Goal: Task Accomplishment & Management: Use online tool/utility

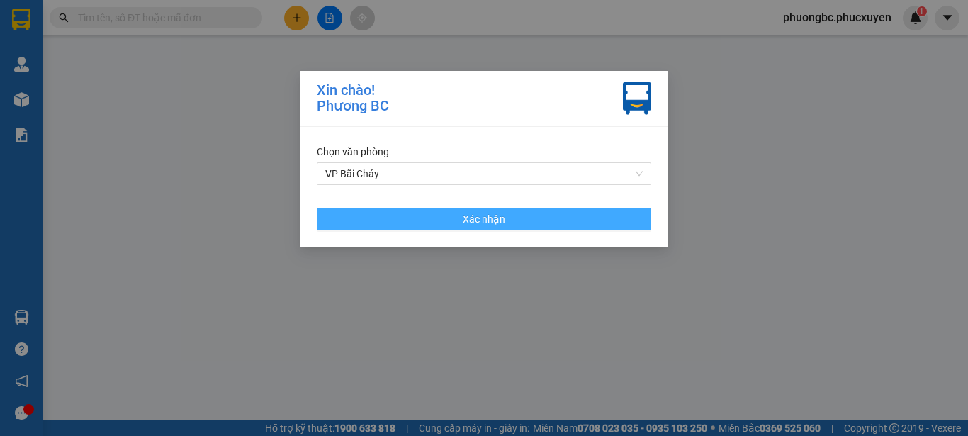
click at [483, 215] on span "Xác nhận" at bounding box center [484, 219] width 43 height 16
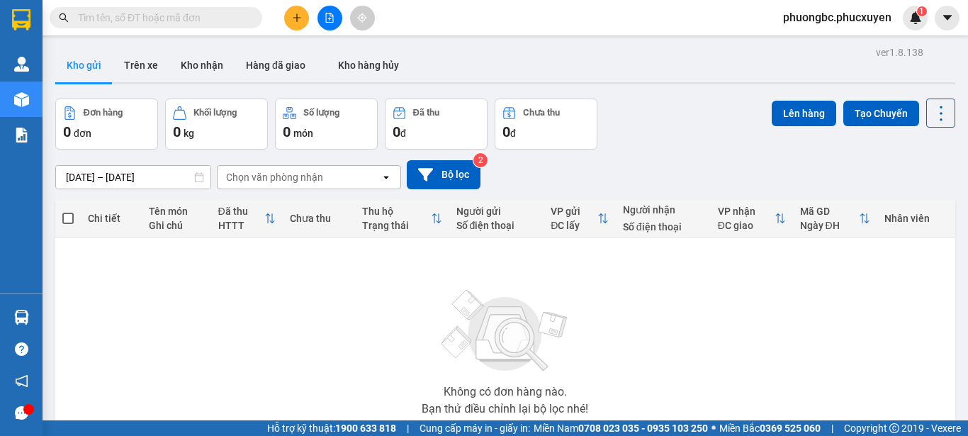
click at [851, 19] on span "phuongbc.phucxuyen" at bounding box center [837, 18] width 131 height 18
click at [799, 47] on span "Đăng xuất" at bounding box center [843, 44] width 103 height 16
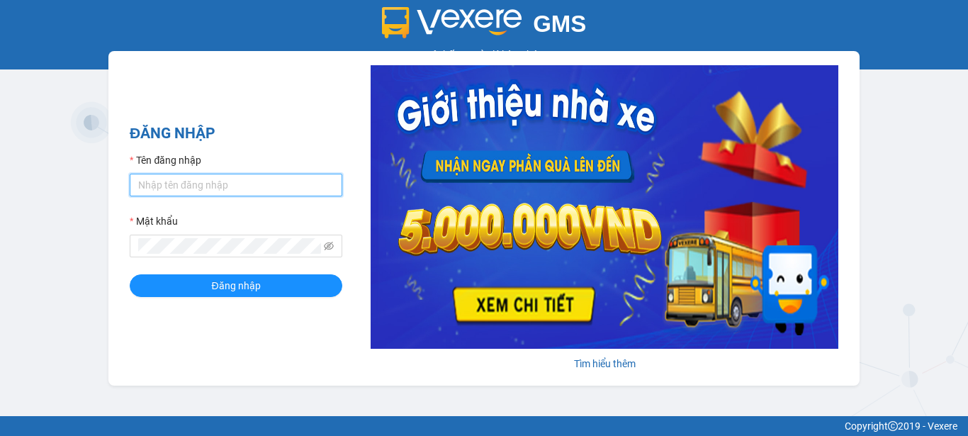
click at [247, 186] on input "Tên đăng nhập" at bounding box center [236, 185] width 213 height 23
type input "baichay.phucxuyen"
click at [130, 274] on button "Đăng nhập" at bounding box center [236, 285] width 213 height 23
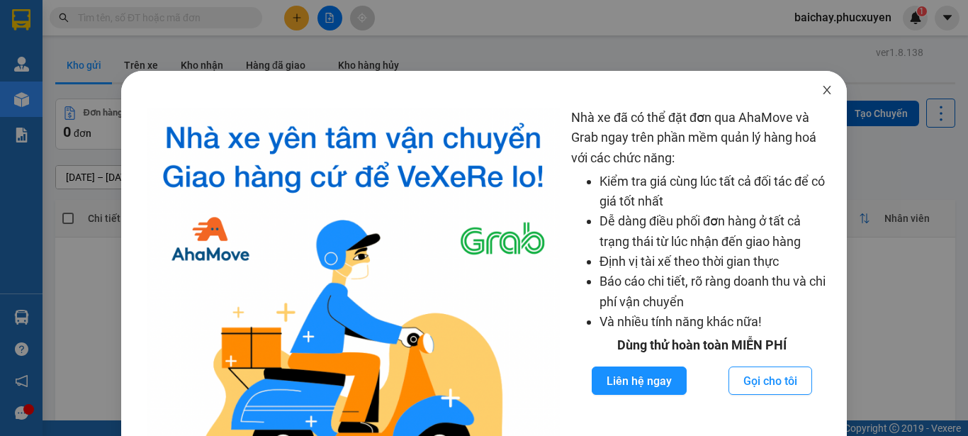
click at [822, 90] on icon "close" at bounding box center [827, 89] width 11 height 11
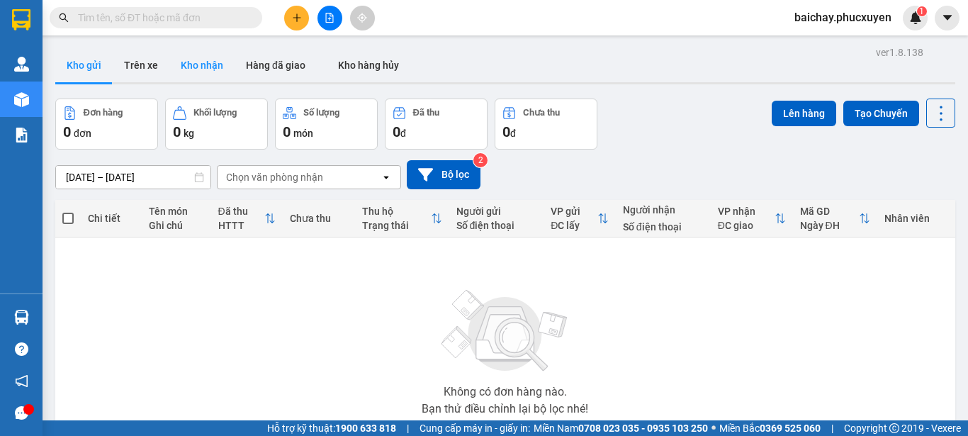
click at [209, 62] on button "Kho nhận" at bounding box center [201, 65] width 65 height 34
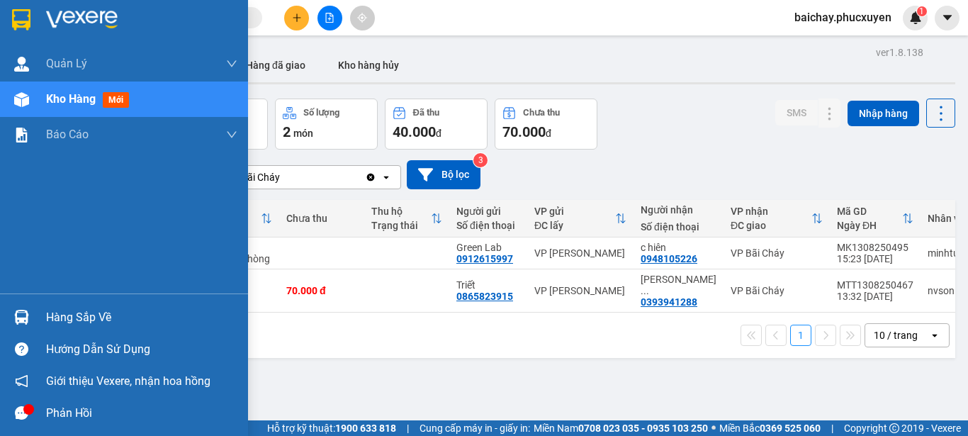
click at [60, 318] on div "Hàng sắp về" at bounding box center [141, 317] width 191 height 21
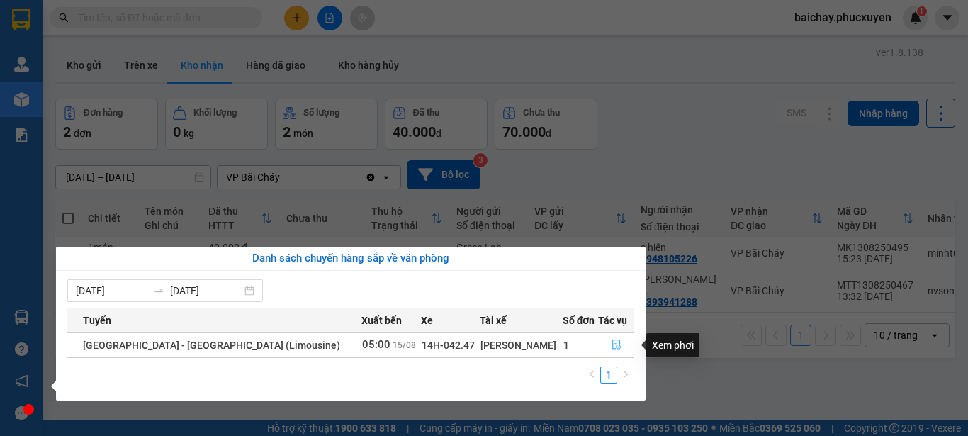
click at [612, 342] on icon "file-done" at bounding box center [616, 345] width 9 height 10
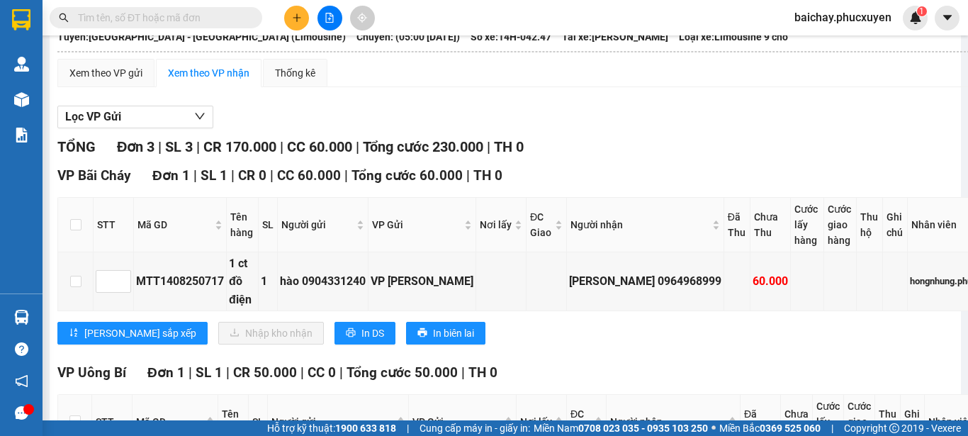
scroll to position [142, 0]
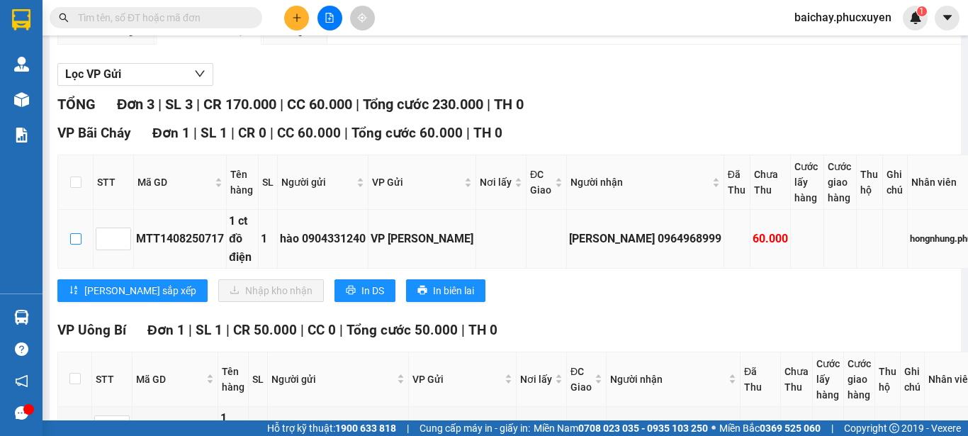
click at [77, 245] on input "checkbox" at bounding box center [75, 238] width 11 height 11
checkbox input "true"
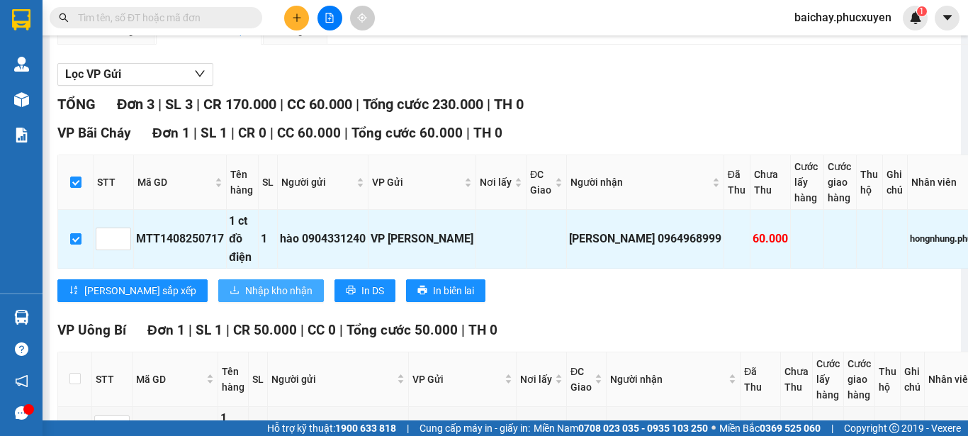
click at [245, 298] on span "Nhập kho nhận" at bounding box center [278, 291] width 67 height 16
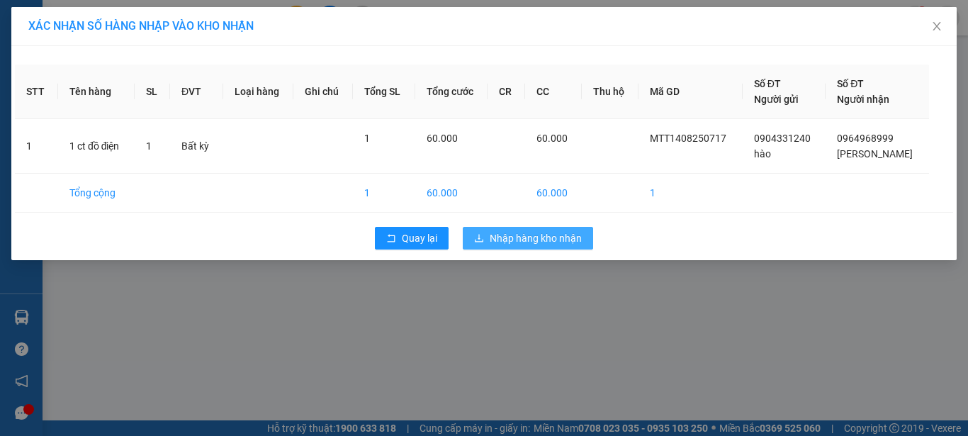
click at [533, 240] on span "Nhập hàng kho nhận" at bounding box center [536, 238] width 92 height 16
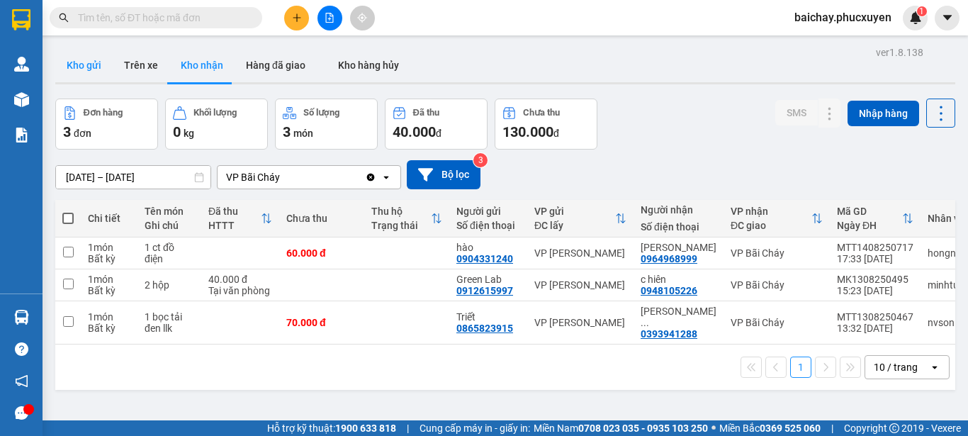
click at [93, 60] on button "Kho gửi" at bounding box center [83, 65] width 57 height 34
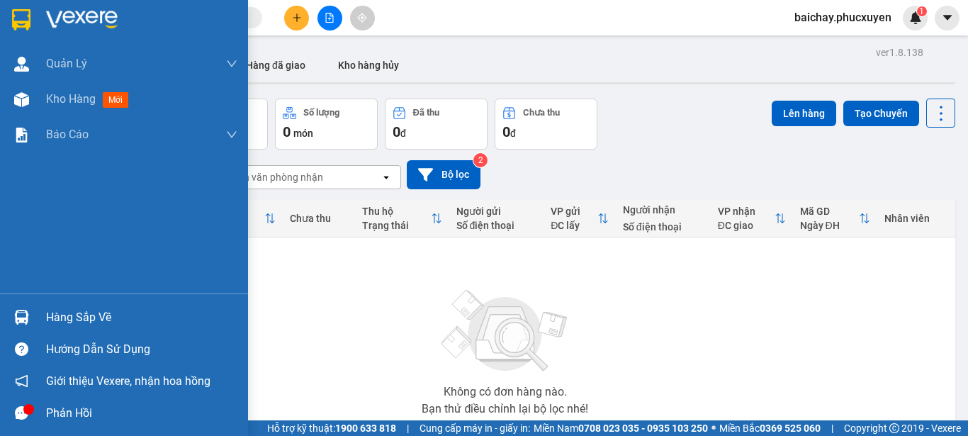
click at [69, 318] on div "Hàng sắp về" at bounding box center [141, 317] width 191 height 21
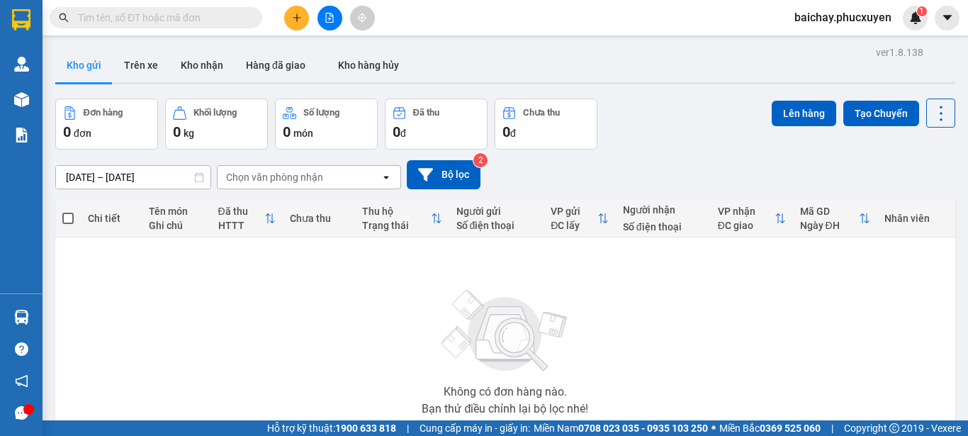
click at [692, 342] on section "Kết quả tìm kiếm ( 0 ) Bộ lọc No Data baichay.phucxuyen 1 Quản Lý Quản lý giao …" at bounding box center [484, 218] width 968 height 436
click at [195, 62] on button "Kho nhận" at bounding box center [201, 65] width 65 height 34
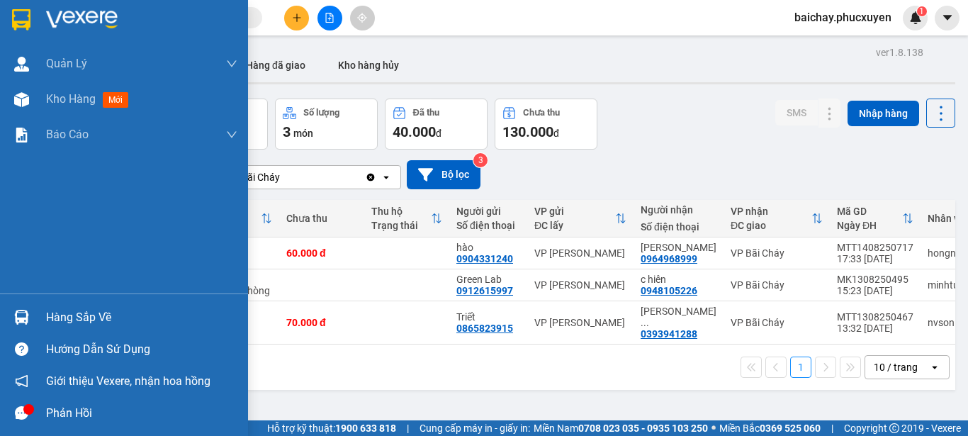
click at [22, 411] on icon "message" at bounding box center [21, 412] width 13 height 13
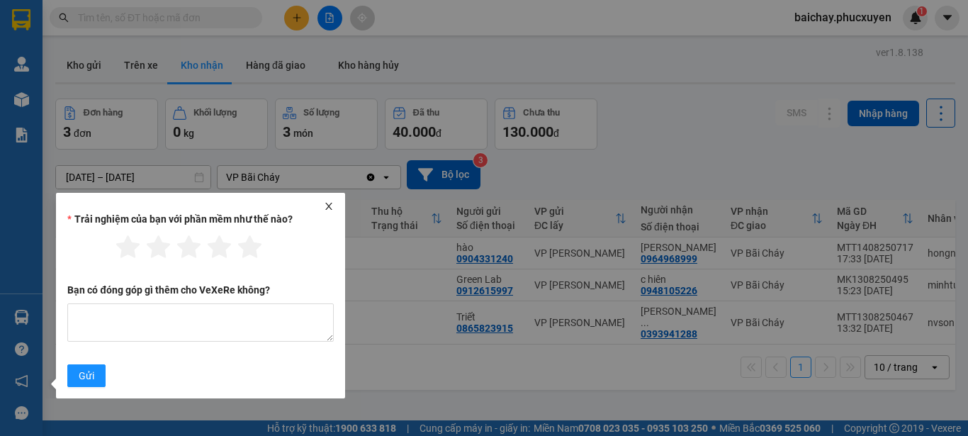
click at [330, 210] on icon "close" at bounding box center [329, 206] width 10 height 10
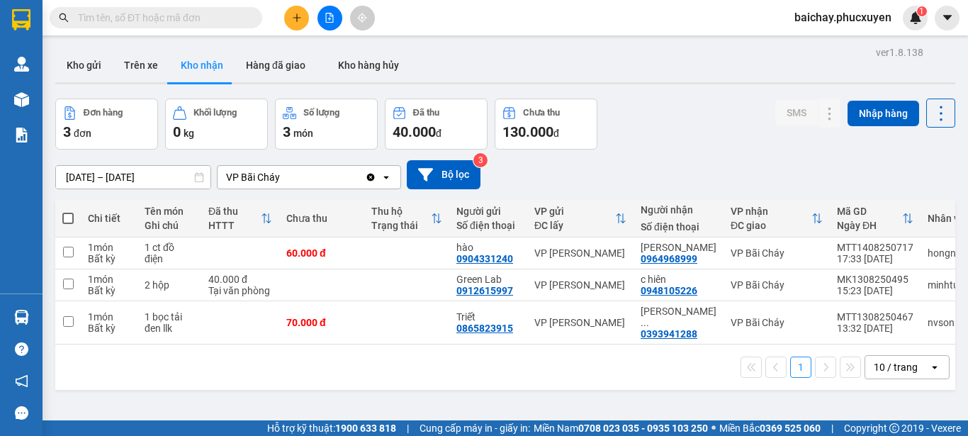
click at [408, 367] on div "1 10 / trang open" at bounding box center [505, 367] width 889 height 24
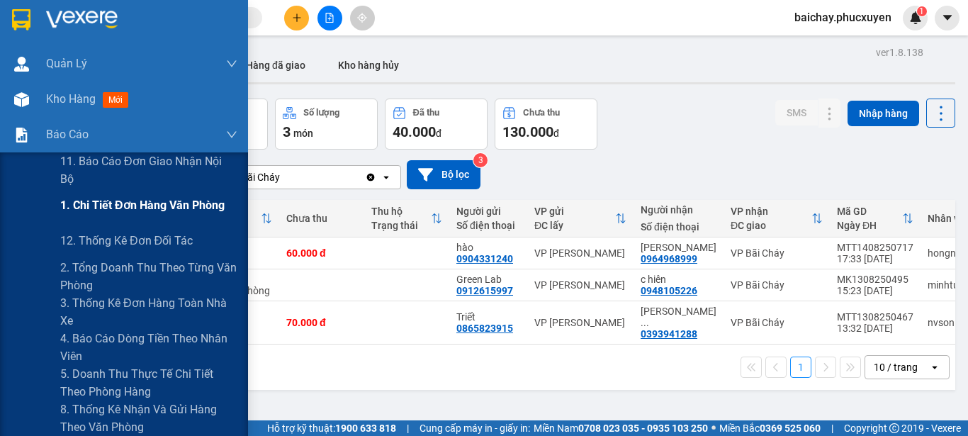
click at [141, 209] on span "1. Chi tiết đơn hàng văn phòng" at bounding box center [142, 205] width 164 height 18
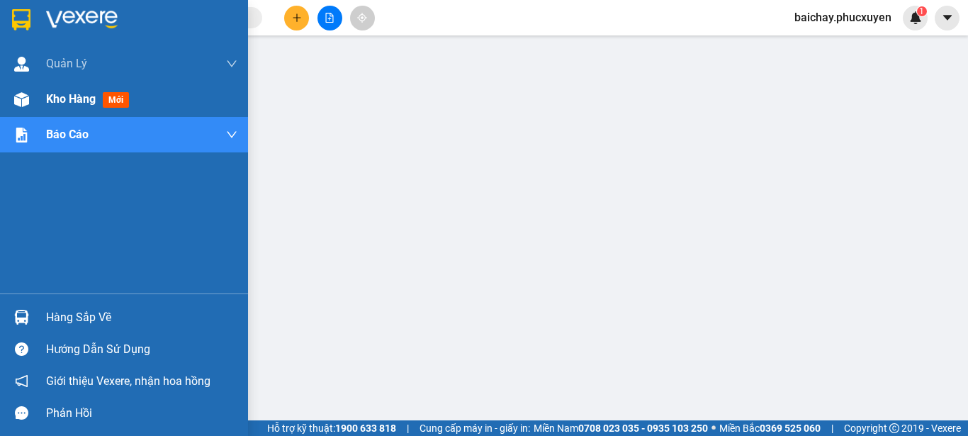
click at [55, 98] on span "Kho hàng" at bounding box center [71, 98] width 50 height 13
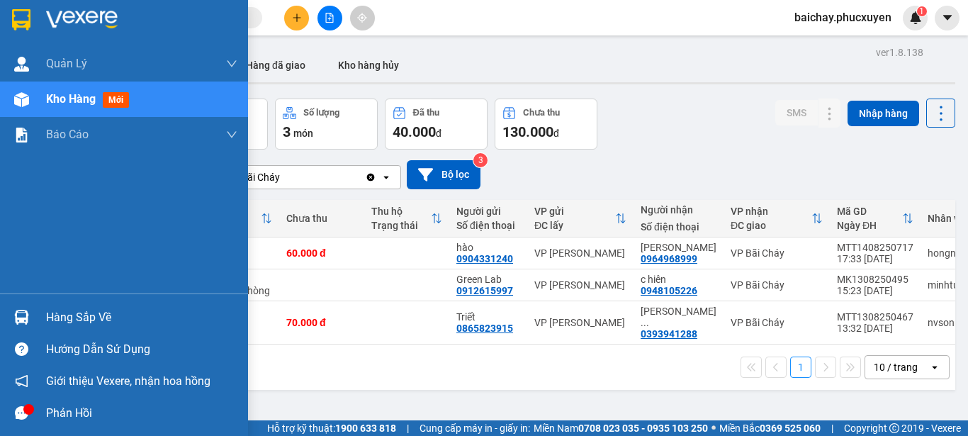
click at [18, 411] on icon "message" at bounding box center [21, 412] width 13 height 13
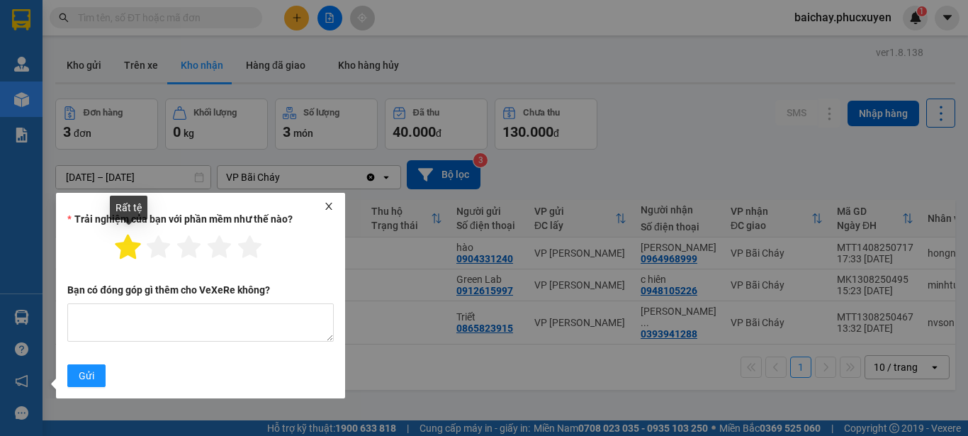
click at [130, 250] on icon "star" at bounding box center [129, 247] width 26 height 25
click at [160, 250] on icon "star" at bounding box center [159, 247] width 26 height 25
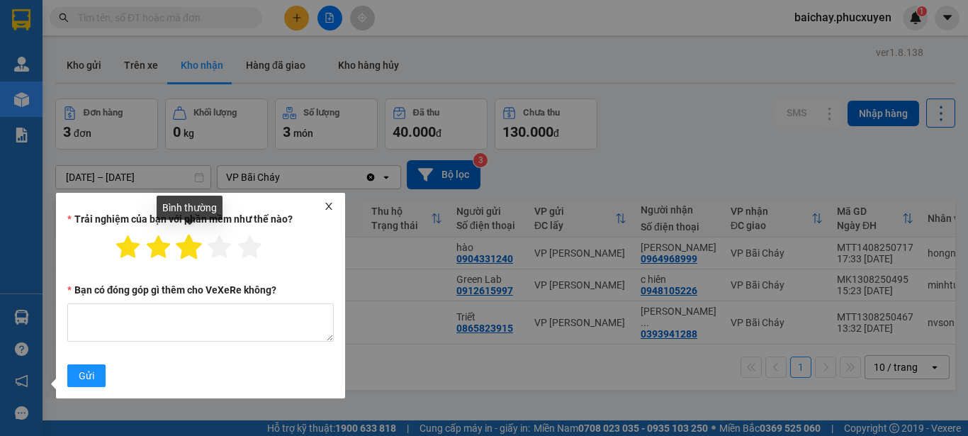
click at [189, 249] on icon "star" at bounding box center [190, 247] width 26 height 25
click at [220, 248] on icon "star" at bounding box center [220, 247] width 26 height 25
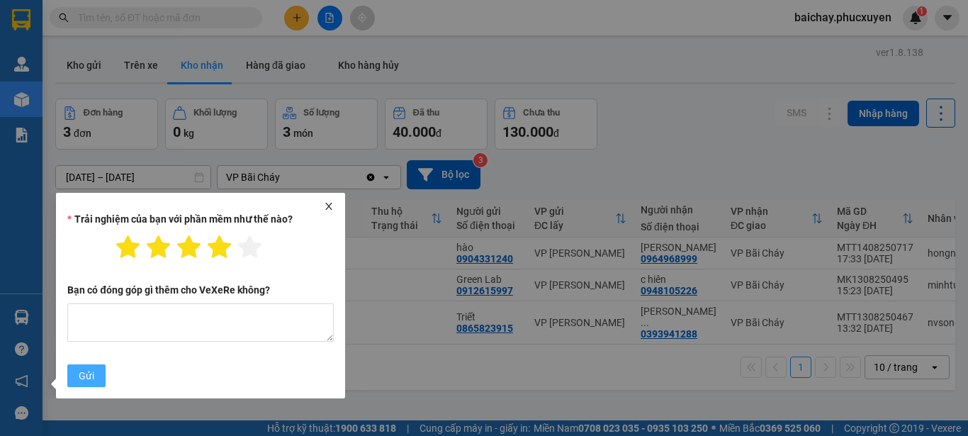
click at [89, 382] on span "Gửi" at bounding box center [87, 376] width 16 height 16
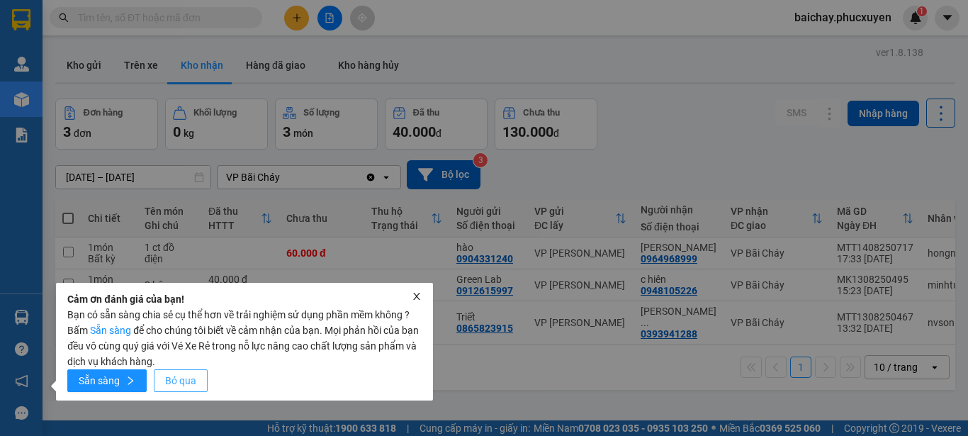
click at [191, 377] on span "Bỏ qua" at bounding box center [180, 381] width 31 height 16
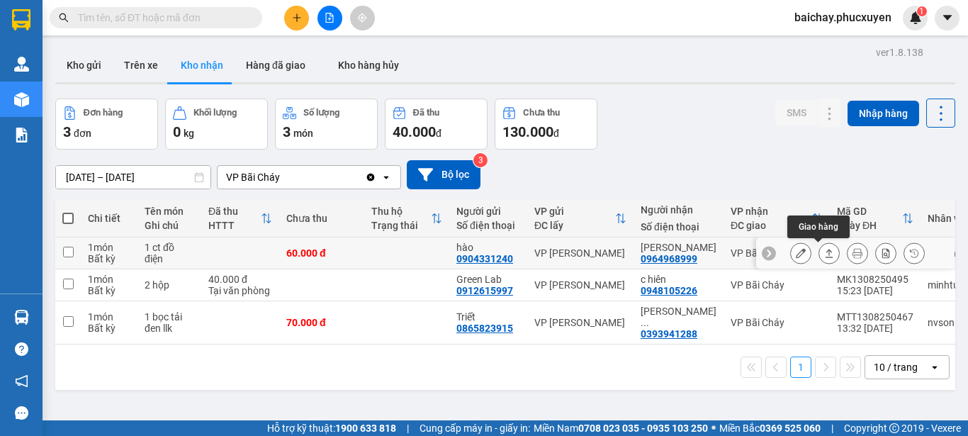
click at [826, 254] on icon at bounding box center [830, 253] width 8 height 9
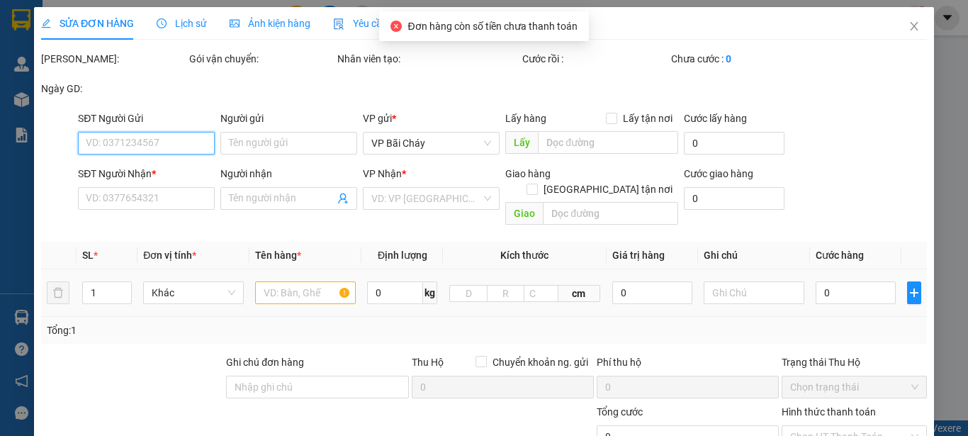
type input "0904331240"
type input "hào"
type input "0964968999"
type input "Hoàng Văn Hà"
type input "60.000"
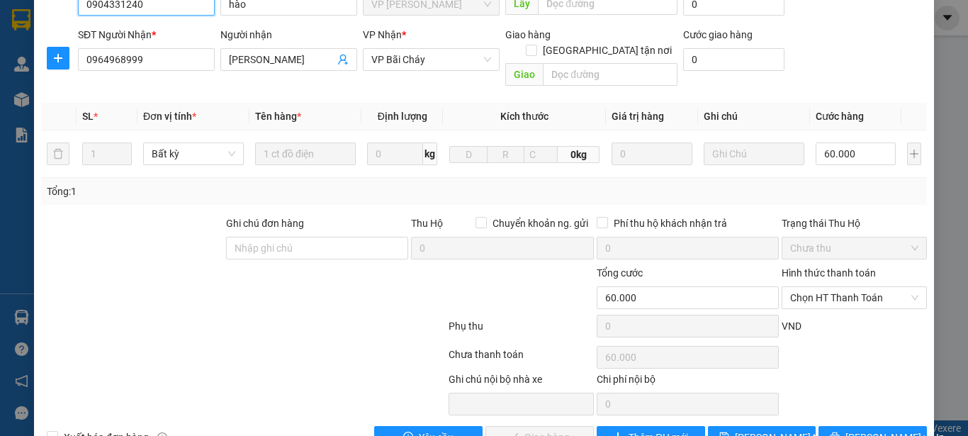
scroll to position [164, 0]
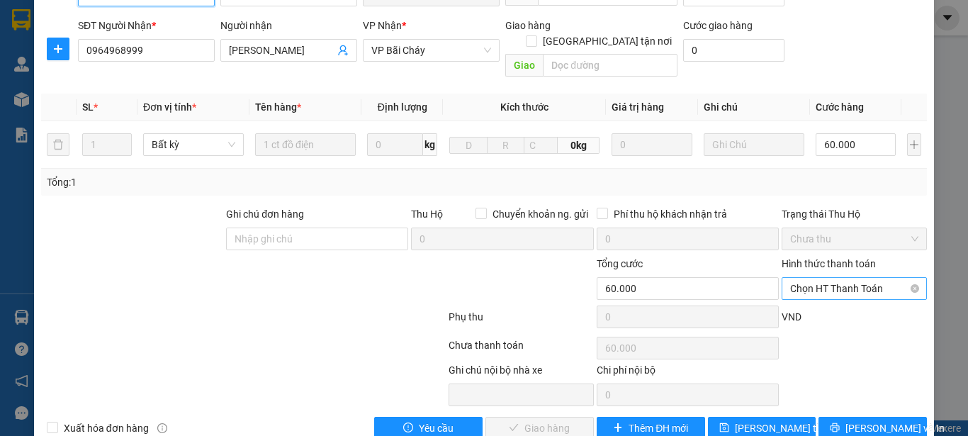
click at [881, 278] on span "Chọn HT Thanh Toán" at bounding box center [854, 288] width 128 height 21
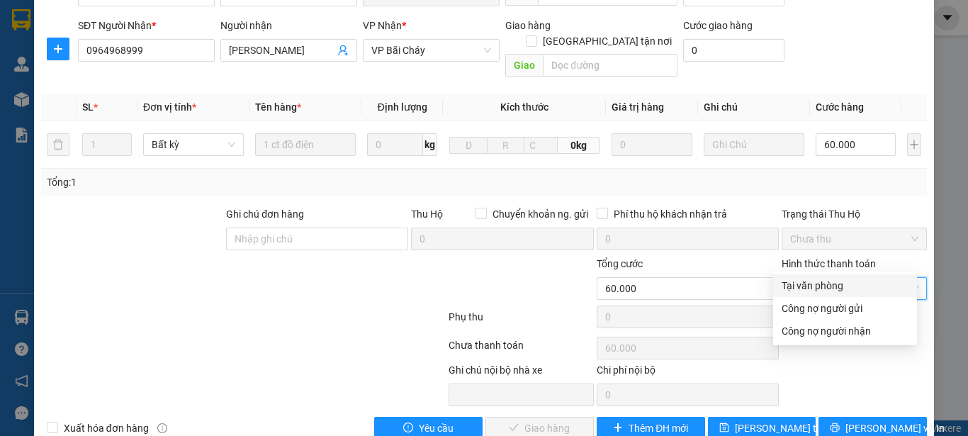
click at [829, 285] on div "Tại văn phòng" at bounding box center [845, 286] width 127 height 16
type input "0"
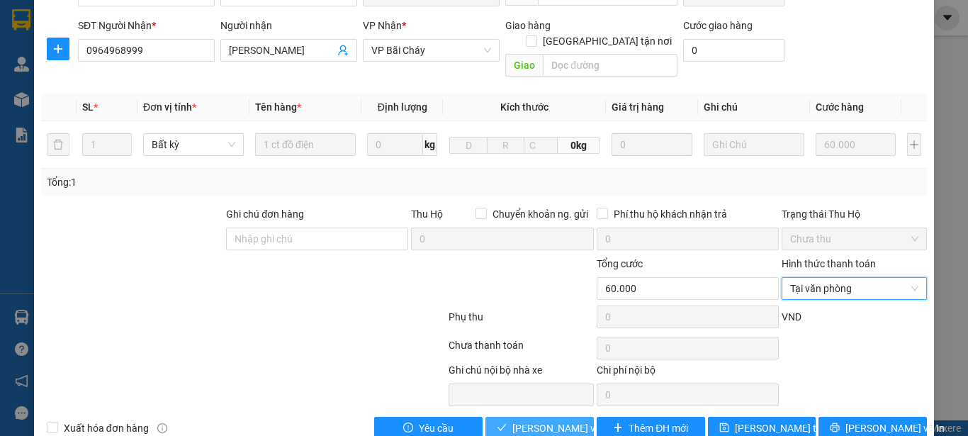
click at [549, 420] on span "Lưu và Giao hàng" at bounding box center [581, 428] width 136 height 16
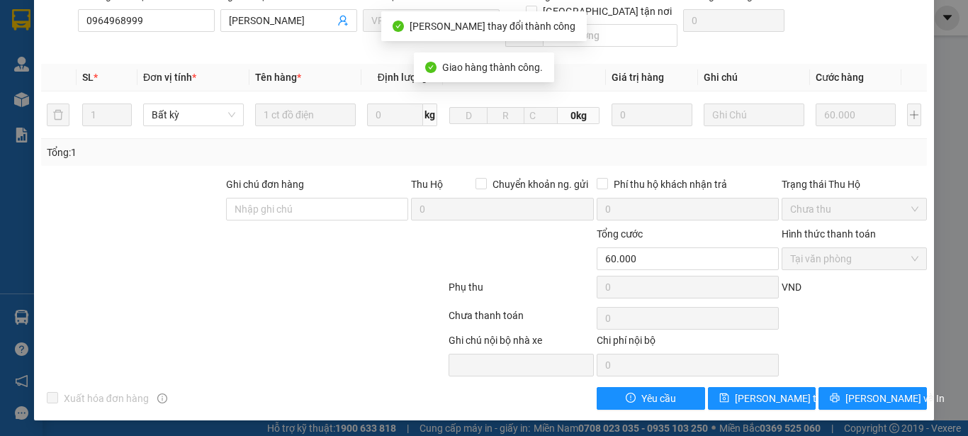
scroll to position [0, 0]
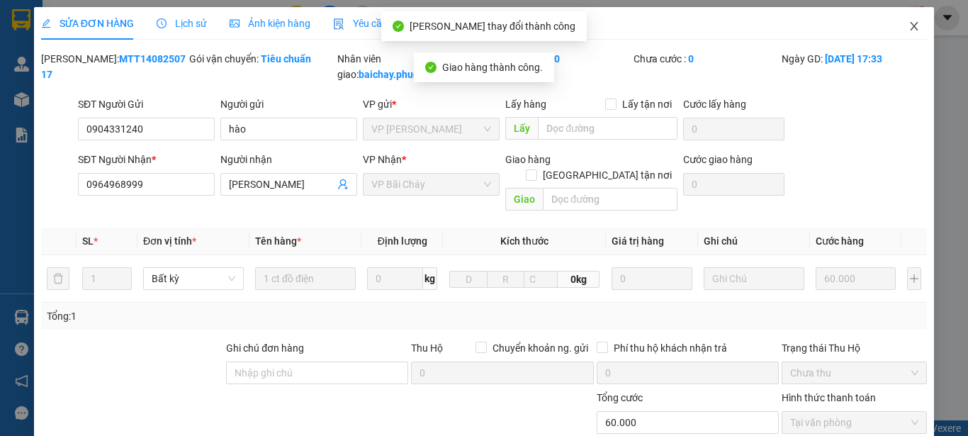
click at [909, 27] on icon "close" at bounding box center [914, 26] width 11 height 11
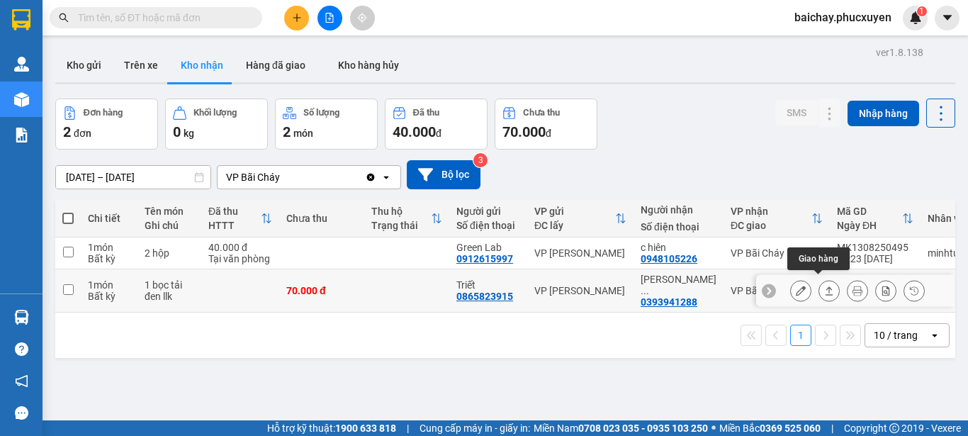
click at [824, 289] on icon at bounding box center [829, 291] width 10 height 10
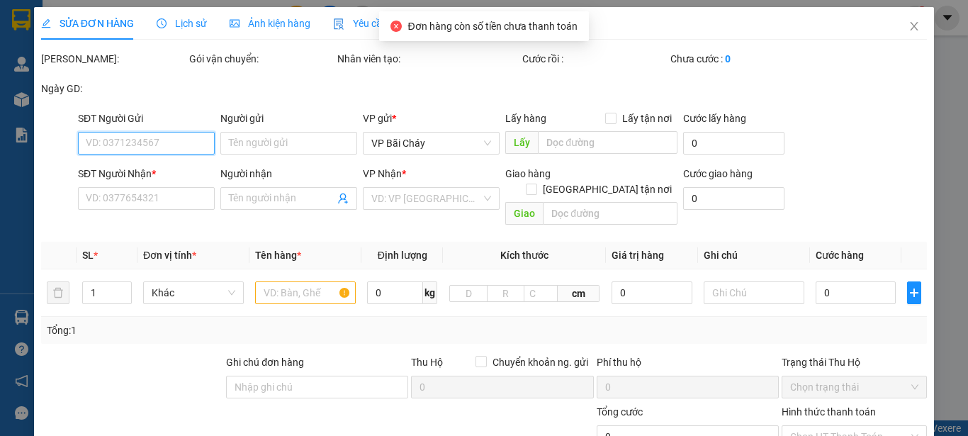
type input "0865823915"
type input "Triết"
type input "0393941288"
type input "Anh Tuấn nhận bxbc"
type input "70.000"
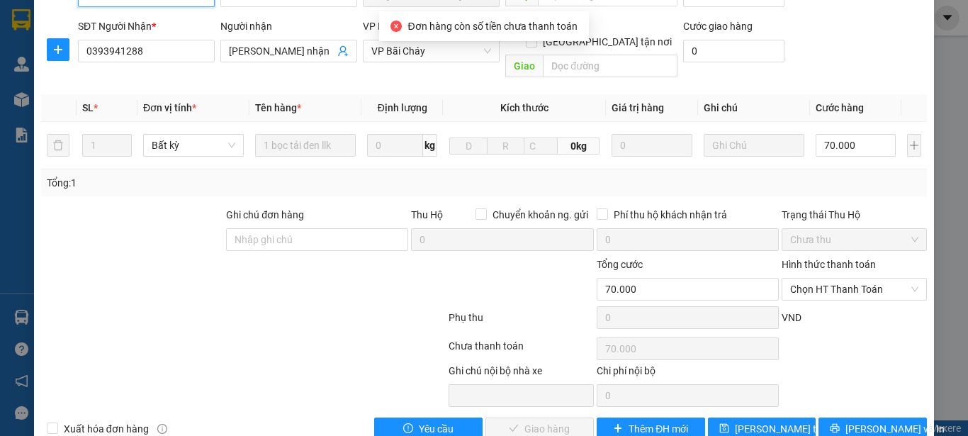
scroll to position [164, 0]
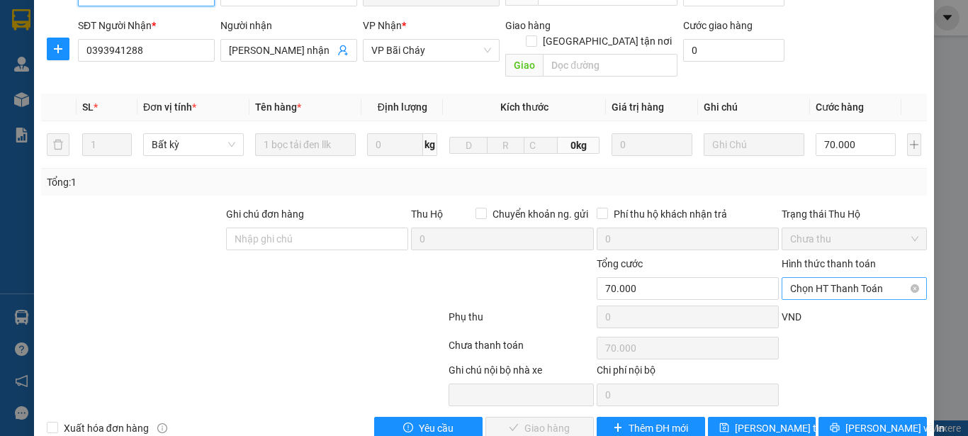
click at [858, 278] on span "Chọn HT Thanh Toán" at bounding box center [854, 288] width 128 height 21
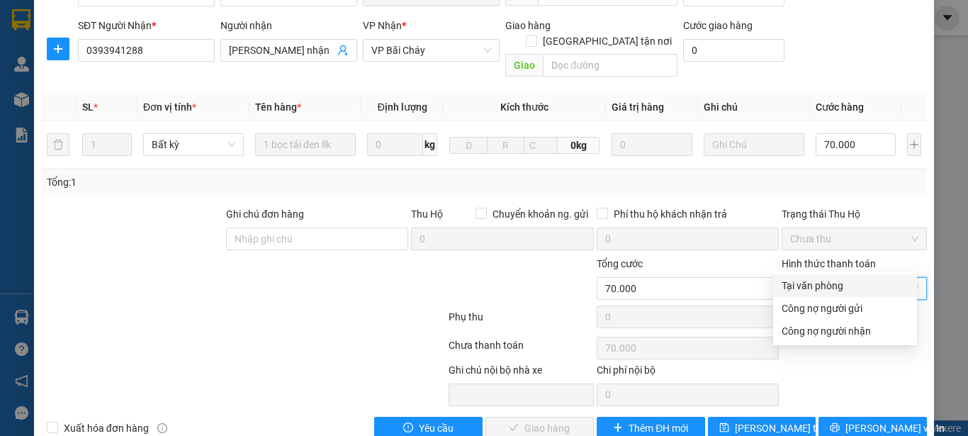
click at [806, 289] on div "Tại văn phòng" at bounding box center [845, 286] width 127 height 16
type input "0"
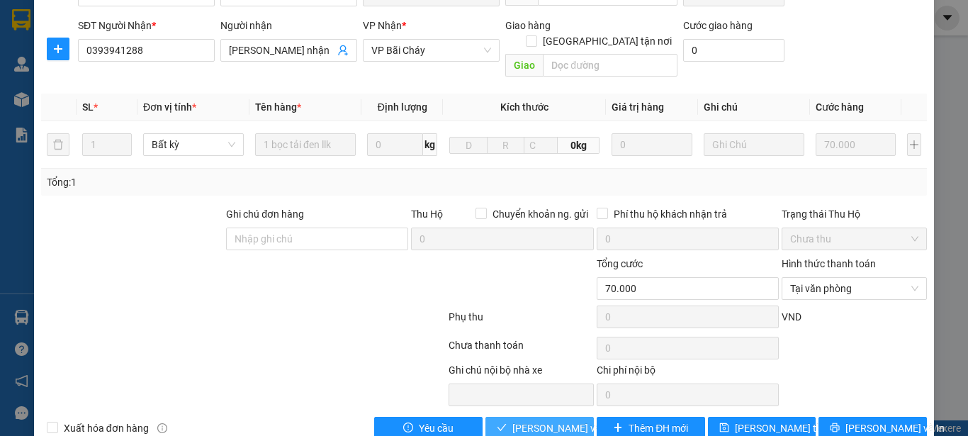
click at [530, 420] on span "Lưu và Giao hàng" at bounding box center [581, 428] width 136 height 16
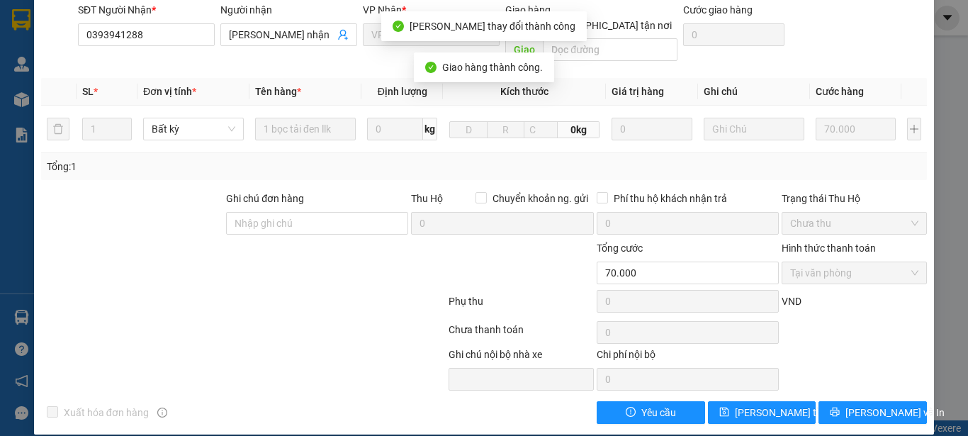
scroll to position [0, 0]
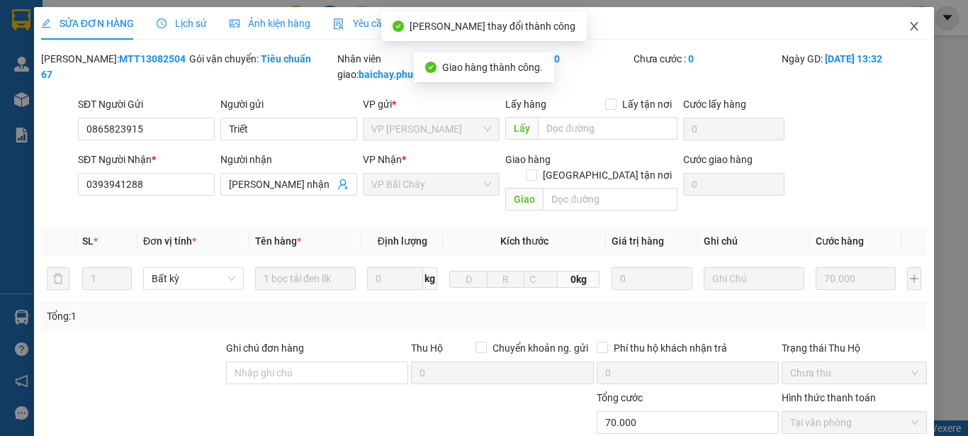
click at [909, 29] on icon "close" at bounding box center [914, 26] width 11 height 11
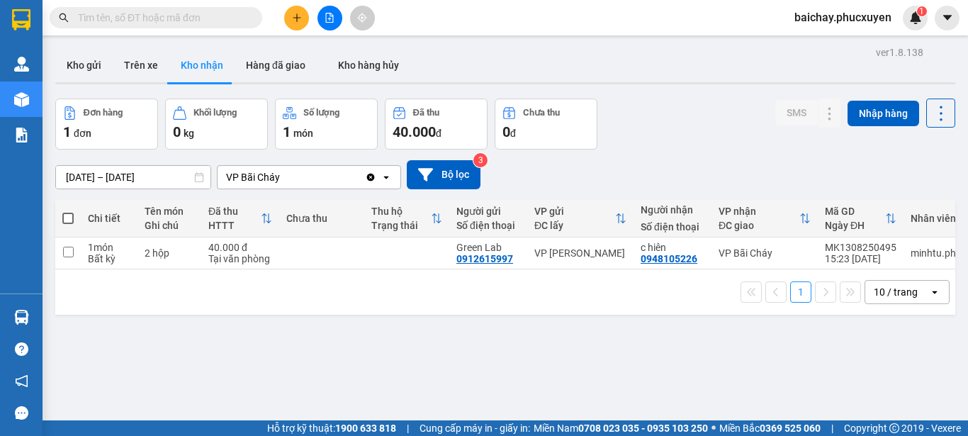
click at [90, 178] on div "ver 1.8.138 Kho gửi Trên xe Kho nhận Hàng đã giao Kho hàng hủy Đơn hàng 1 đơn K…" at bounding box center [506, 261] width 912 height 436
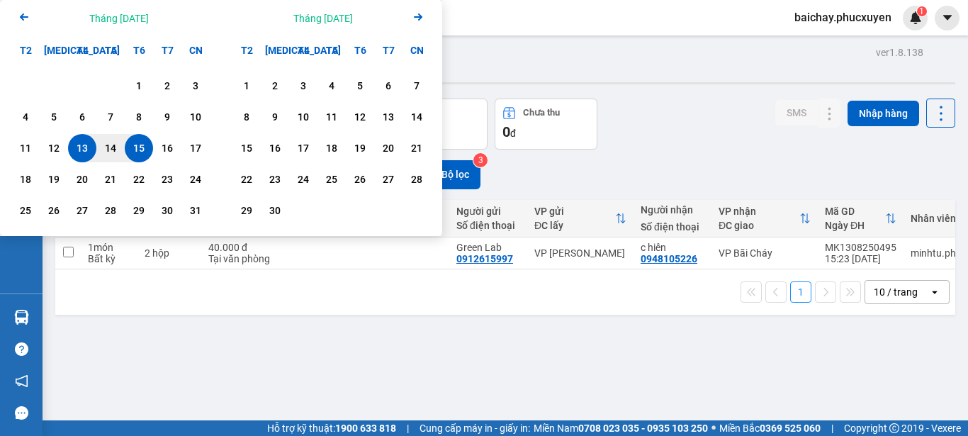
click at [23, 17] on icon "Previous month." at bounding box center [24, 16] width 9 height 7
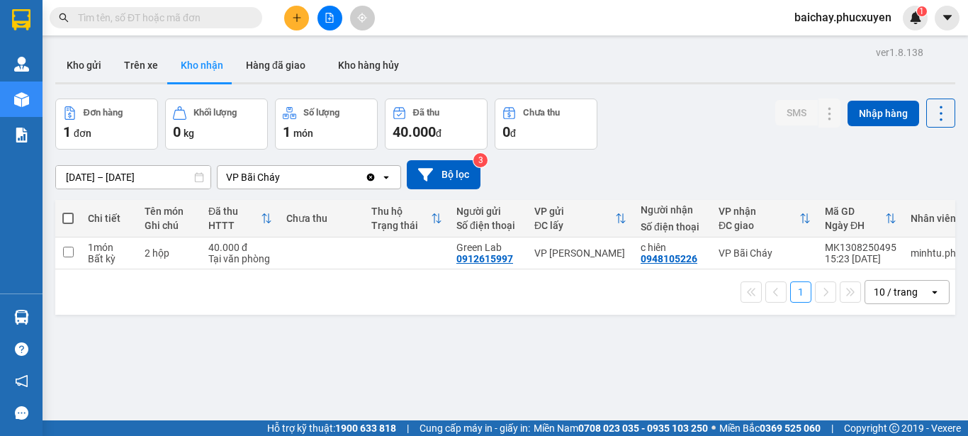
click at [352, 345] on div "ver 1.8.138 Kho gửi Trên xe Kho nhận Hàng đã giao Kho hàng hủy Đơn hàng 1 đơn K…" at bounding box center [506, 261] width 912 height 436
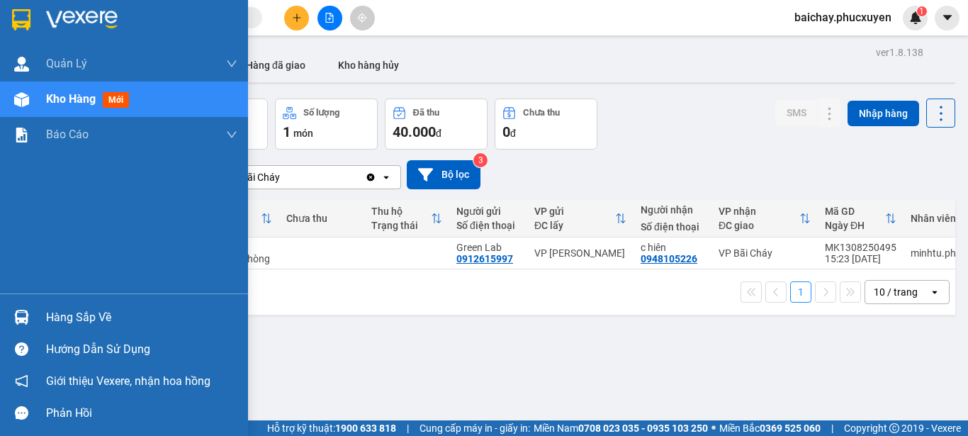
click at [55, 320] on div "Hàng sắp về" at bounding box center [141, 317] width 191 height 21
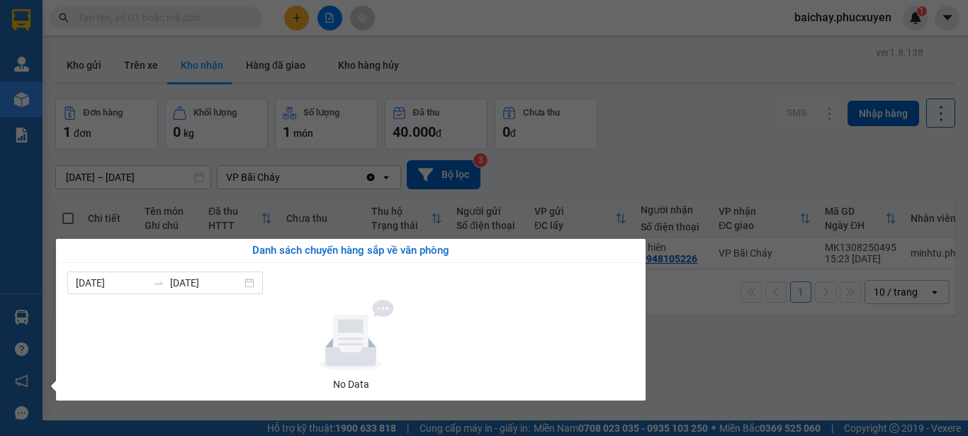
click at [690, 361] on section "Kết quả tìm kiếm ( 0 ) Bộ lọc No Data baichay.phucxuyen 1 Quản Lý Quản lý giao …" at bounding box center [484, 218] width 968 height 436
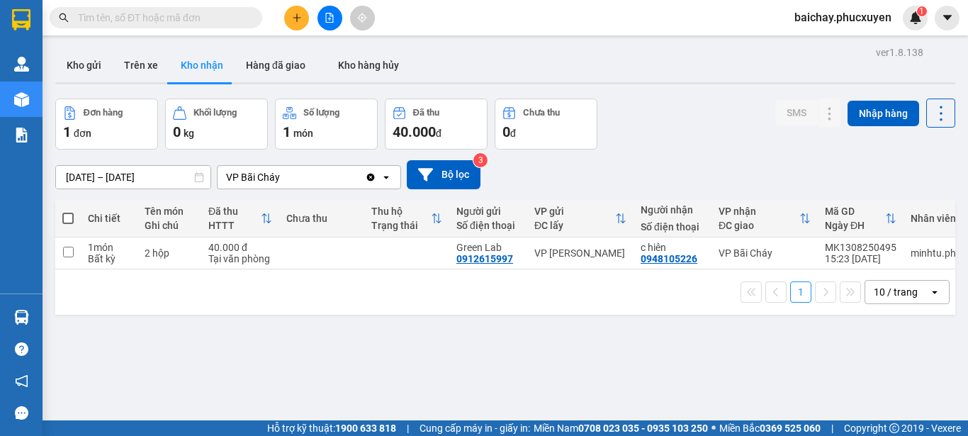
click at [226, 16] on input "text" at bounding box center [161, 18] width 167 height 16
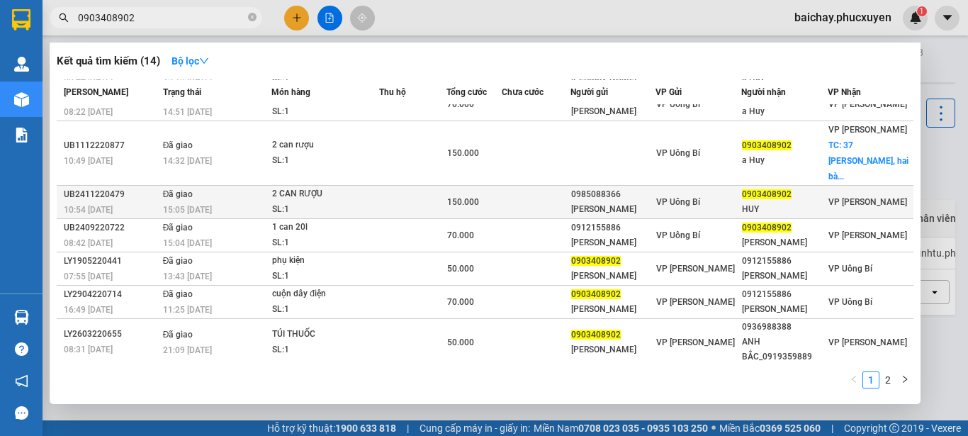
scroll to position [104, 0]
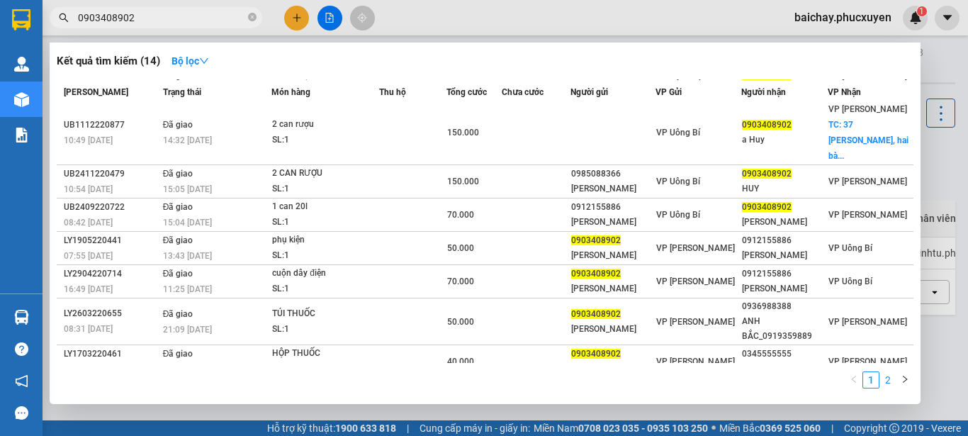
type input "0903408902"
click at [890, 381] on link "2" at bounding box center [888, 380] width 16 height 16
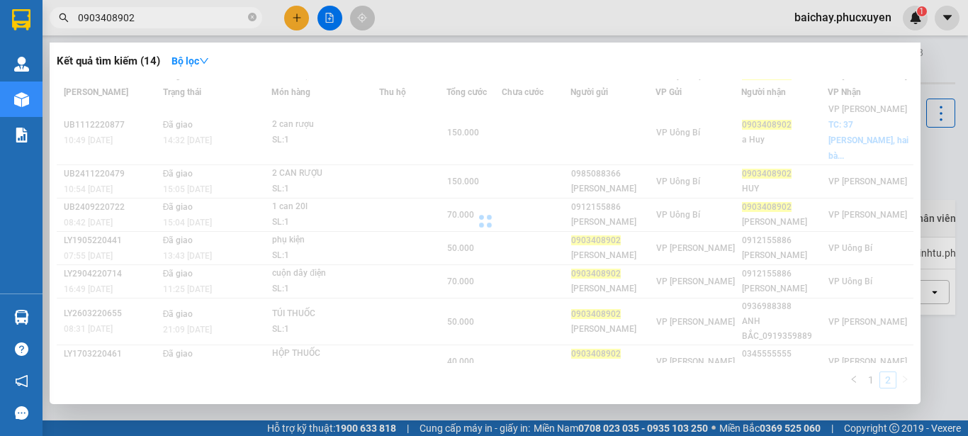
scroll to position [0, 0]
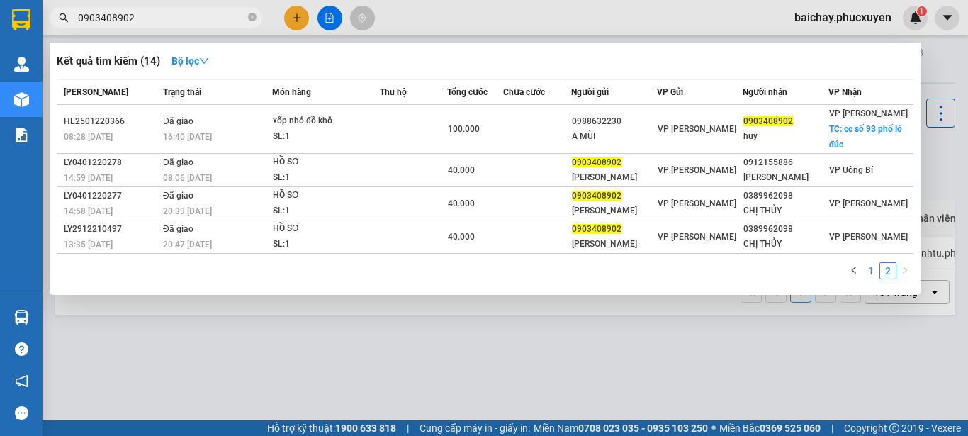
click at [871, 271] on link "1" at bounding box center [871, 271] width 16 height 16
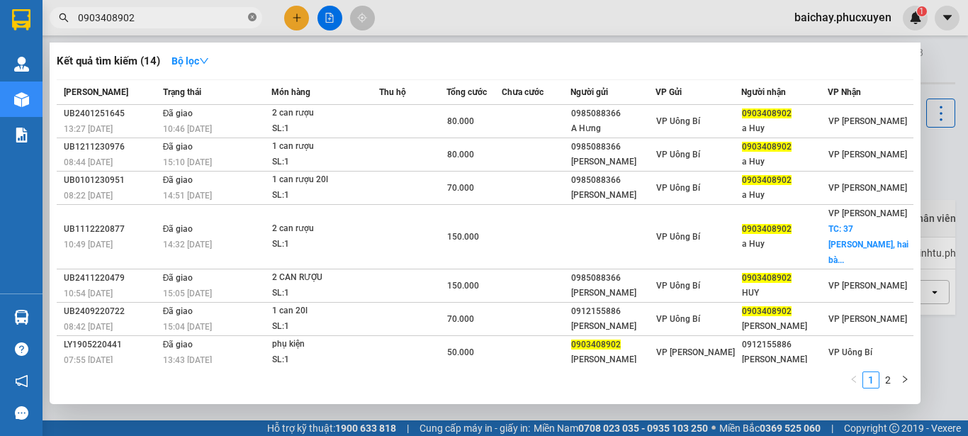
click at [253, 16] on icon "close-circle" at bounding box center [252, 17] width 9 height 9
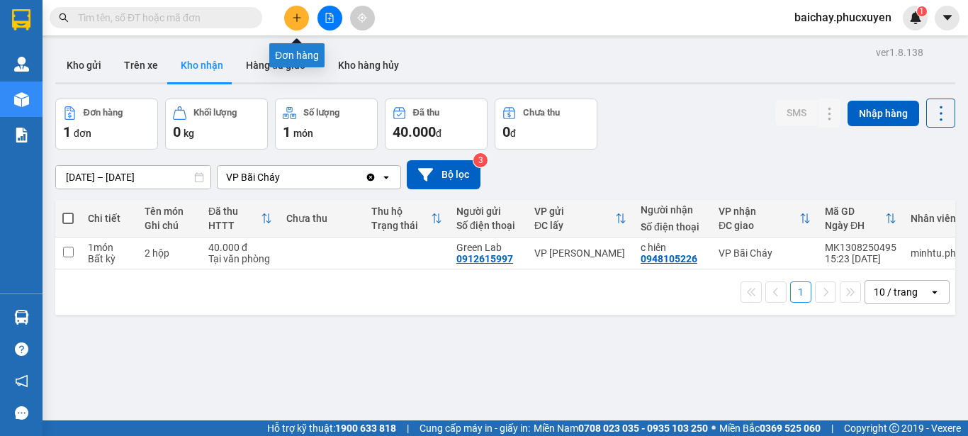
click at [298, 18] on icon "plus" at bounding box center [297, 17] width 8 height 1
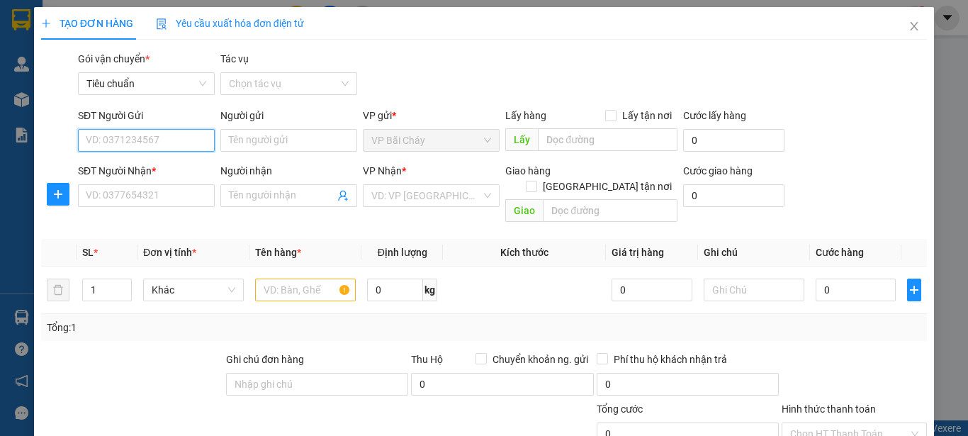
click at [177, 143] on input "SĐT Người Gửi" at bounding box center [146, 140] width 137 height 23
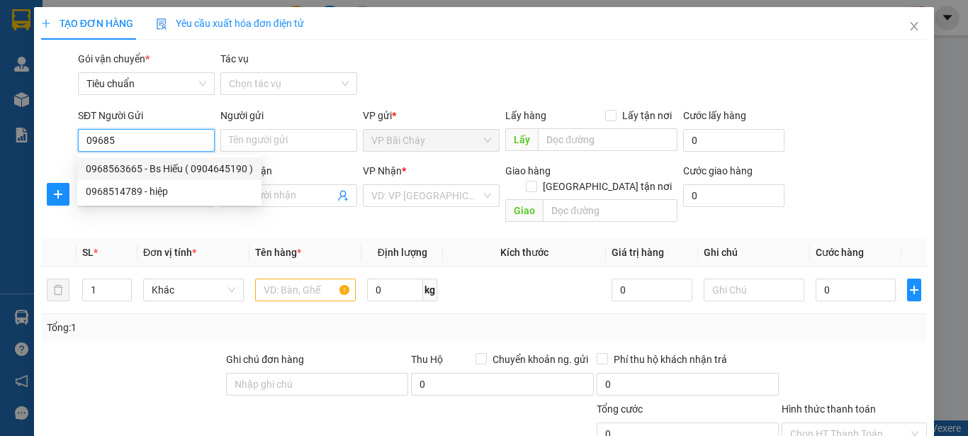
click at [157, 169] on div "0968563665 - Bs Hiếu ( 0904645190 )" at bounding box center [169, 169] width 167 height 16
type input "0968563665"
type input "Bs Hiếu ( 0904645190 )"
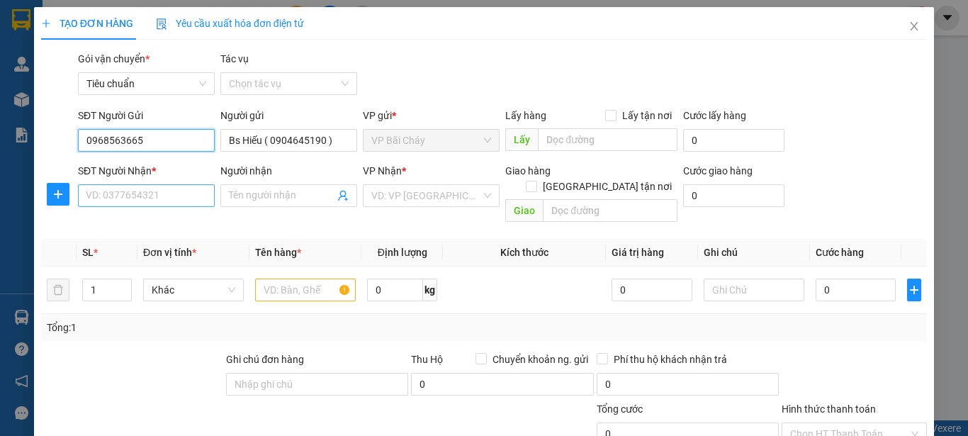
type input "0968563665"
click at [180, 196] on input "SĐT Người Nhận *" at bounding box center [146, 195] width 137 height 23
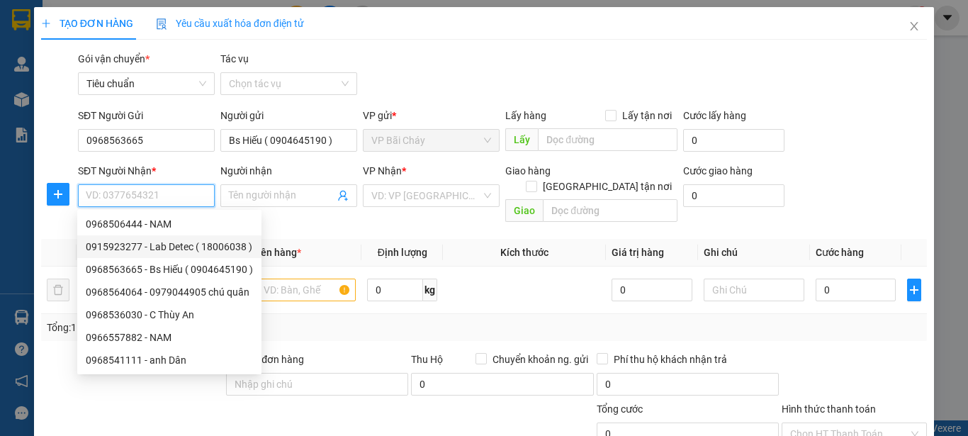
click at [172, 244] on div "0915923277 - Lab Detec ( 18006038 )" at bounding box center [169, 247] width 167 height 16
type input "0915923277"
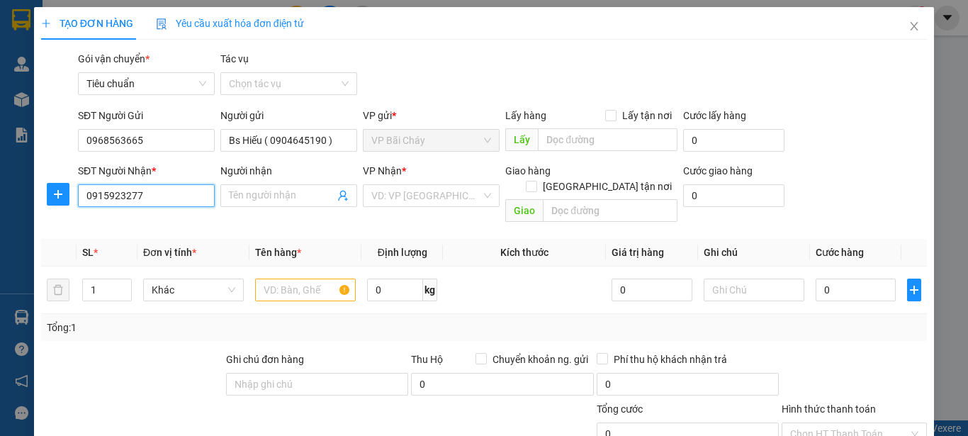
type input "Lab Detec ( 18006038 )"
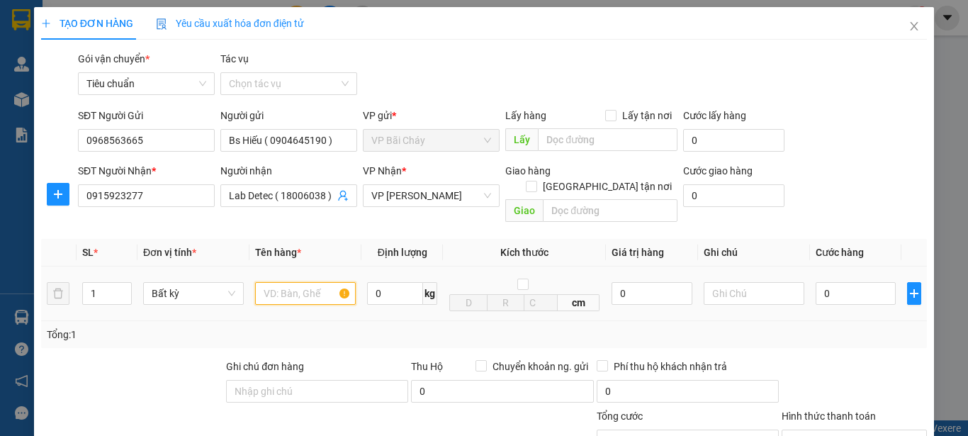
click at [296, 282] on input "text" at bounding box center [305, 293] width 101 height 23
type input "1 Hộp"
click at [859, 282] on input "0" at bounding box center [856, 293] width 80 height 23
type input "3"
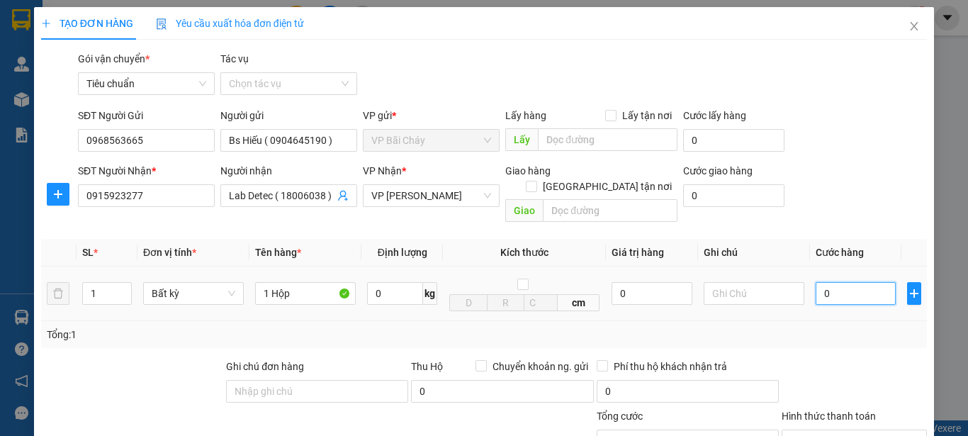
type input "3"
type input "30"
type input "30.000"
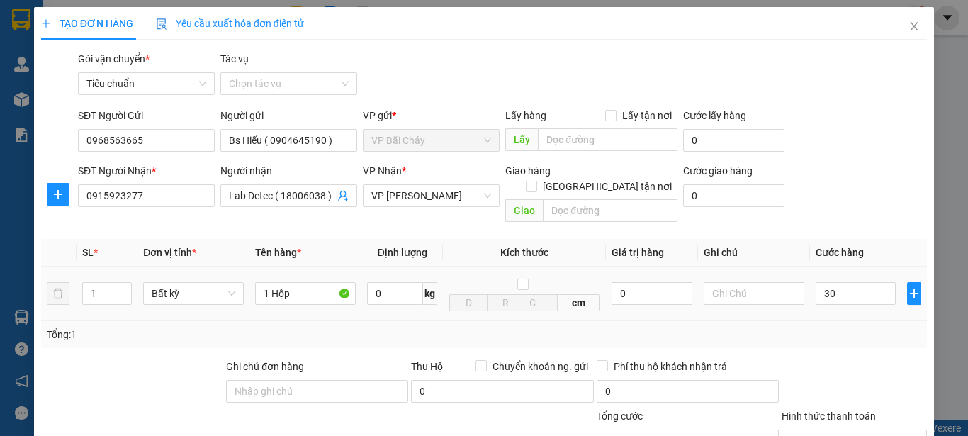
type input "30.000"
click at [886, 327] on div "Tổng: 1" at bounding box center [484, 335] width 875 height 16
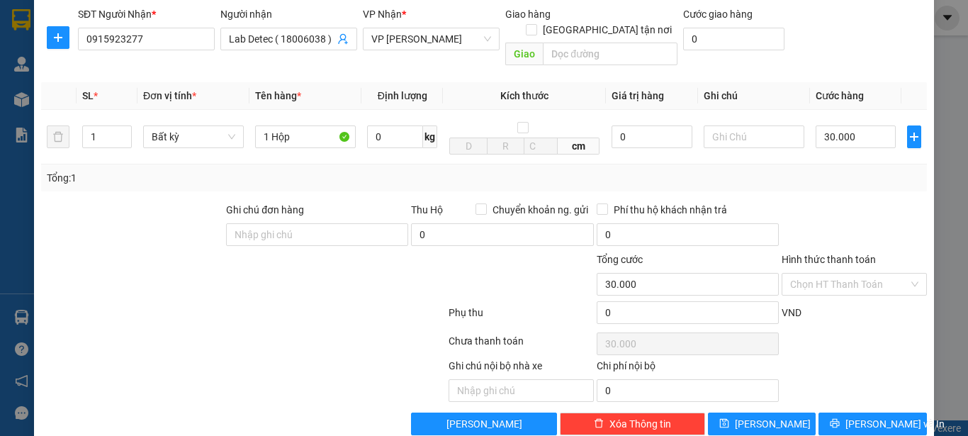
scroll to position [169, 0]
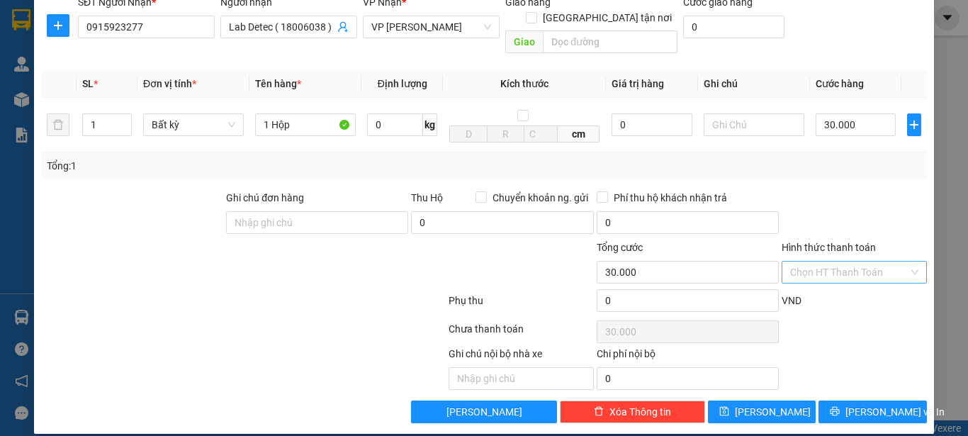
click at [858, 262] on input "Hình thức thanh toán" at bounding box center [849, 272] width 118 height 21
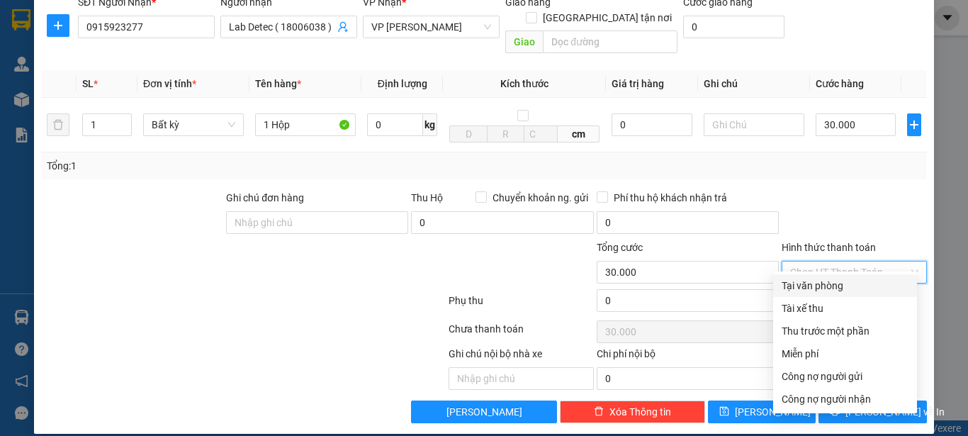
click at [821, 285] on div "Tại văn phòng" at bounding box center [845, 286] width 127 height 16
type input "0"
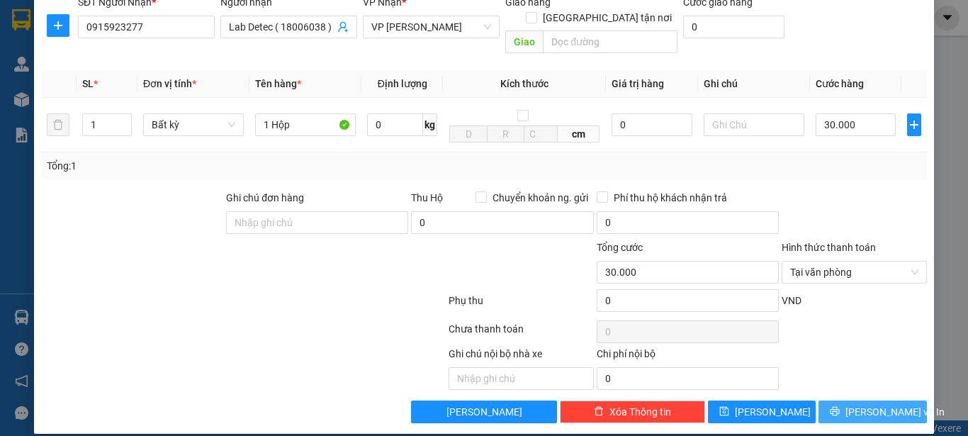
click at [854, 404] on span "Lưu và In" at bounding box center [895, 412] width 99 height 16
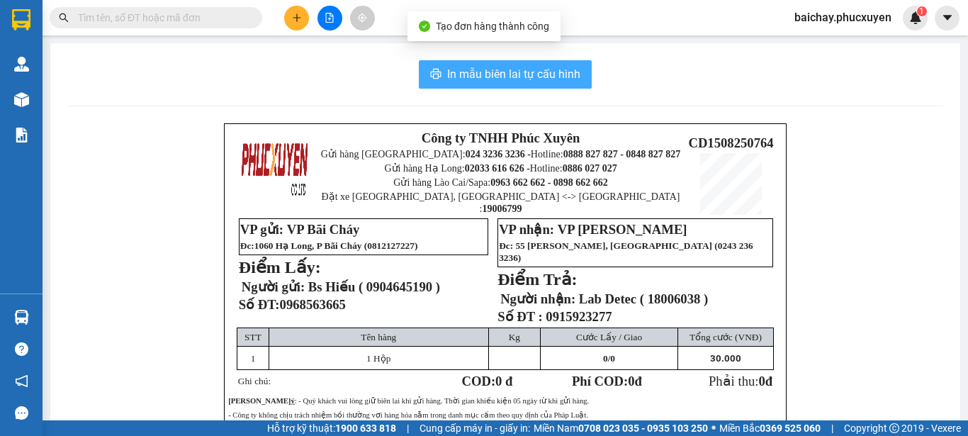
click at [485, 78] on span "In mẫu biên lai tự cấu hình" at bounding box center [513, 74] width 133 height 18
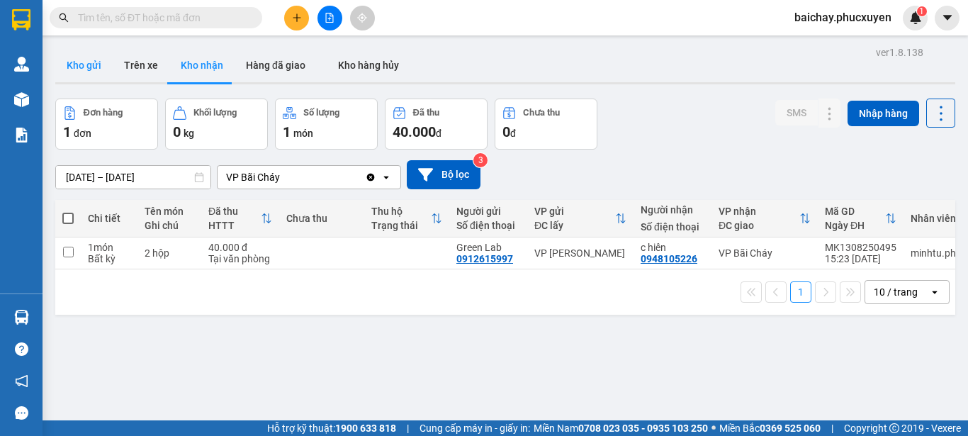
click at [87, 65] on button "Kho gửi" at bounding box center [83, 65] width 57 height 34
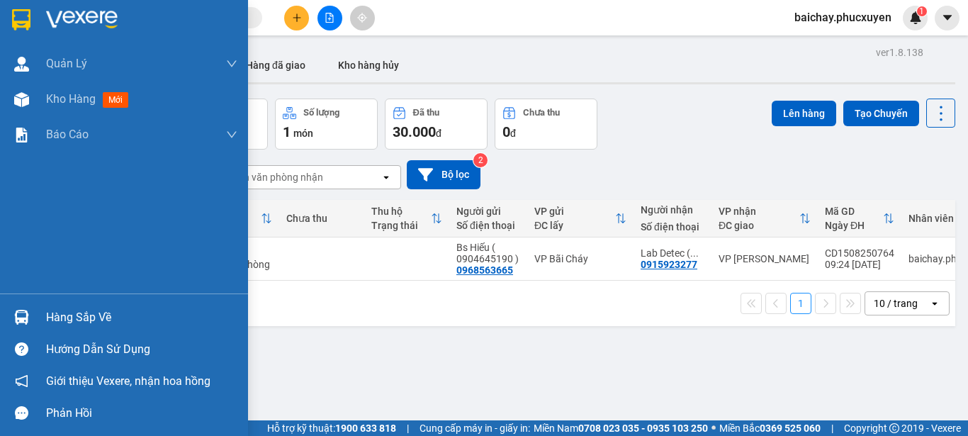
click at [69, 318] on div "Hàng sắp về" at bounding box center [141, 317] width 191 height 21
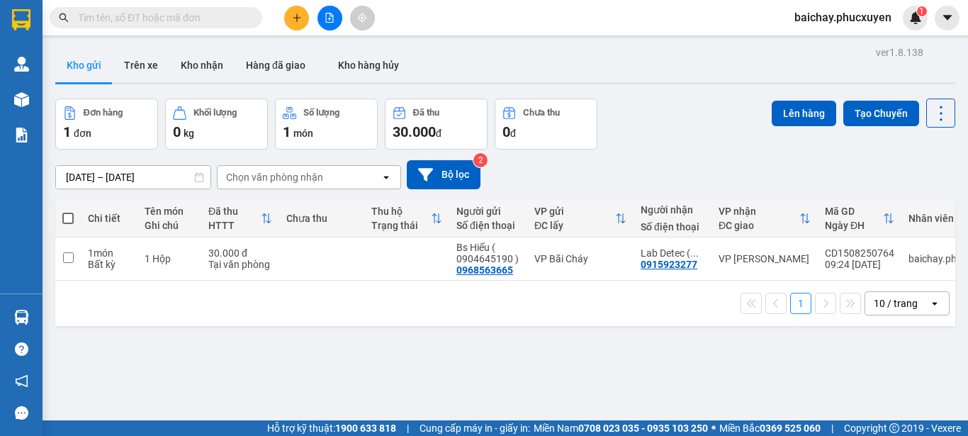
click at [739, 362] on section "Kết quả tìm kiếm ( 14 ) Bộ lọc Mã ĐH Trạng thái Món hàng Thu hộ Tổng cước Chưa …" at bounding box center [484, 218] width 968 height 436
click at [229, 19] on input "text" at bounding box center [161, 18] width 167 height 16
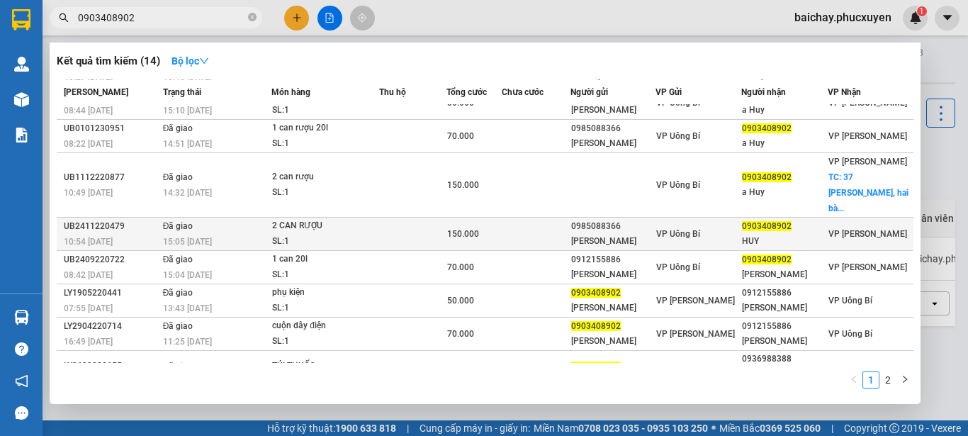
scroll to position [104, 0]
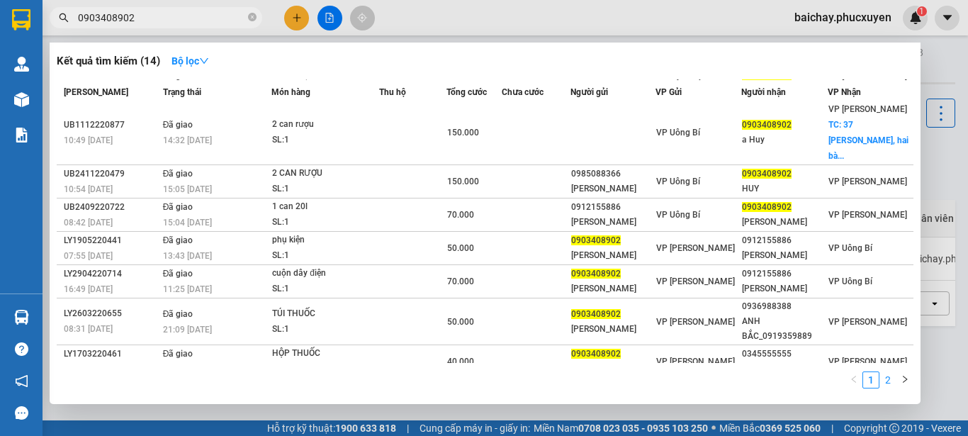
type input "0903408902"
click at [888, 377] on link "2" at bounding box center [888, 380] width 16 height 16
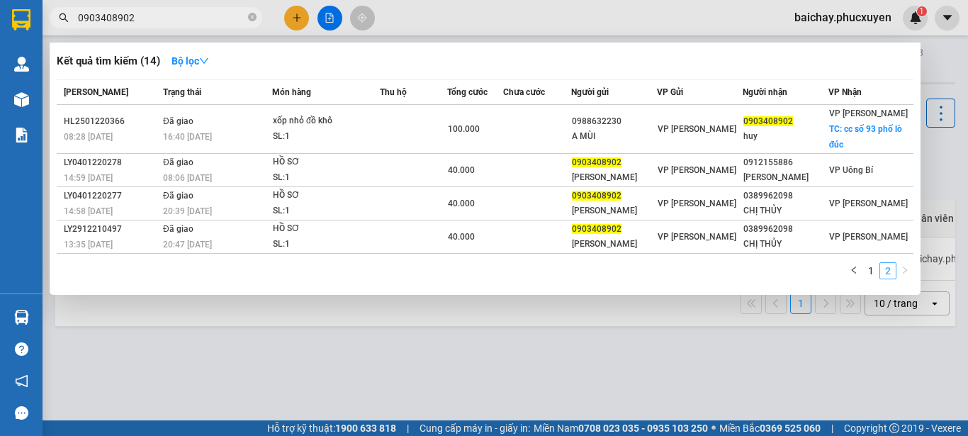
scroll to position [0, 0]
click at [874, 269] on link "1" at bounding box center [871, 271] width 16 height 16
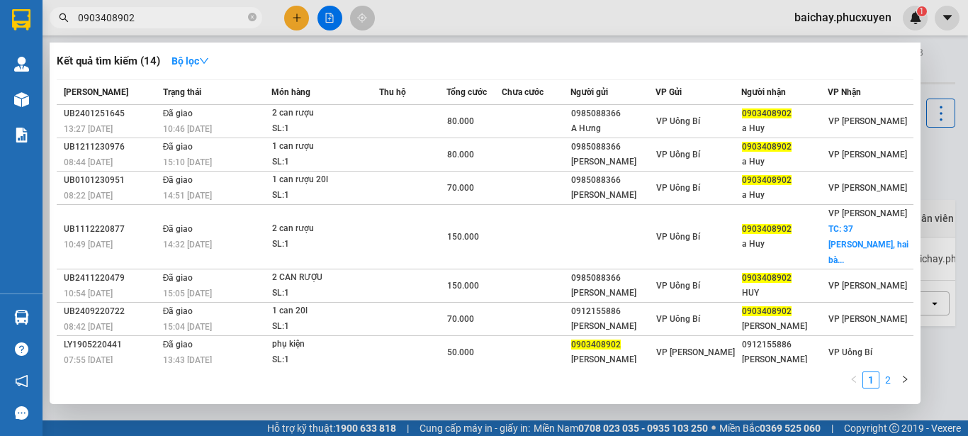
click at [887, 378] on link "2" at bounding box center [888, 380] width 16 height 16
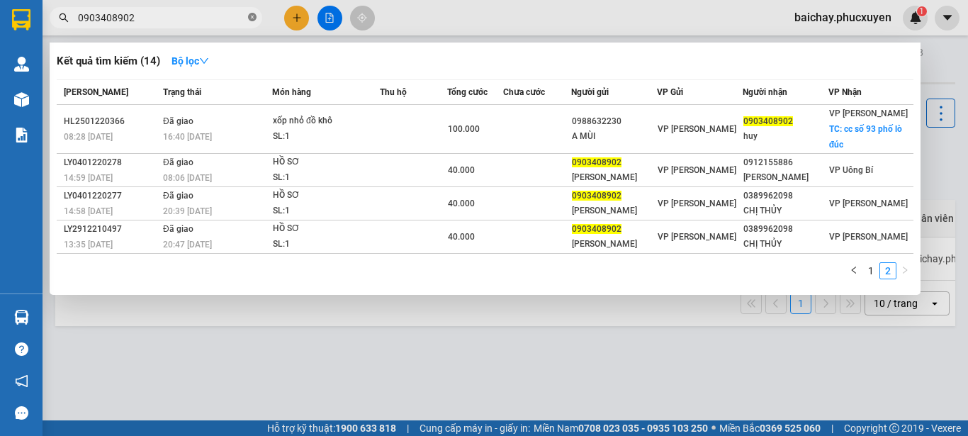
click at [252, 17] on icon "close-circle" at bounding box center [252, 17] width 9 height 9
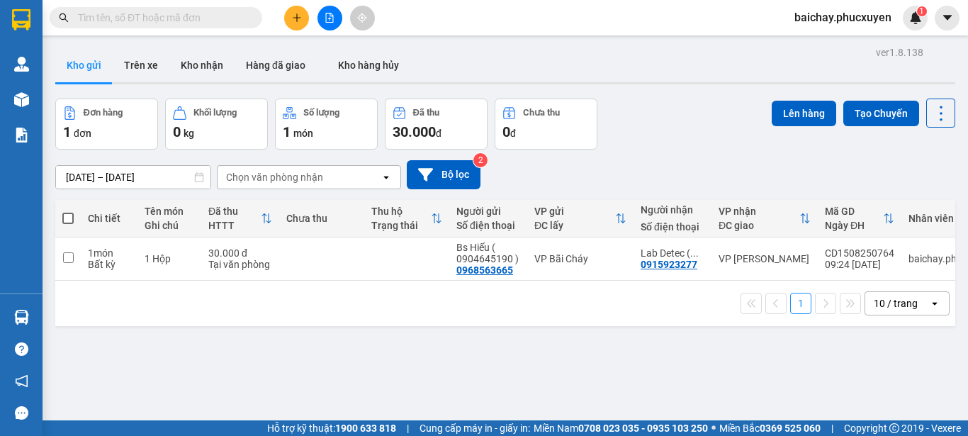
click at [422, 372] on div "ver 1.8.138 Kho gửi Trên xe Kho nhận Hàng đã giao Kho hàng hủy Đơn hàng 1 đơn K…" at bounding box center [506, 261] width 912 height 436
click at [233, 15] on input "text" at bounding box center [161, 18] width 167 height 16
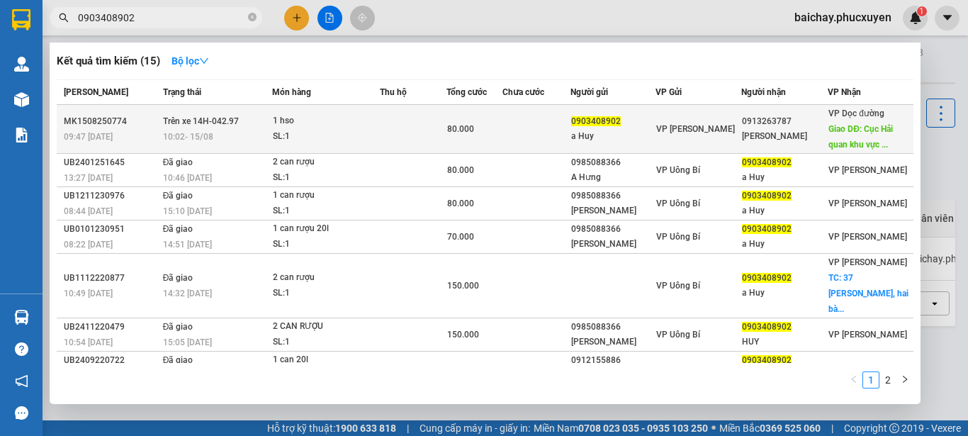
type input "0903408902"
click at [810, 130] on div "Mạnh Tùng" at bounding box center [784, 136] width 85 height 15
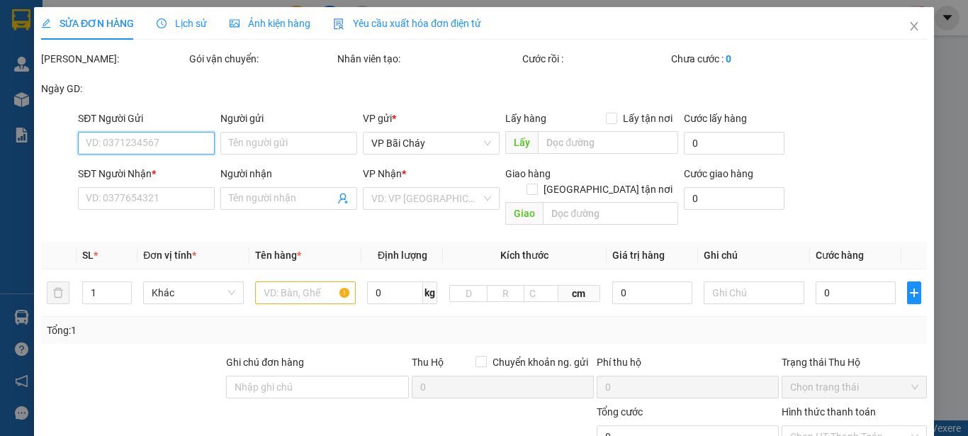
type input "0903408902"
type input "a Huy"
type input "0913263787"
type input "Mạnh Tùng"
type input "Cục Hải quan khu vực 8"
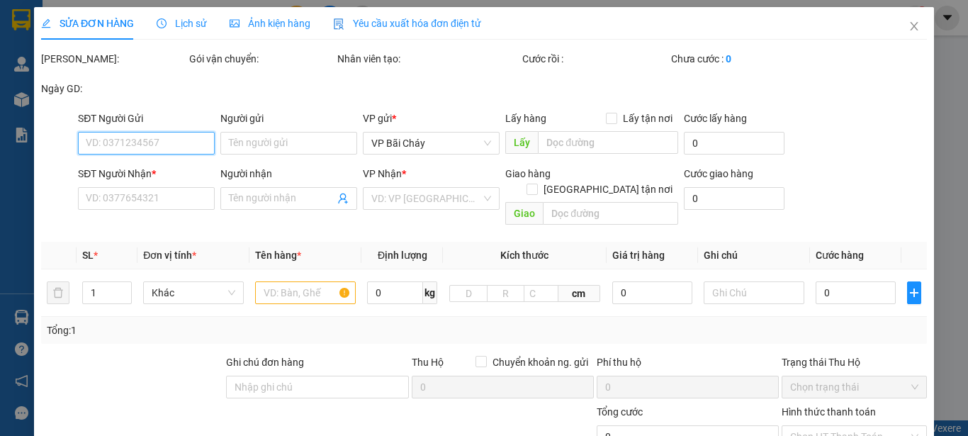
type input "30.000"
type input "80.000"
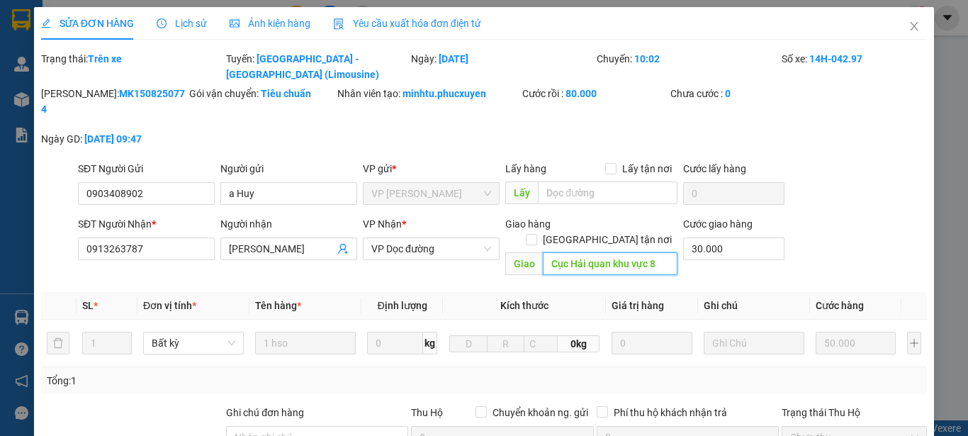
click at [597, 252] on input "Cục Hải quan khu vực 8" at bounding box center [610, 263] width 135 height 23
click at [909, 24] on icon "close" at bounding box center [914, 26] width 11 height 11
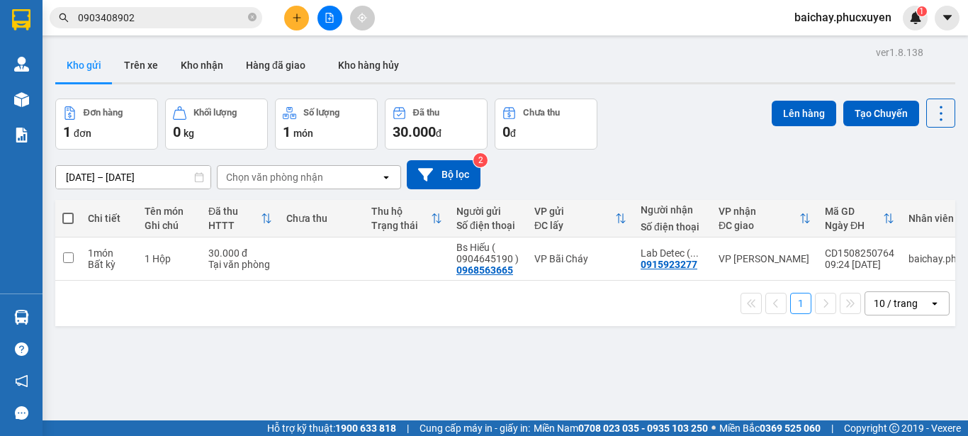
click at [208, 13] on input "0903408902" at bounding box center [161, 18] width 167 height 16
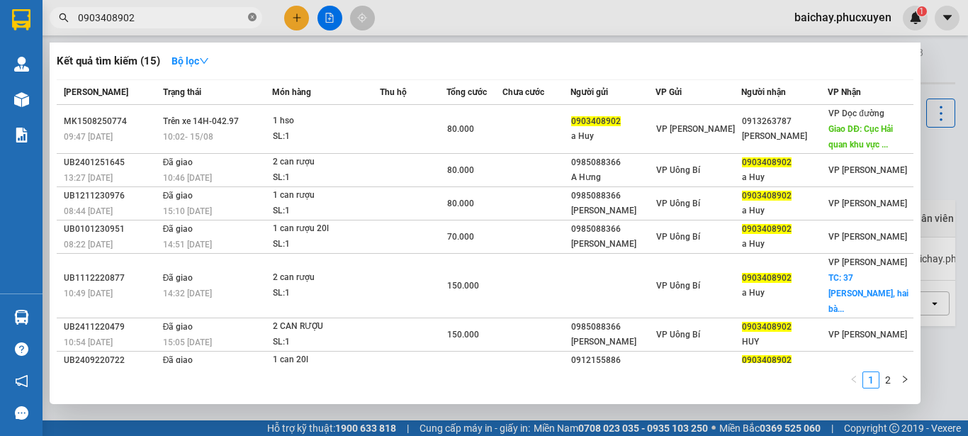
click at [253, 18] on icon "close-circle" at bounding box center [252, 17] width 9 height 9
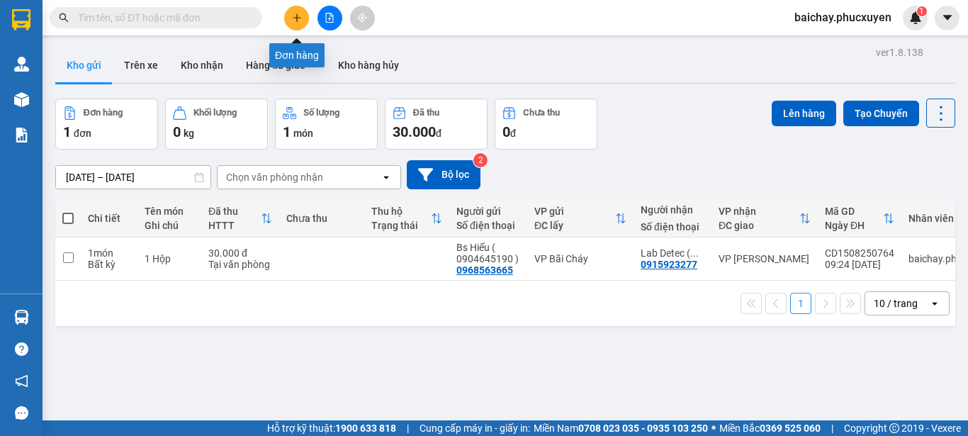
click at [298, 15] on icon "plus" at bounding box center [297, 18] width 10 height 10
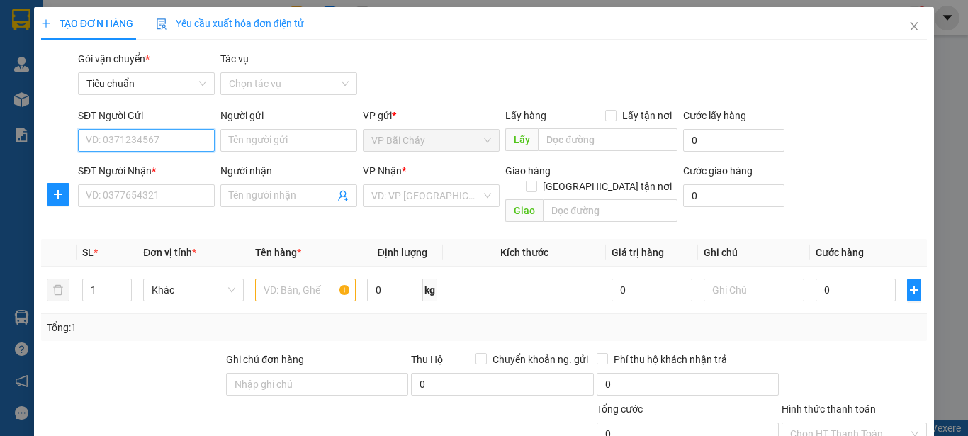
click at [174, 138] on input "SĐT Người Gửi" at bounding box center [146, 140] width 137 height 23
type input "0987676580"
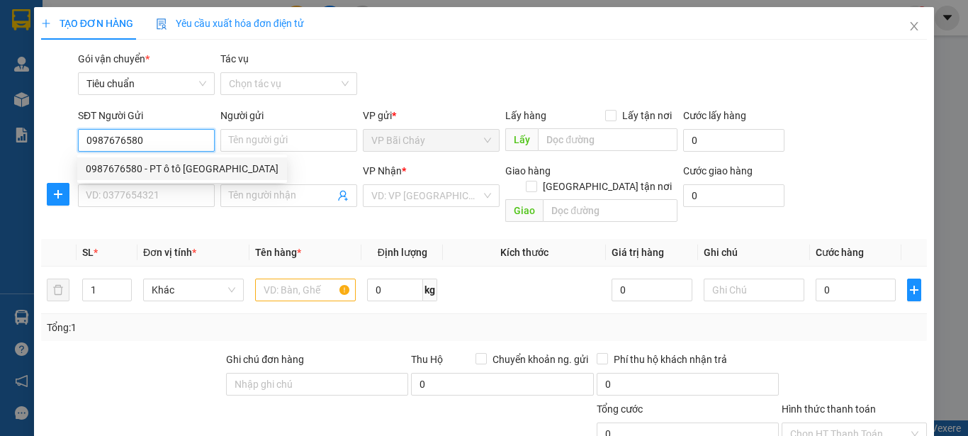
click at [179, 168] on div "0987676580 - PT ô tô Quảng Ninh" at bounding box center [182, 169] width 193 height 16
type input "PT ô tô Quảng Ninh"
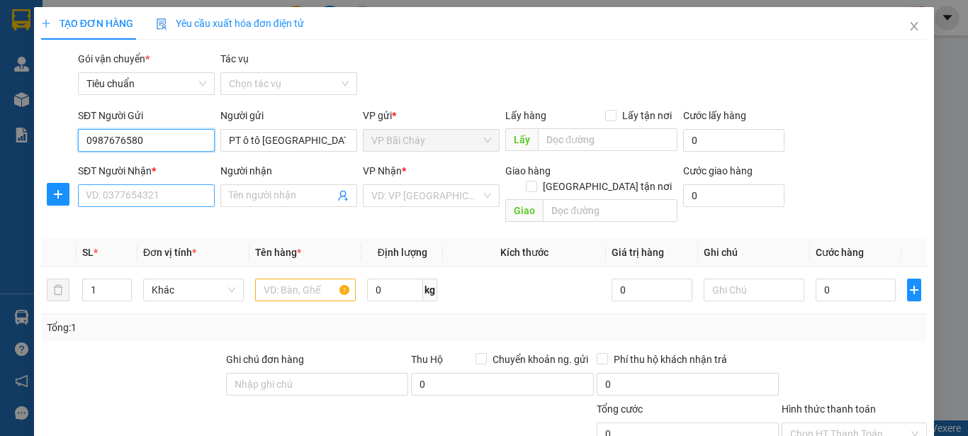
type input "0987676580"
click at [174, 199] on input "SĐT Người Nhận *" at bounding box center [146, 195] width 137 height 23
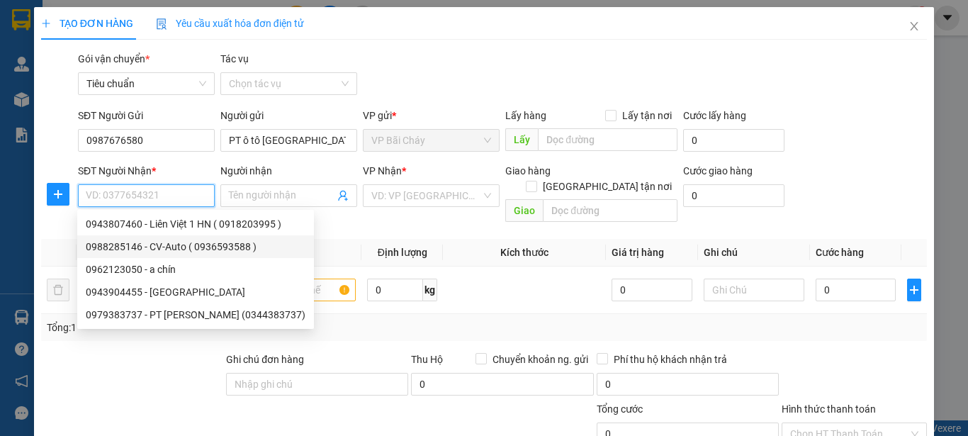
click at [166, 243] on div "0988285146 - CV-Auto ( 0936593588 )" at bounding box center [196, 247] width 220 height 16
type input "0988285146"
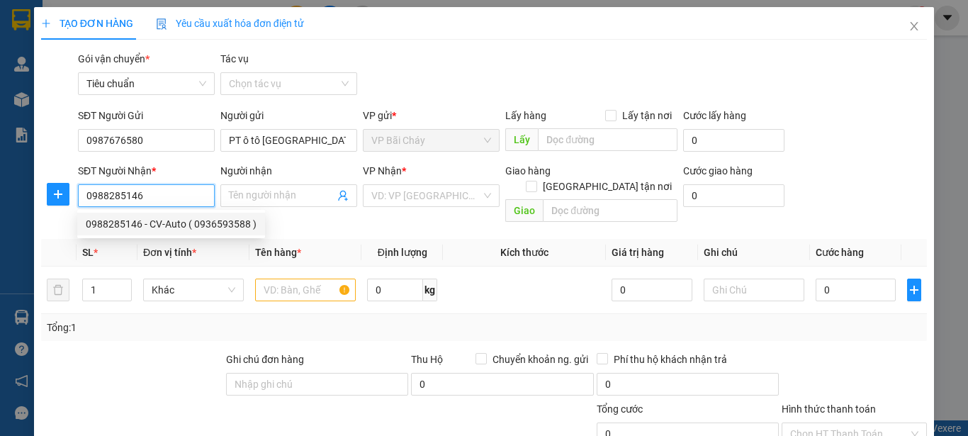
type input "CV-Auto ( 0936593588 )"
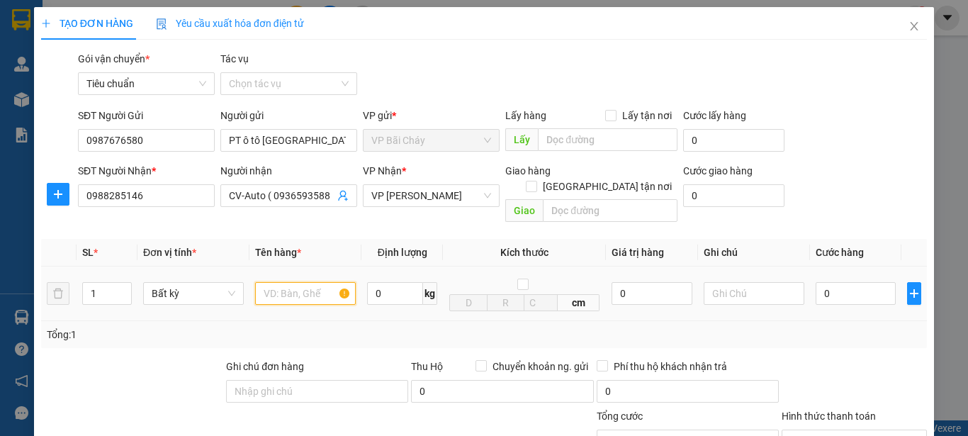
click at [303, 282] on input "text" at bounding box center [305, 293] width 101 height 23
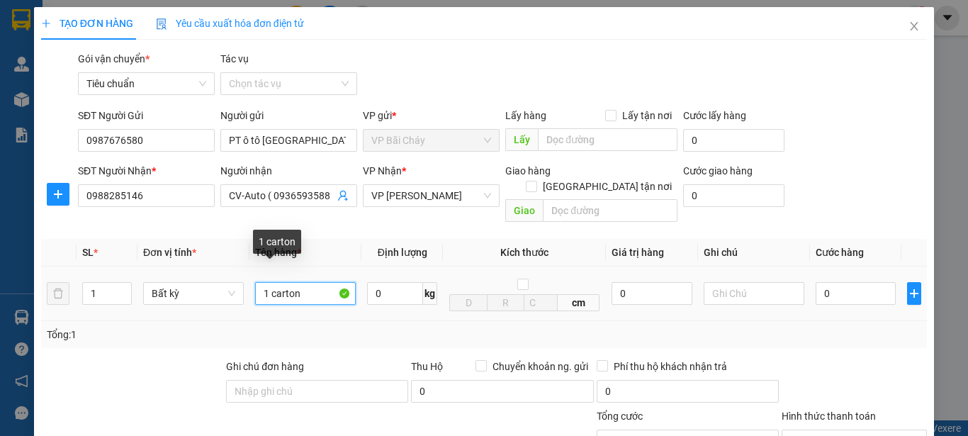
click at [271, 282] on input "1 carton" at bounding box center [305, 293] width 101 height 23
type input "1 Carton"
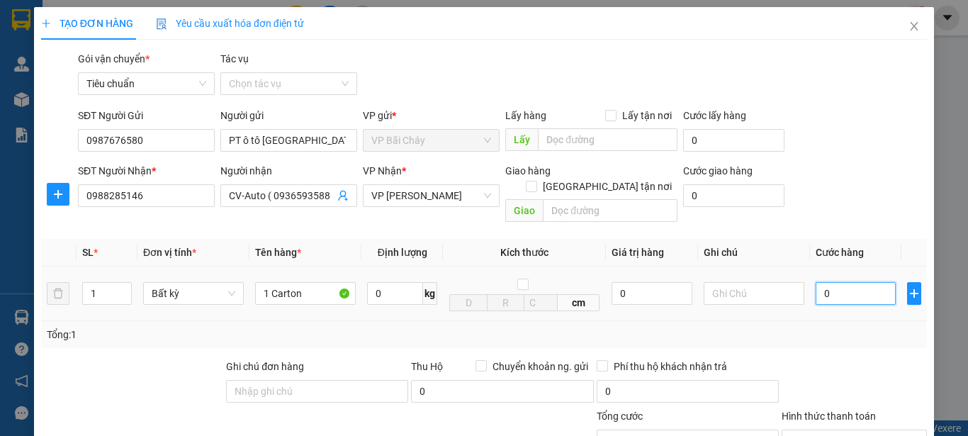
click at [841, 282] on input "0" at bounding box center [856, 293] width 80 height 23
type input "3"
type input "30"
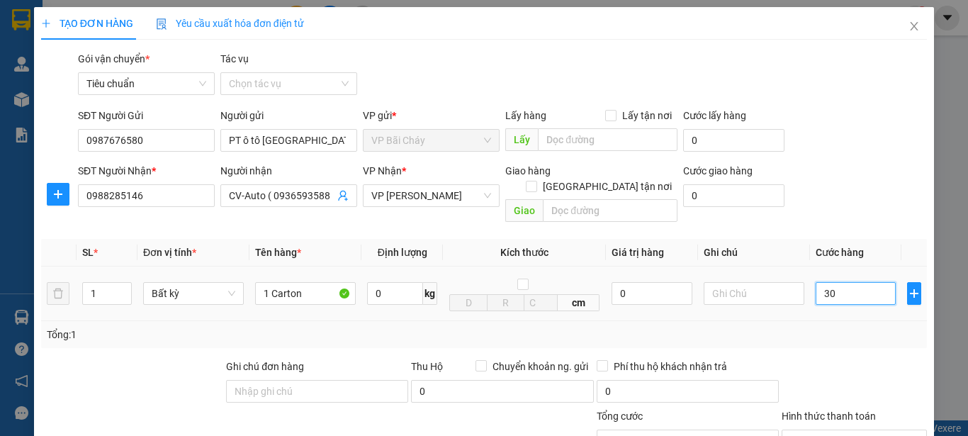
type input "30"
type input "30.000"
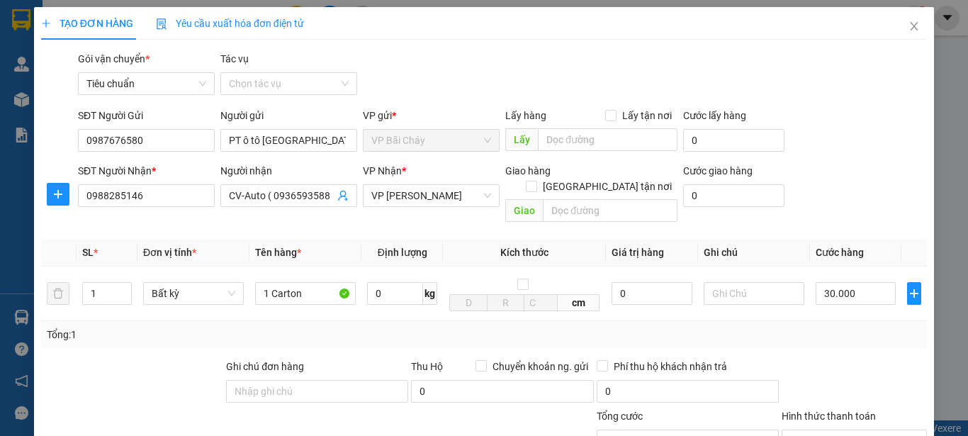
click at [853, 327] on div "Tổng: 1" at bounding box center [484, 335] width 875 height 16
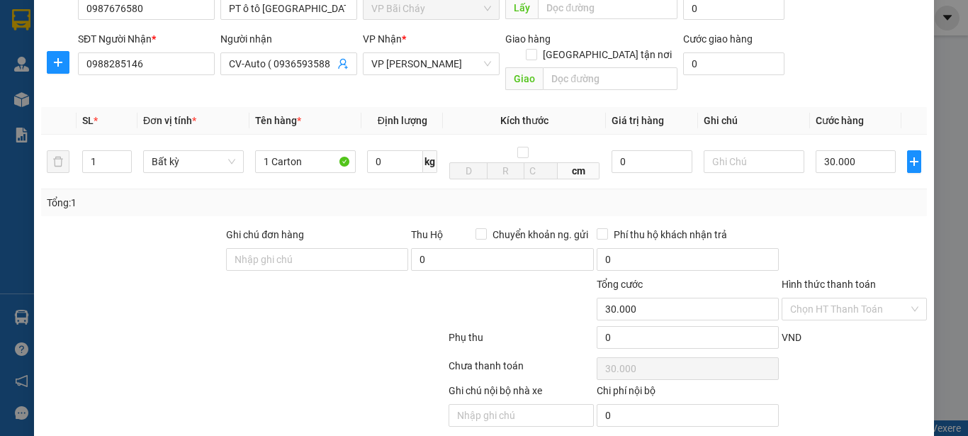
scroll to position [169, 0]
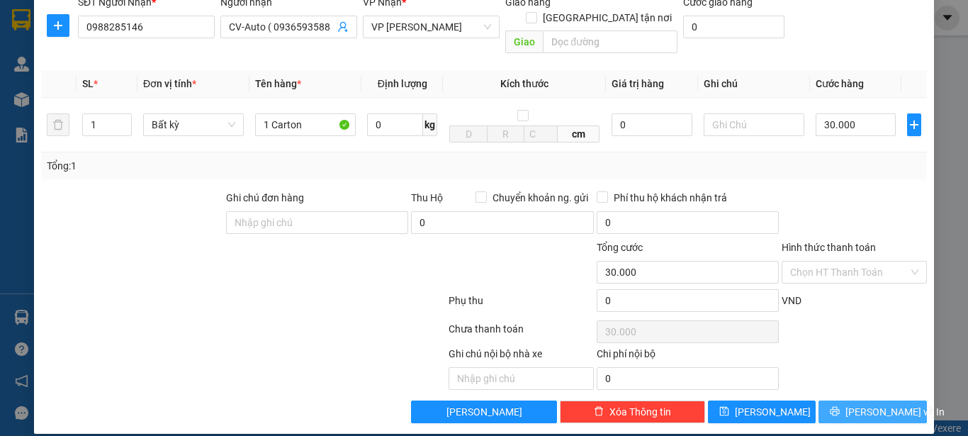
click at [834, 401] on button "Lưu và In" at bounding box center [873, 412] width 108 height 23
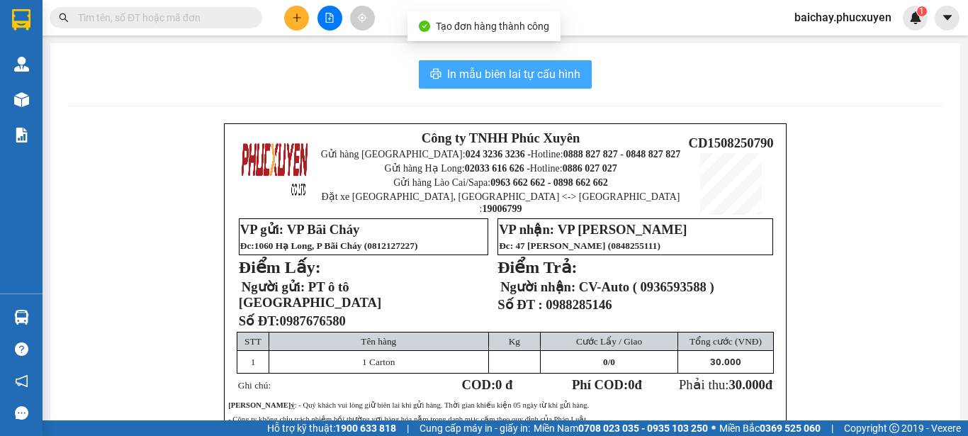
click at [492, 73] on span "In mẫu biên lai tự cấu hình" at bounding box center [513, 74] width 133 height 18
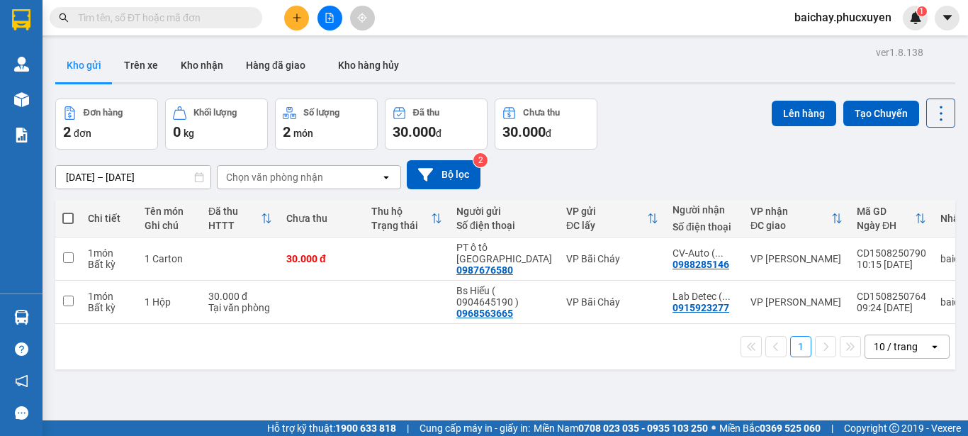
click at [659, 390] on div "ver 1.8.138 Kho gửi Trên xe Kho nhận Hàng đã giao Kho hàng hủy Đơn hàng 2 đơn K…" at bounding box center [506, 261] width 912 height 436
click at [298, 17] on icon "plus" at bounding box center [297, 18] width 10 height 10
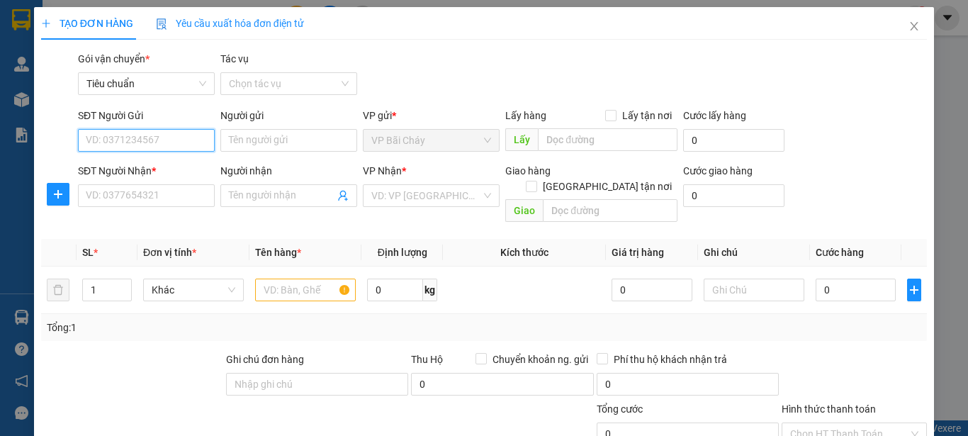
click at [175, 140] on input "SĐT Người Gửi" at bounding box center [146, 140] width 137 height 23
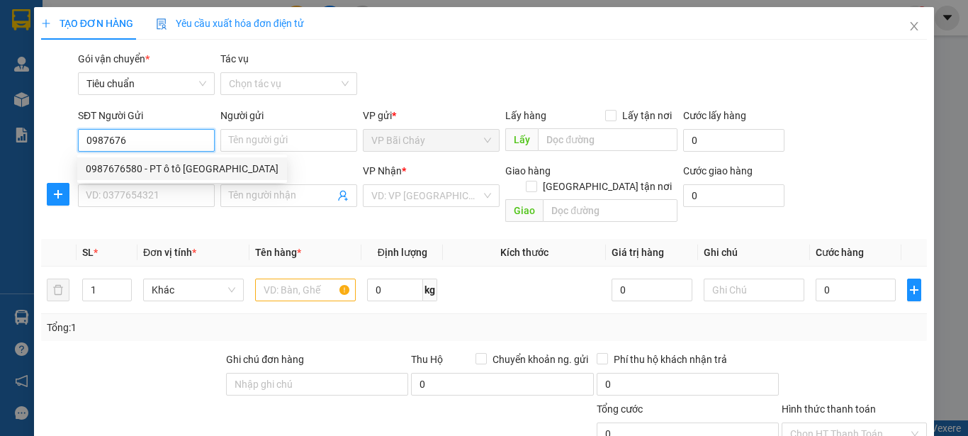
click at [168, 171] on div "0987676580 - PT ô tô Quảng Ninh" at bounding box center [182, 169] width 193 height 16
type input "0987676580"
type input "PT ô tô Quảng Ninh"
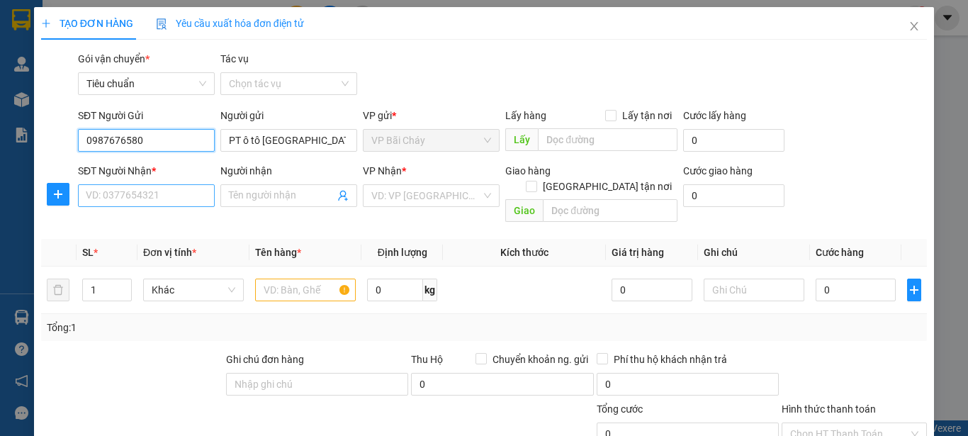
type input "0987676580"
click at [181, 198] on input "SĐT Người Nhận *" at bounding box center [146, 195] width 137 height 23
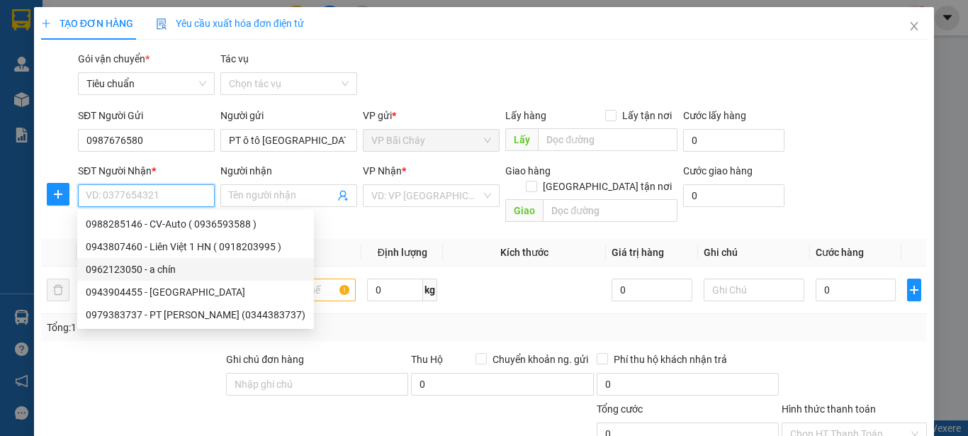
click at [157, 264] on div "0962123050 - a chín" at bounding box center [196, 270] width 220 height 16
type input "0962123050"
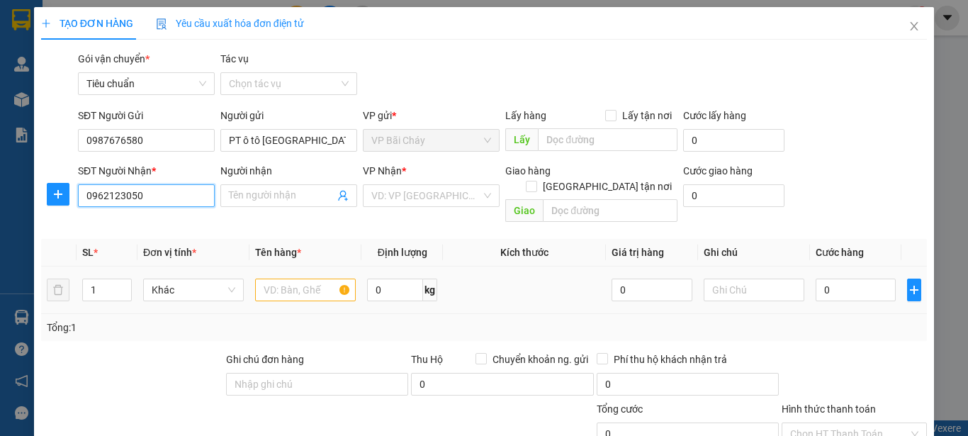
type input "a chín"
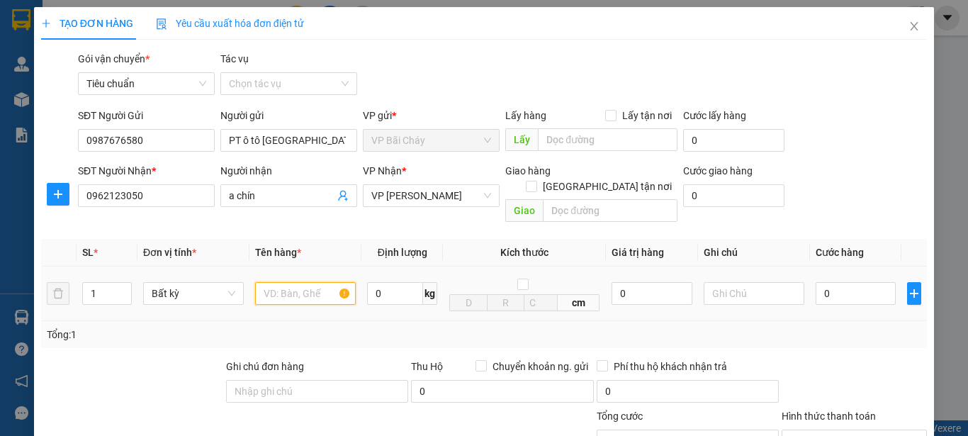
click at [303, 282] on input "text" at bounding box center [305, 293] width 101 height 23
type input "1 Carton"
click at [862, 284] on input "0" at bounding box center [856, 293] width 80 height 23
type input "4"
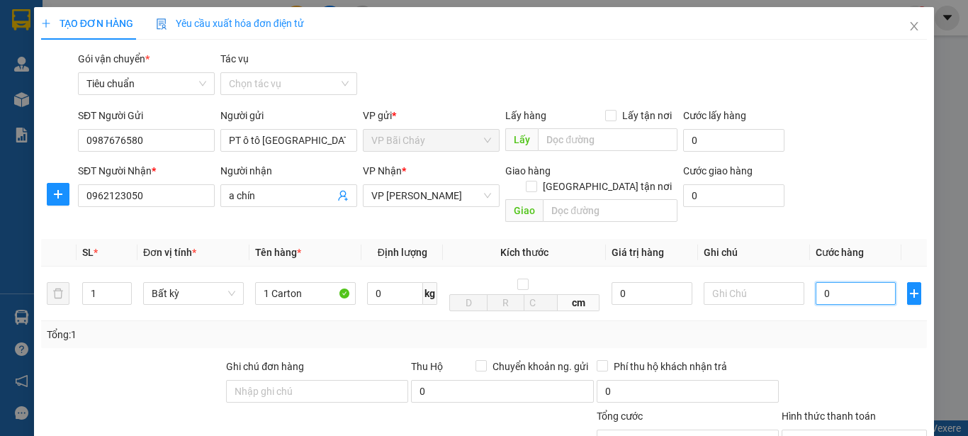
type input "4"
type input "40"
type input "40.000"
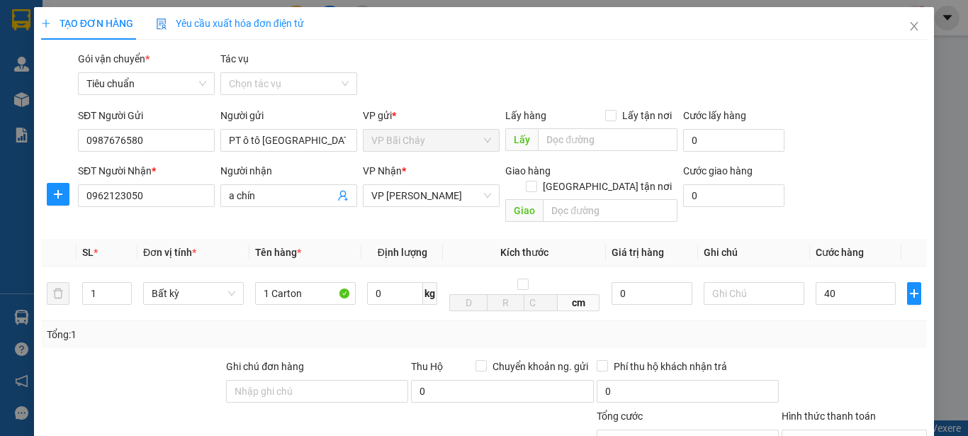
type input "40.000"
click at [845, 359] on div at bounding box center [854, 384] width 148 height 50
click at [860, 282] on input "40.000" at bounding box center [856, 293] width 80 height 23
type input "3"
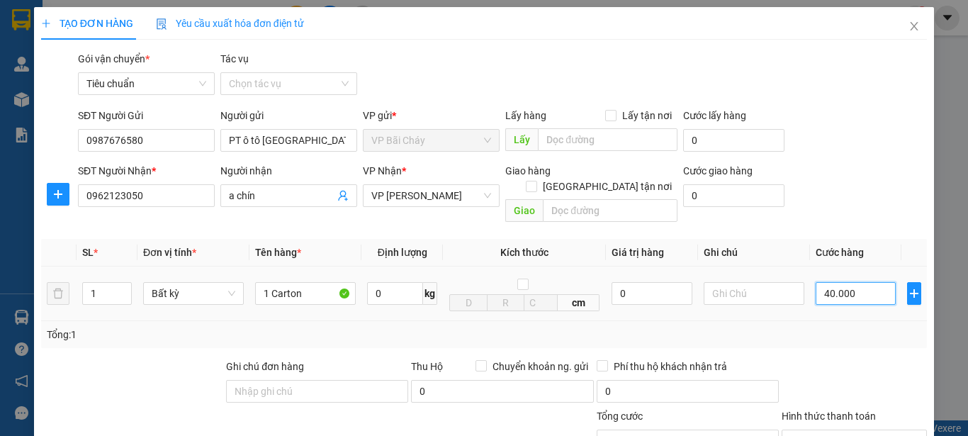
type input "3"
type input "30"
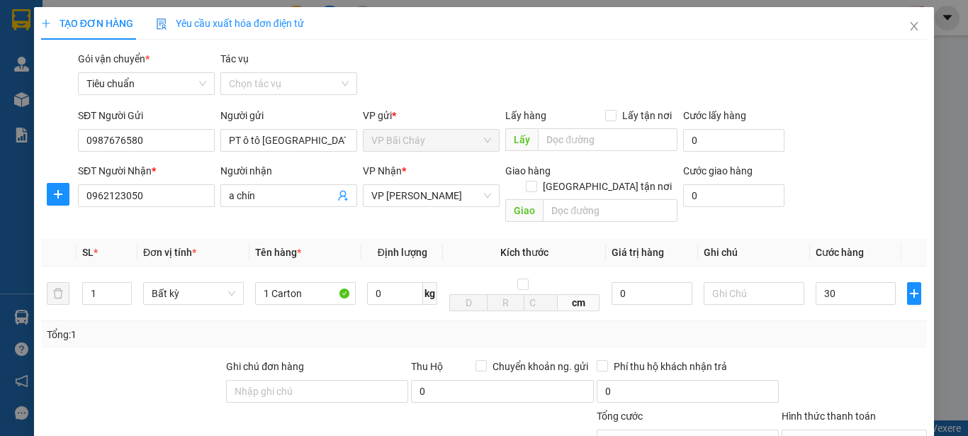
type input "30.000"
click at [884, 359] on div at bounding box center [854, 384] width 148 height 50
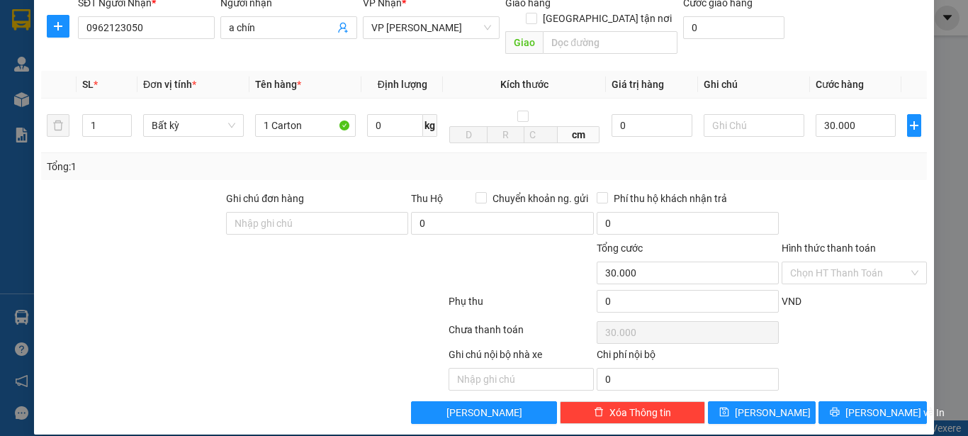
scroll to position [169, 0]
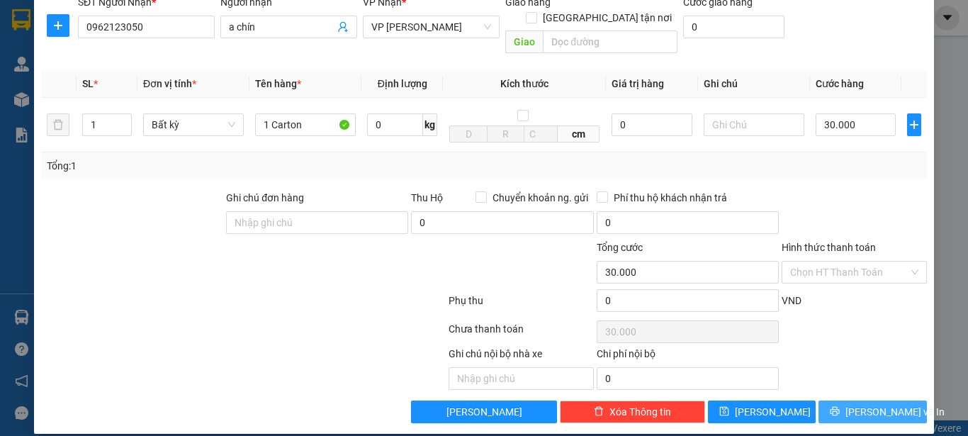
click at [866, 404] on span "Lưu và In" at bounding box center [895, 412] width 99 height 16
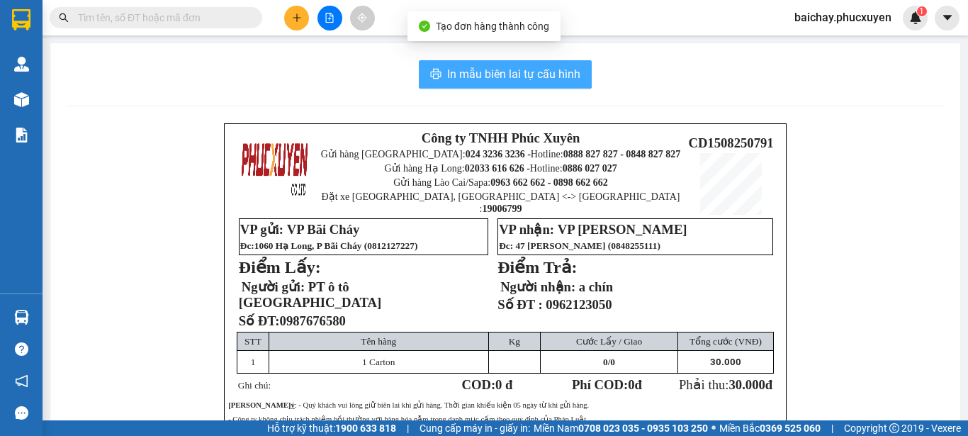
click at [479, 72] on span "In mẫu biên lai tự cấu hình" at bounding box center [513, 74] width 133 height 18
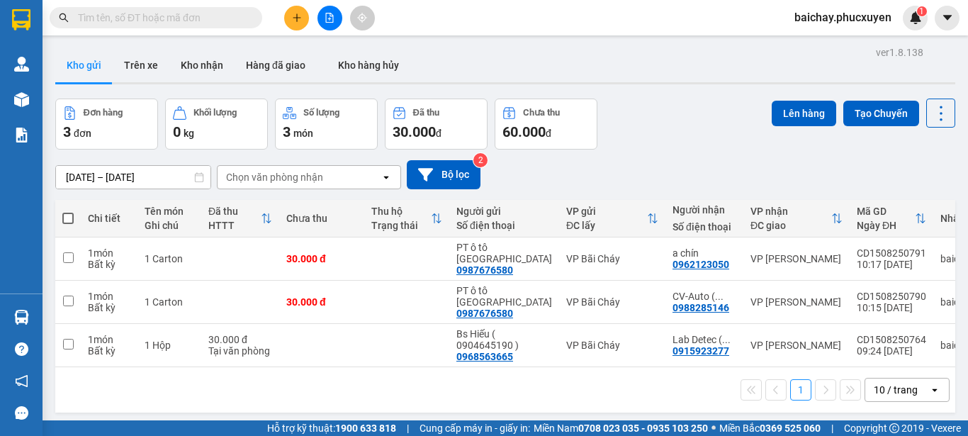
click at [361, 388] on div "1 10 / trang open" at bounding box center [505, 390] width 889 height 24
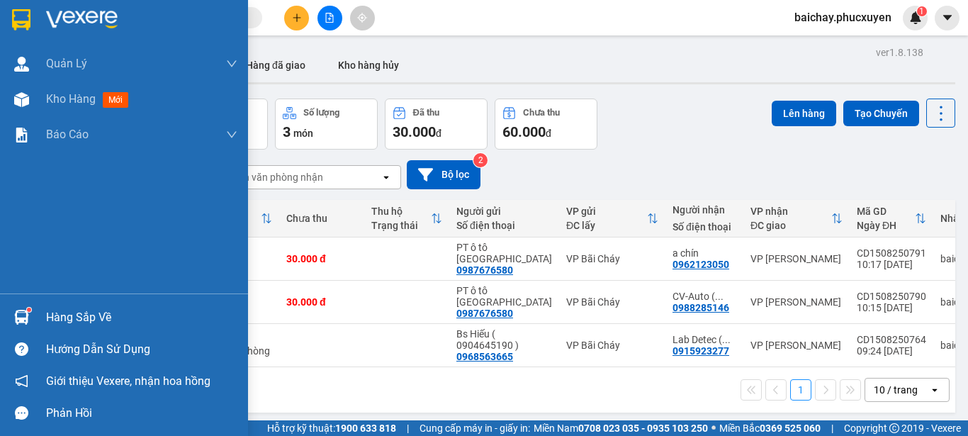
click at [62, 314] on div "Hàng sắp về" at bounding box center [141, 317] width 191 height 21
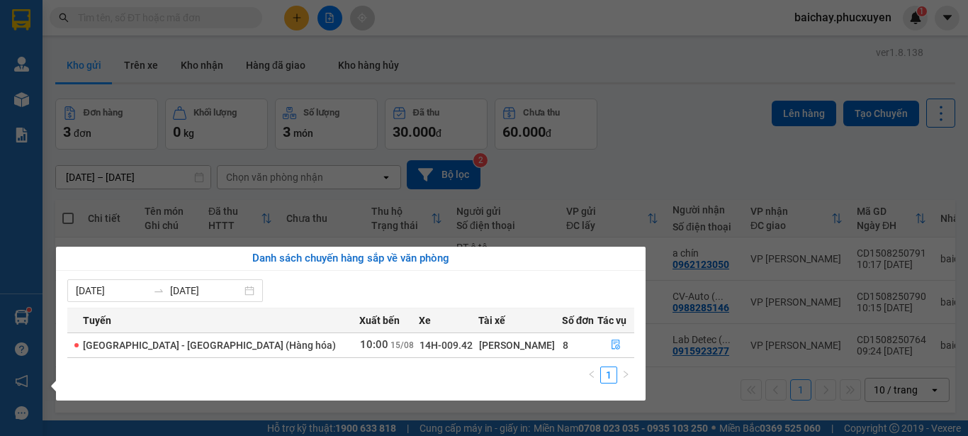
click at [687, 142] on section "Kết quả tìm kiếm ( 15 ) Bộ lọc Mã ĐH Trạng thái Món hàng Thu hộ Tổng cước Chưa …" at bounding box center [484, 218] width 968 height 436
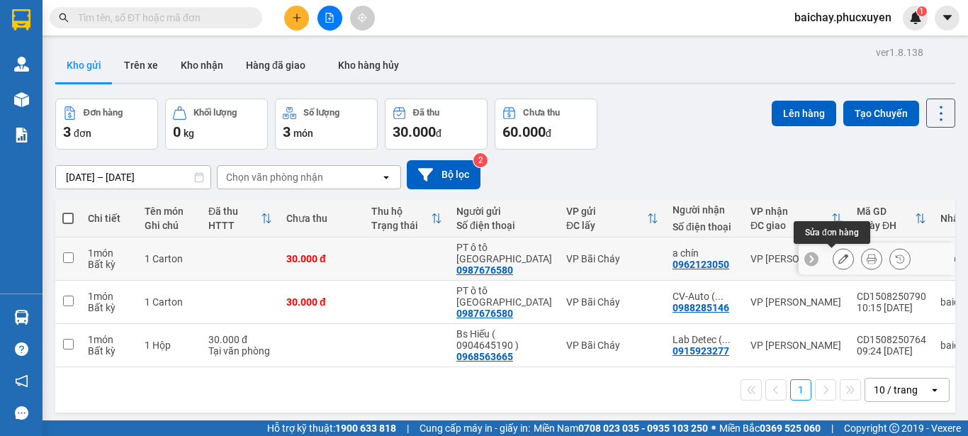
click at [839, 259] on icon at bounding box center [844, 259] width 10 height 10
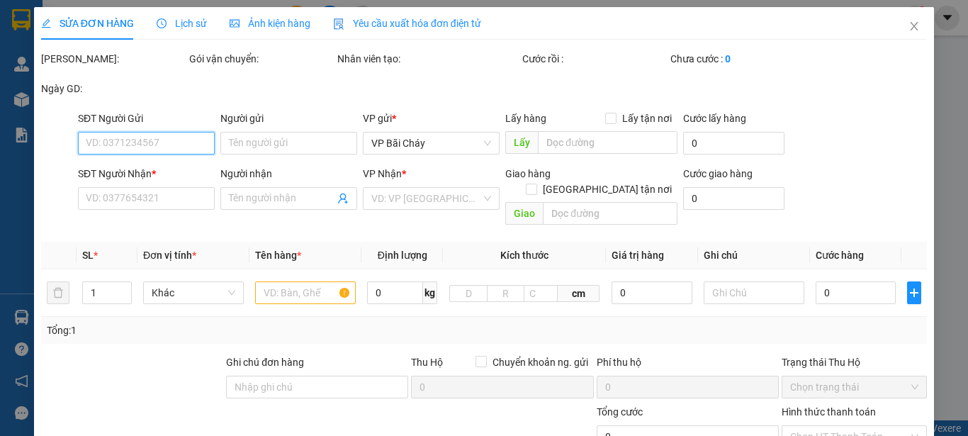
type input "0987676580"
type input "PT ô tô Quảng Ninh"
type input "0962123050"
type input "a chín"
type input "30.000"
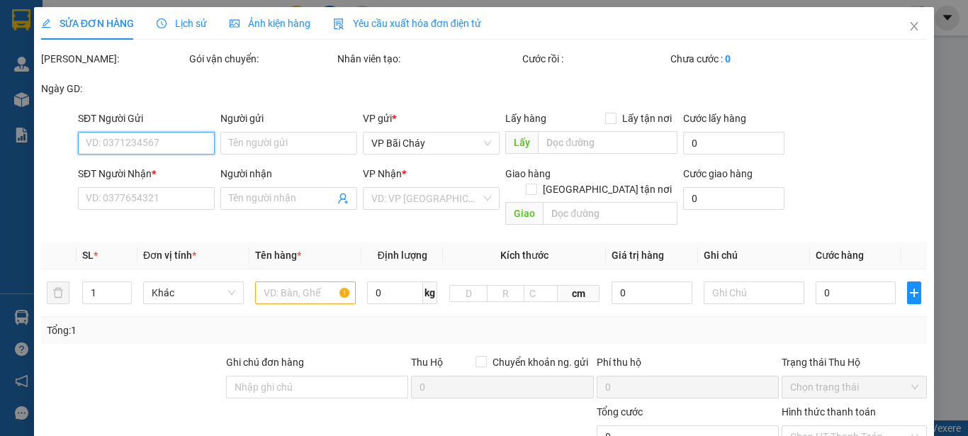
type input "30.000"
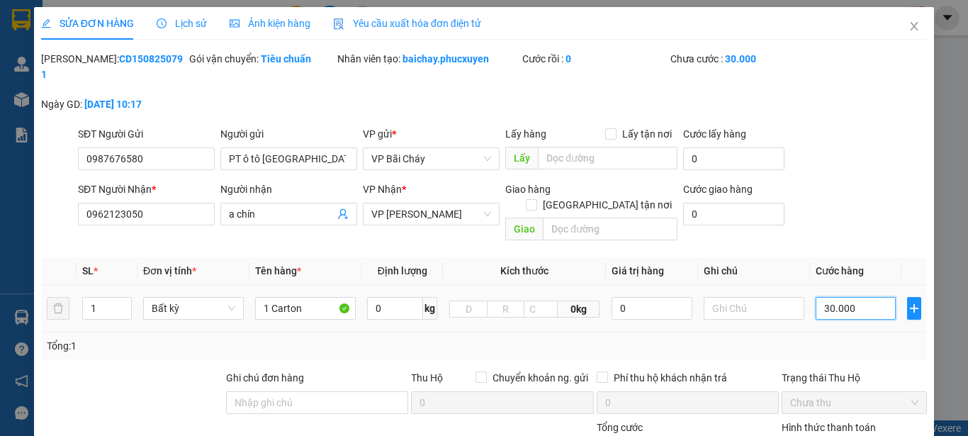
click at [853, 297] on input "30.000" at bounding box center [856, 308] width 80 height 23
type input "4"
type input "40"
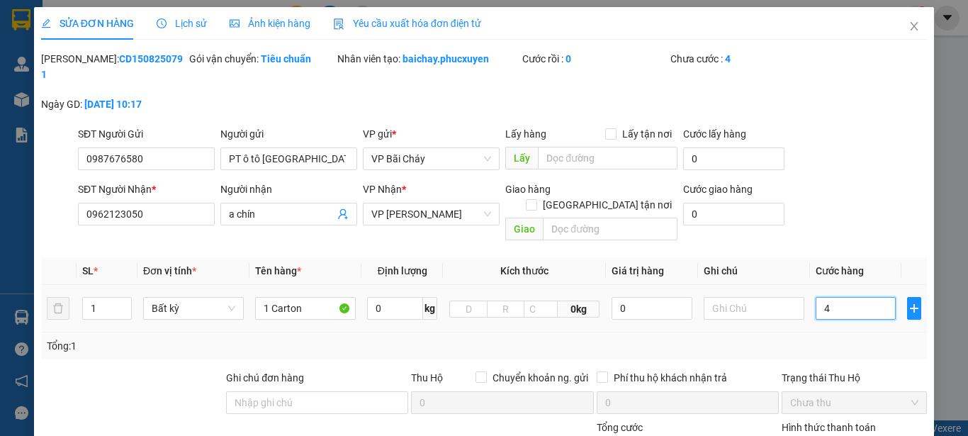
type input "40"
type input "40.000"
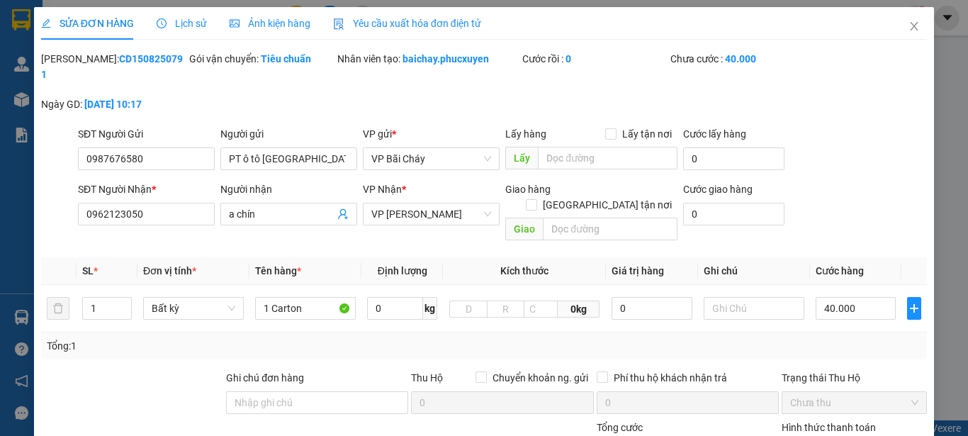
click at [869, 332] on div "Tổng: 1" at bounding box center [484, 345] width 886 height 27
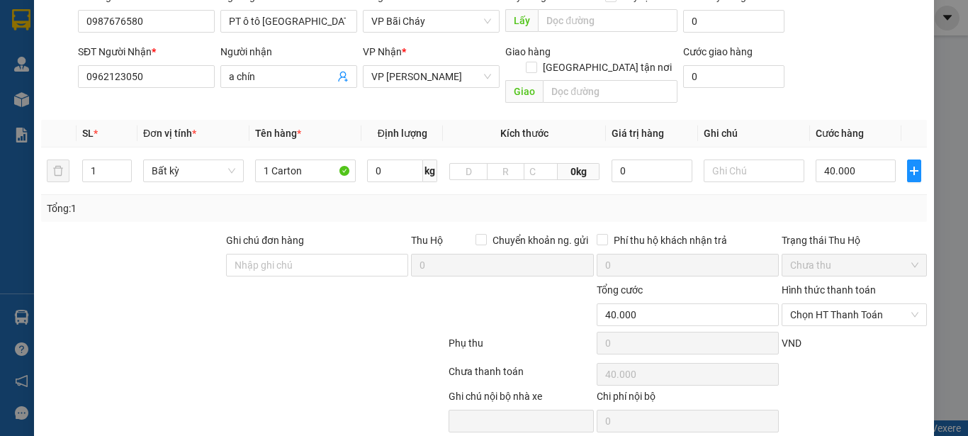
scroll to position [164, 0]
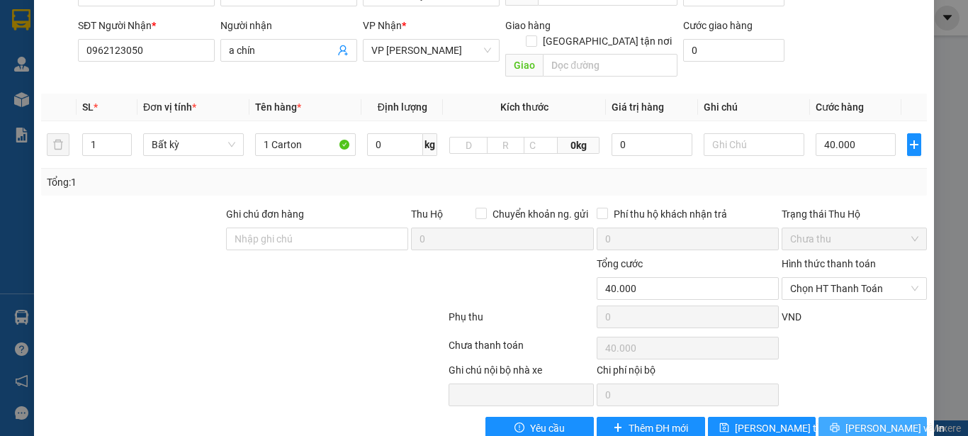
click at [852, 420] on span "Lưu và In" at bounding box center [895, 428] width 99 height 16
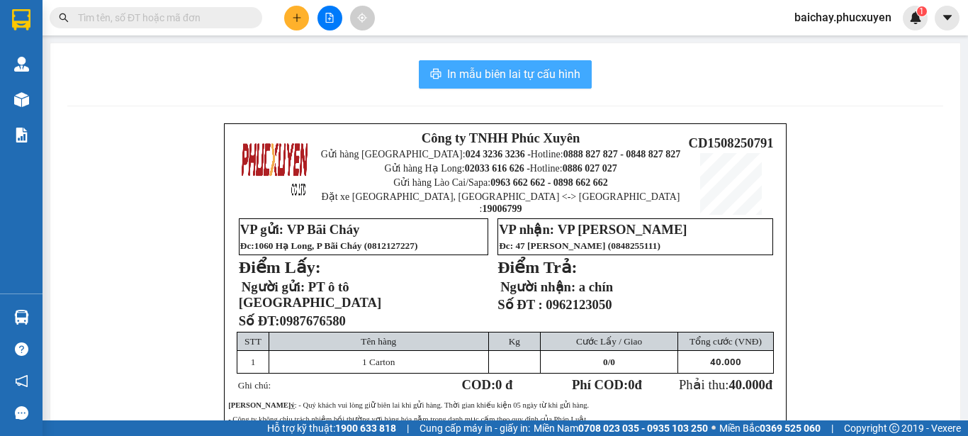
click at [499, 72] on span "In mẫu biên lai tự cấu hình" at bounding box center [513, 74] width 133 height 18
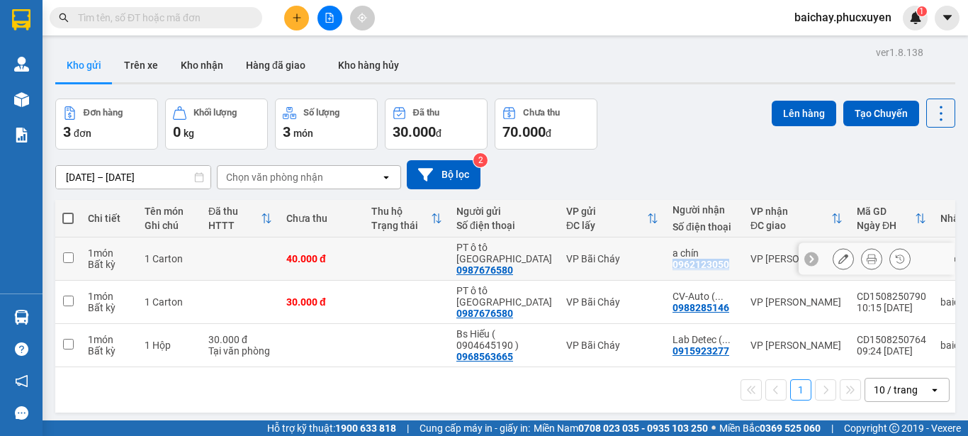
drag, startPoint x: 699, startPoint y: 265, endPoint x: 641, endPoint y: 269, distance: 58.3
click at [673, 269] on div "a chín 0962123050" at bounding box center [705, 258] width 64 height 23
checkbox input "true"
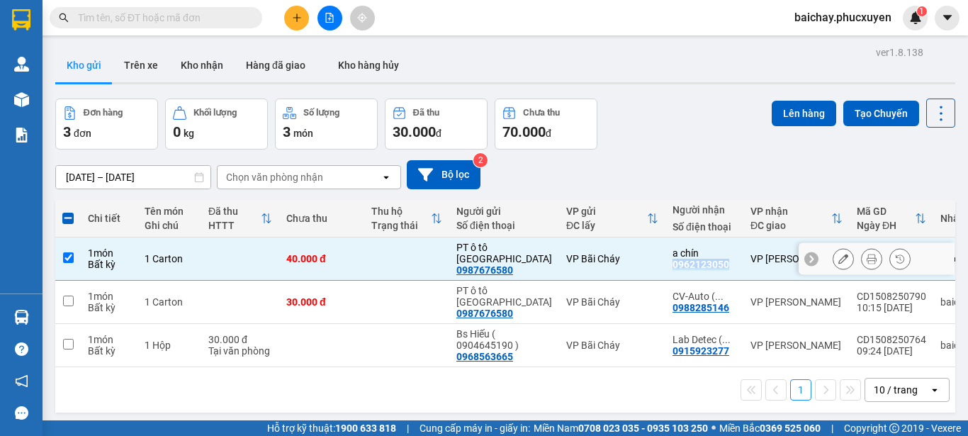
copy div "0962123050"
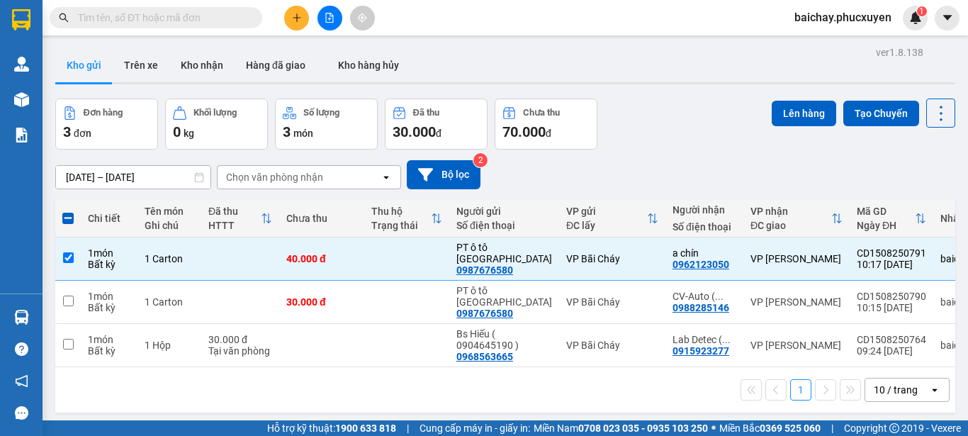
click at [225, 17] on input "text" at bounding box center [161, 18] width 167 height 16
paste input "0962123050"
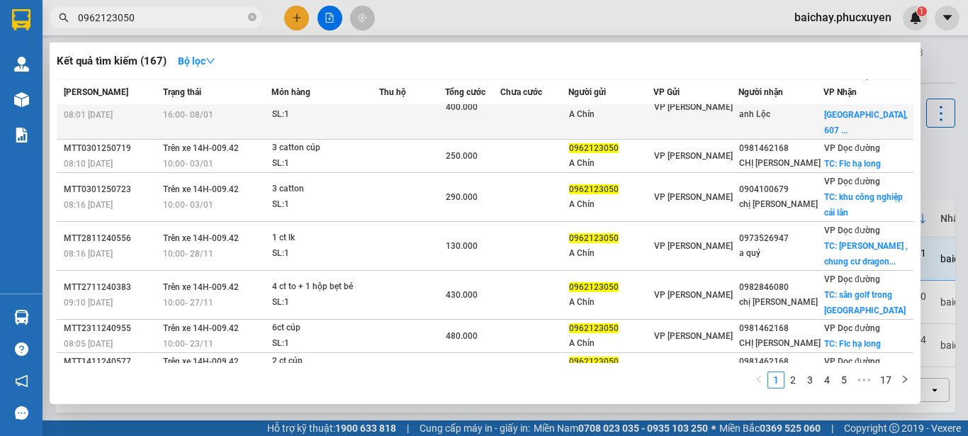
scroll to position [138, 0]
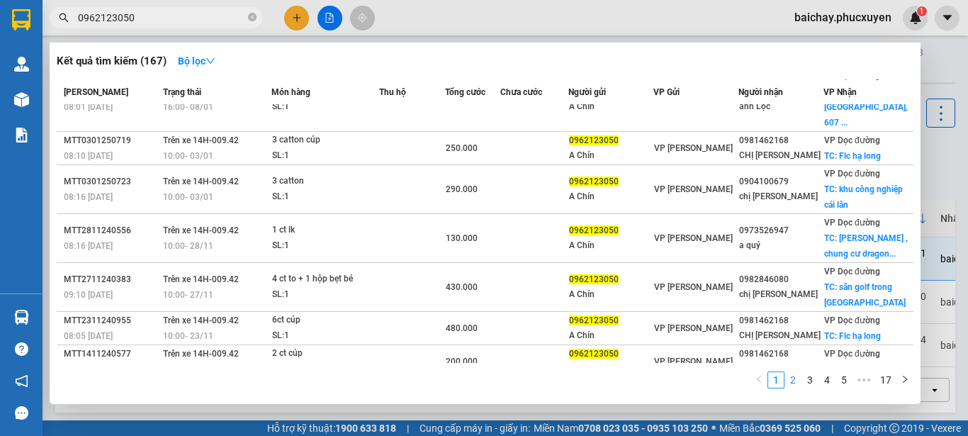
type input "0962123050"
click at [793, 381] on link "2" at bounding box center [793, 380] width 16 height 16
click at [810, 378] on link "3" at bounding box center [810, 380] width 16 height 16
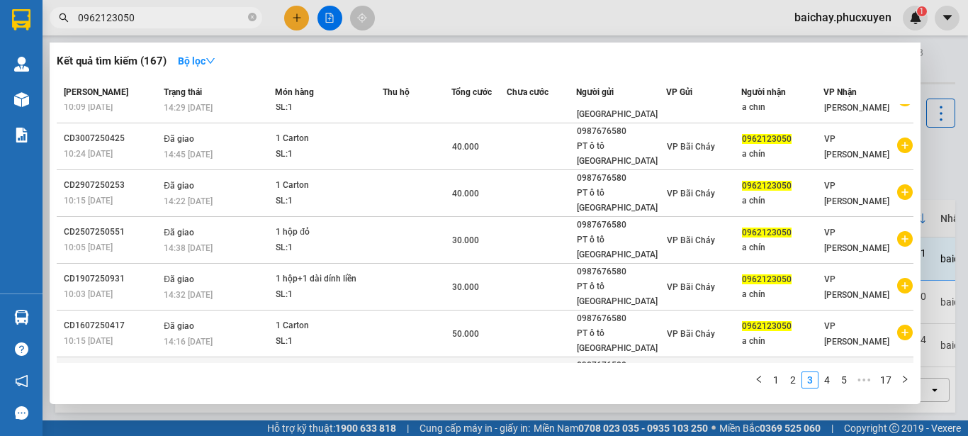
scroll to position [0, 0]
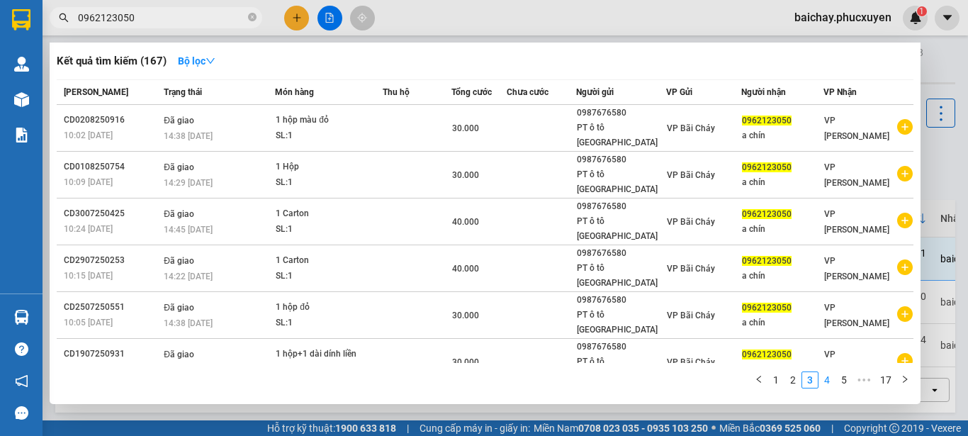
click at [824, 379] on link "4" at bounding box center [827, 380] width 16 height 16
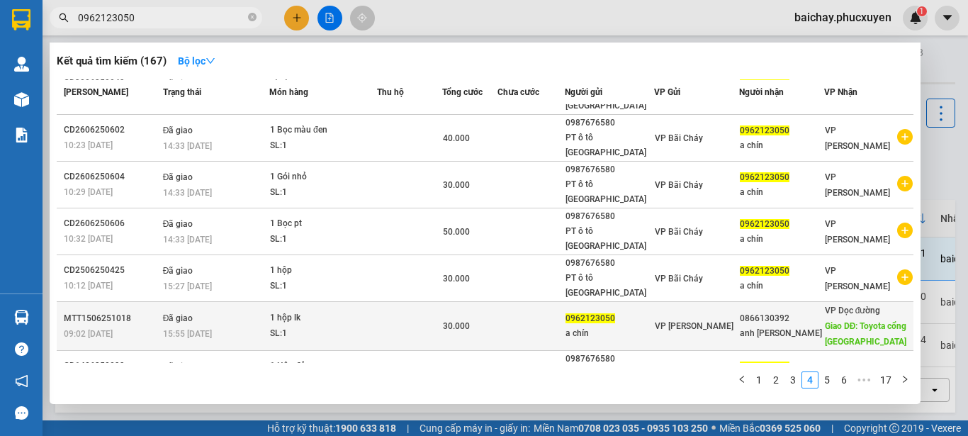
scroll to position [91, 0]
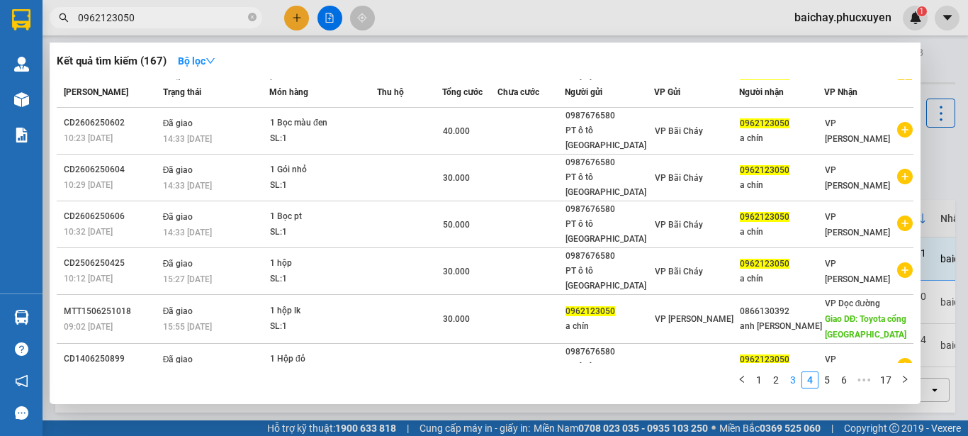
click at [793, 379] on link "3" at bounding box center [793, 380] width 16 height 16
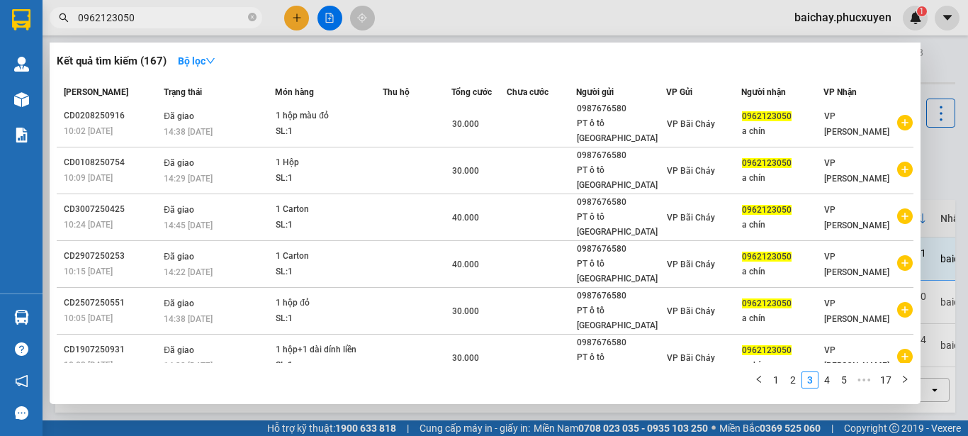
scroll to position [0, 0]
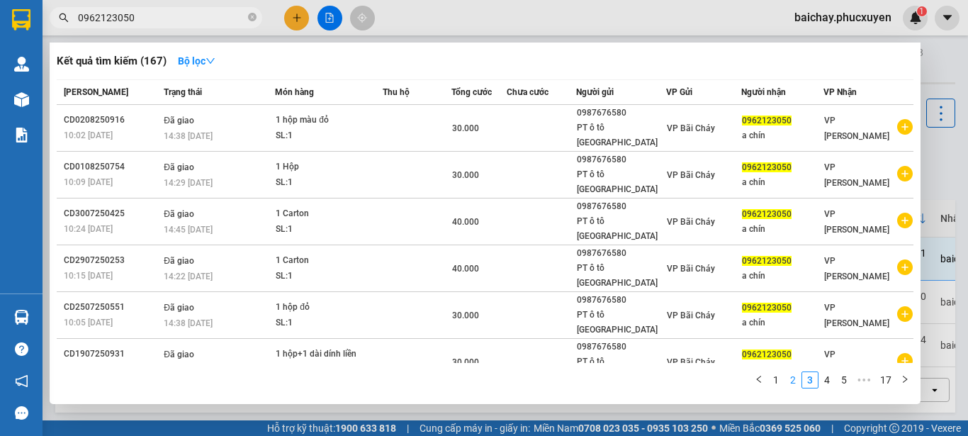
click at [792, 379] on link "2" at bounding box center [793, 380] width 16 height 16
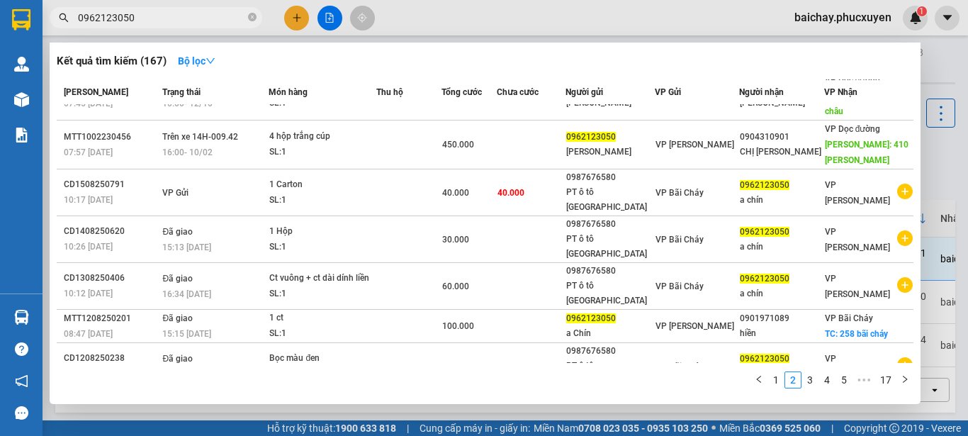
scroll to position [121, 0]
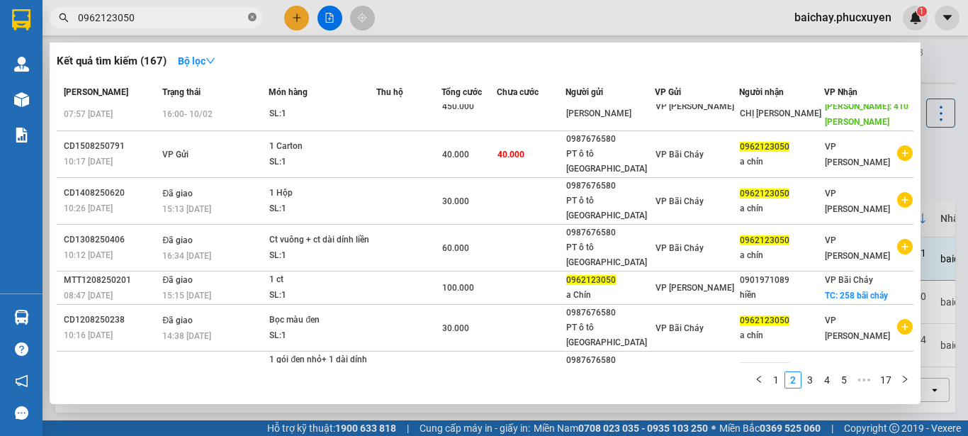
click at [252, 17] on icon "close-circle" at bounding box center [252, 17] width 9 height 9
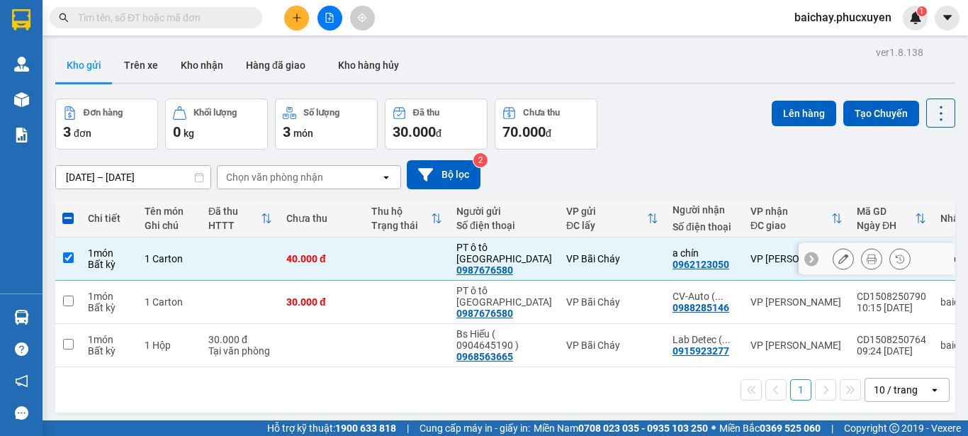
click at [65, 257] on input "checkbox" at bounding box center [68, 257] width 11 height 11
checkbox input "false"
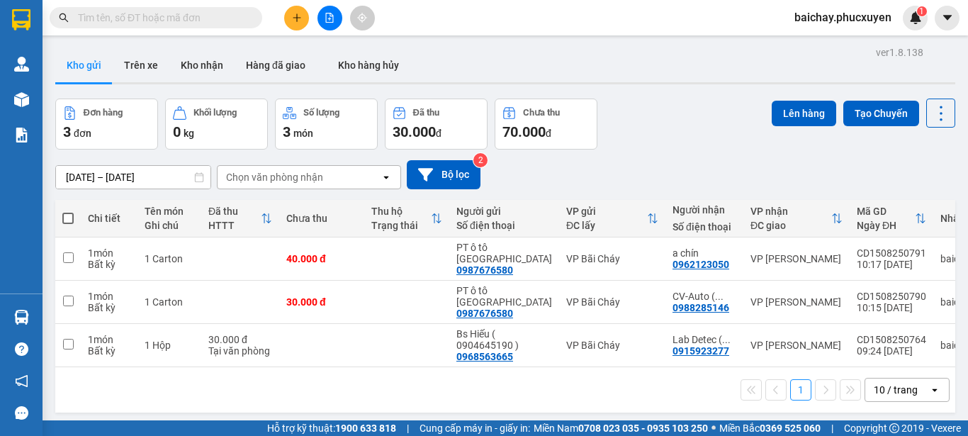
click at [410, 391] on div "1 10 / trang open" at bounding box center [505, 390] width 889 height 24
click at [69, 346] on input "checkbox" at bounding box center [68, 344] width 11 height 11
checkbox input "true"
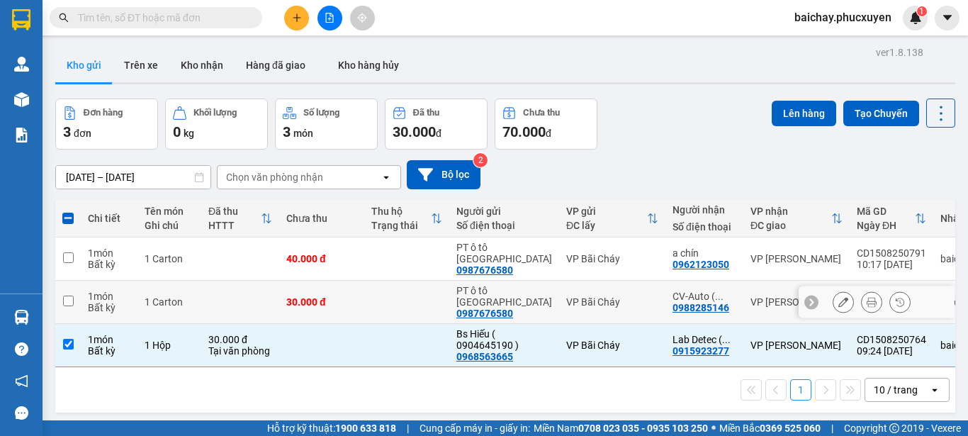
click at [68, 301] on input "checkbox" at bounding box center [68, 301] width 11 height 11
checkbox input "true"
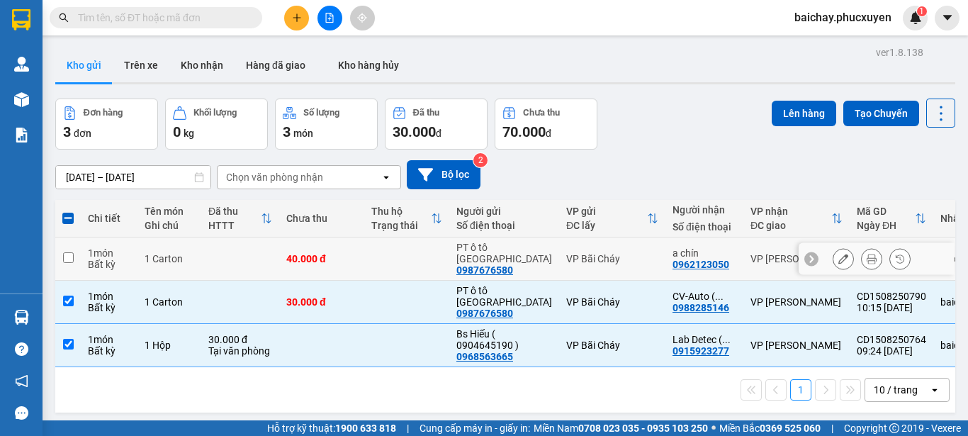
click at [65, 254] on input "checkbox" at bounding box center [68, 257] width 11 height 11
checkbox input "true"
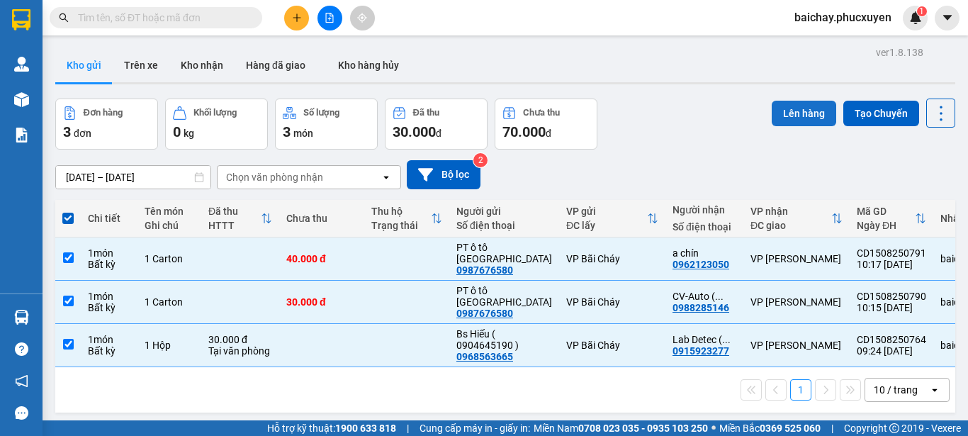
click at [793, 116] on button "Lên hàng" at bounding box center [804, 114] width 65 height 26
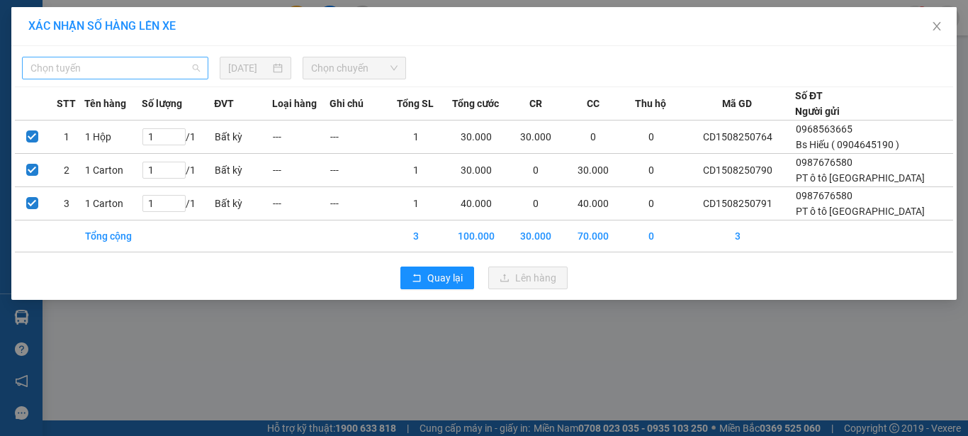
click at [168, 72] on span "Chọn tuyến" at bounding box center [114, 67] width 169 height 21
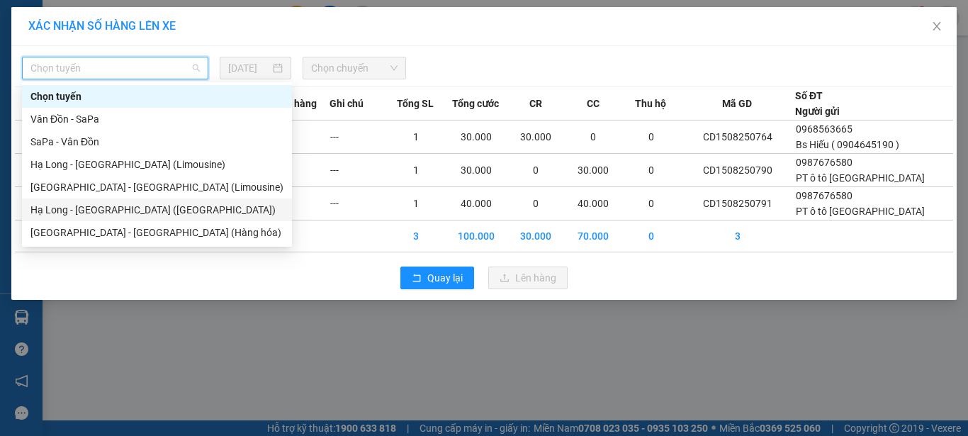
click at [99, 208] on div "Hạ Long - Hà Nội (Hàng hóa)" at bounding box center [156, 210] width 253 height 16
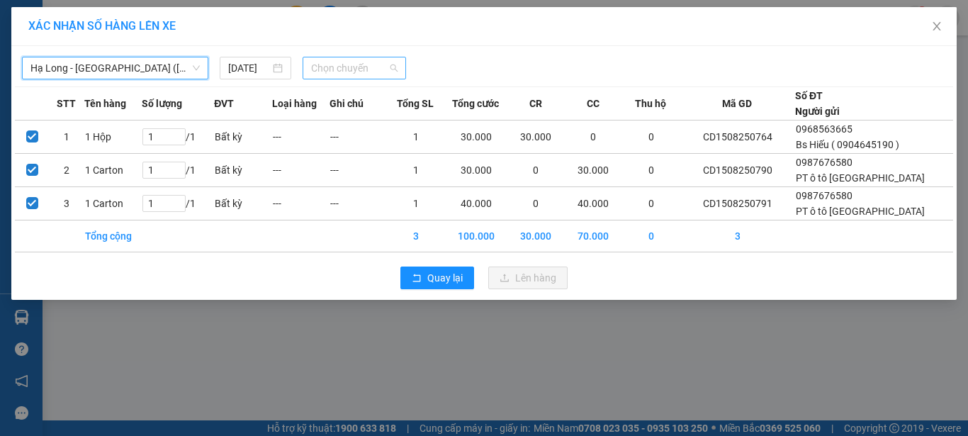
click at [380, 68] on span "Chọn chuyến" at bounding box center [354, 67] width 87 height 21
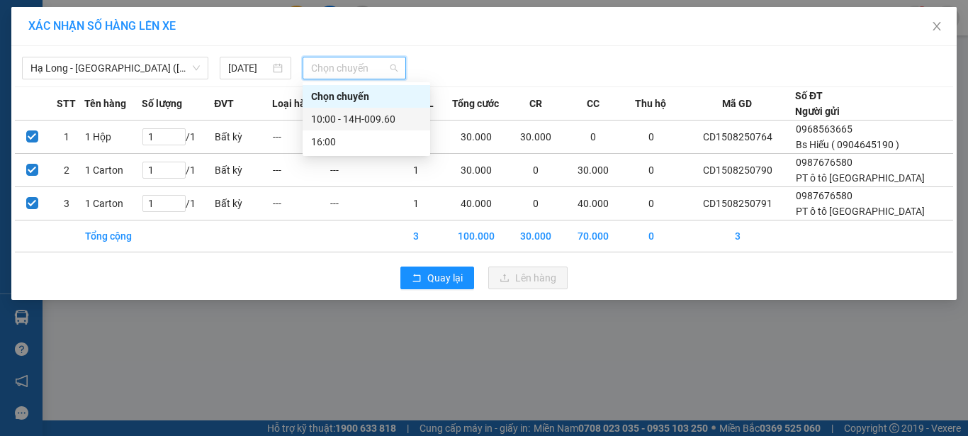
click at [391, 119] on div "10:00 - 14H-009.60" at bounding box center [366, 119] width 111 height 16
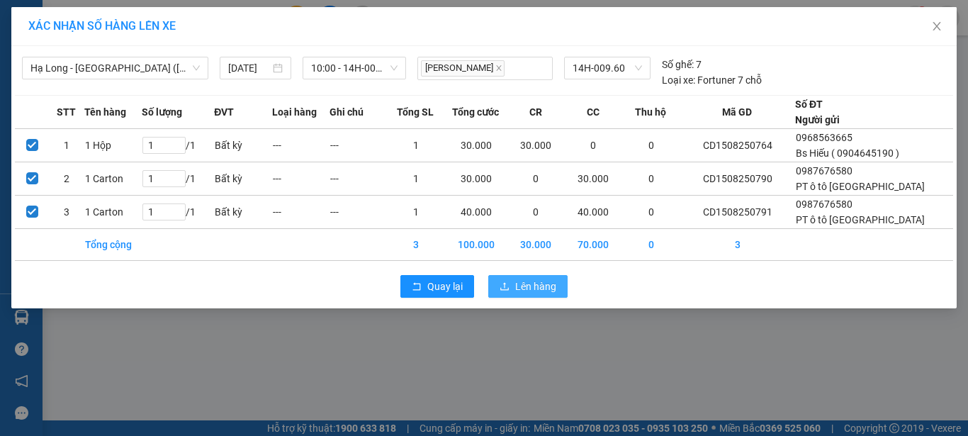
click at [528, 294] on span "Lên hàng" at bounding box center [535, 287] width 41 height 16
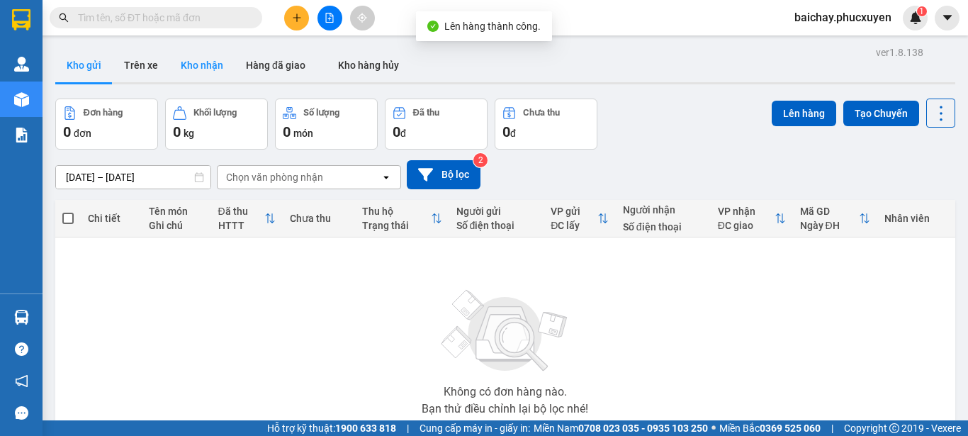
click at [191, 65] on button "Kho nhận" at bounding box center [201, 65] width 65 height 34
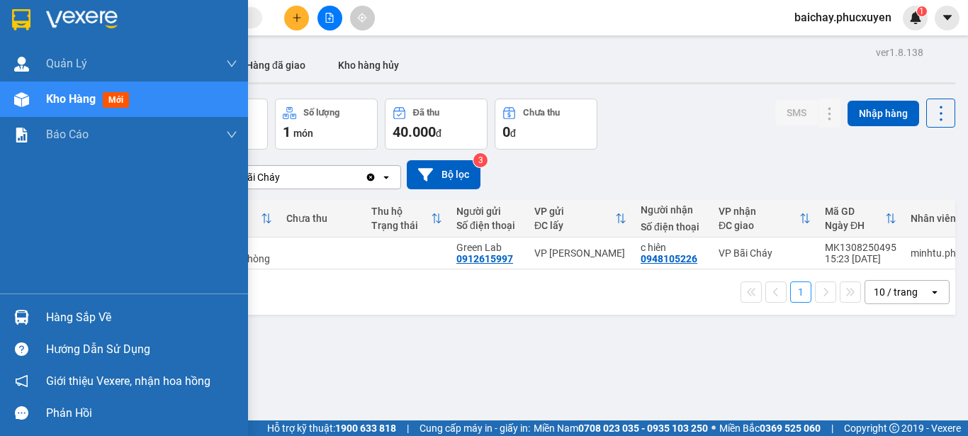
click at [79, 315] on div "Hàng sắp về" at bounding box center [141, 317] width 191 height 21
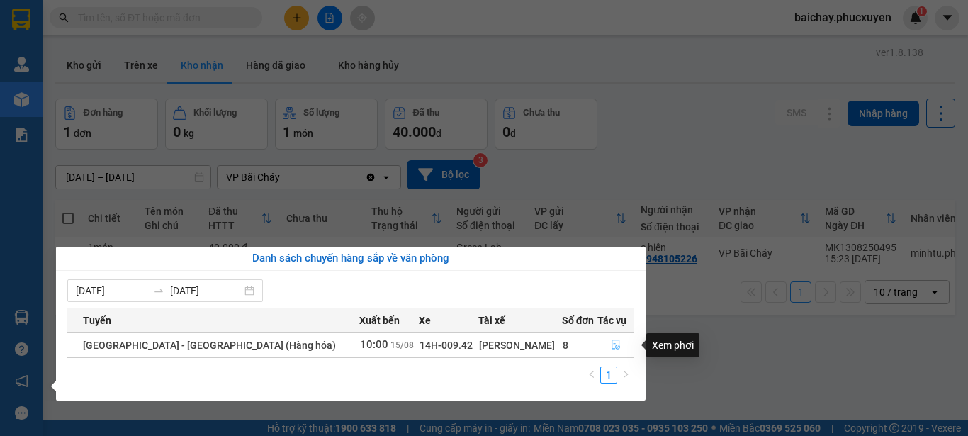
click at [611, 346] on icon "file-done" at bounding box center [616, 345] width 10 height 10
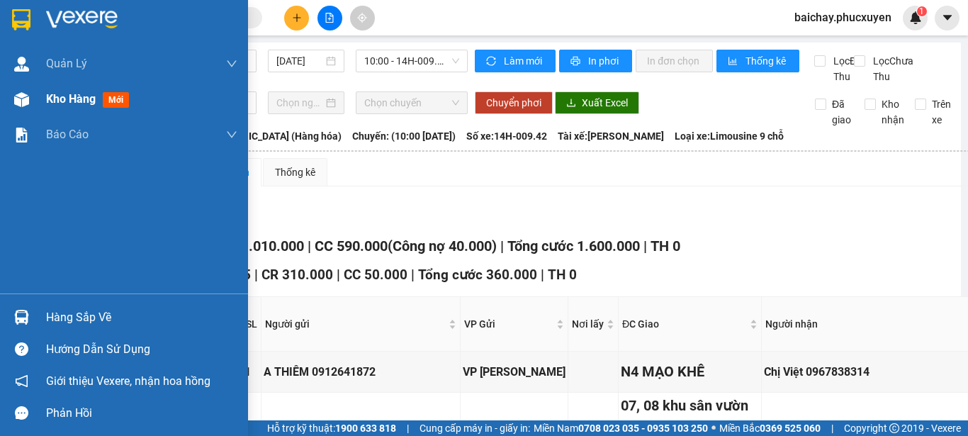
click at [89, 98] on span "Kho hàng" at bounding box center [71, 98] width 50 height 13
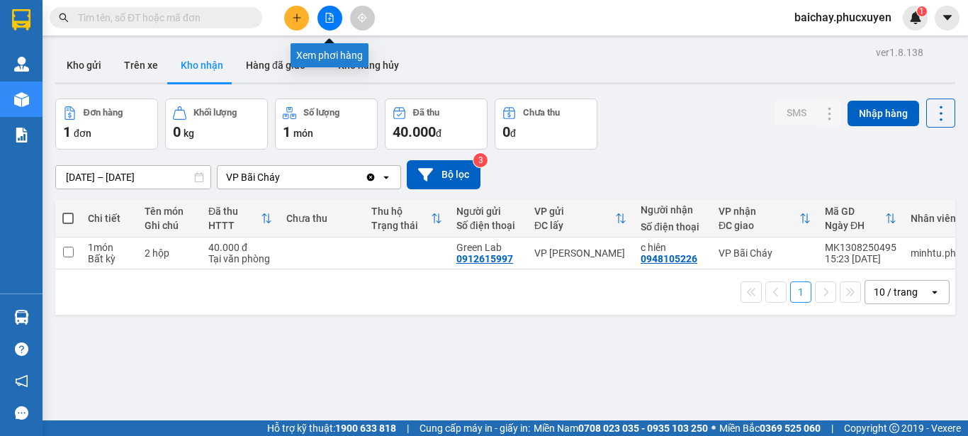
click at [329, 15] on icon "file-add" at bounding box center [330, 18] width 10 height 10
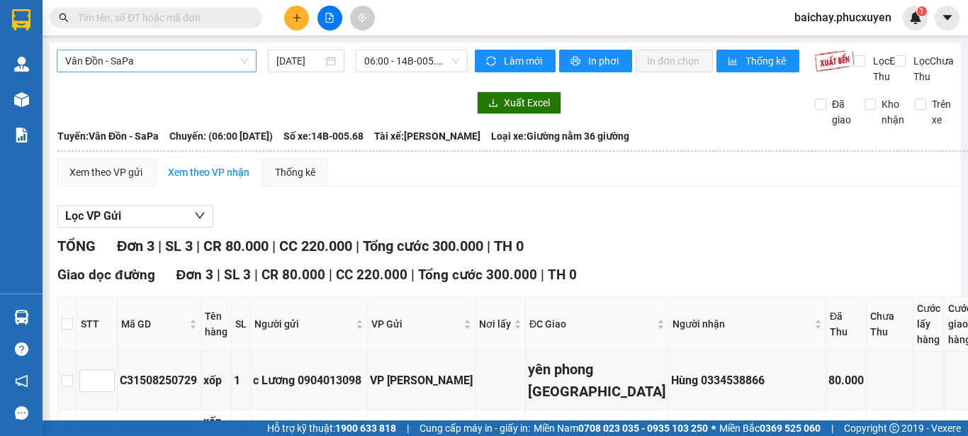
click at [200, 62] on span "Vân Đồn - SaPa" at bounding box center [156, 60] width 183 height 21
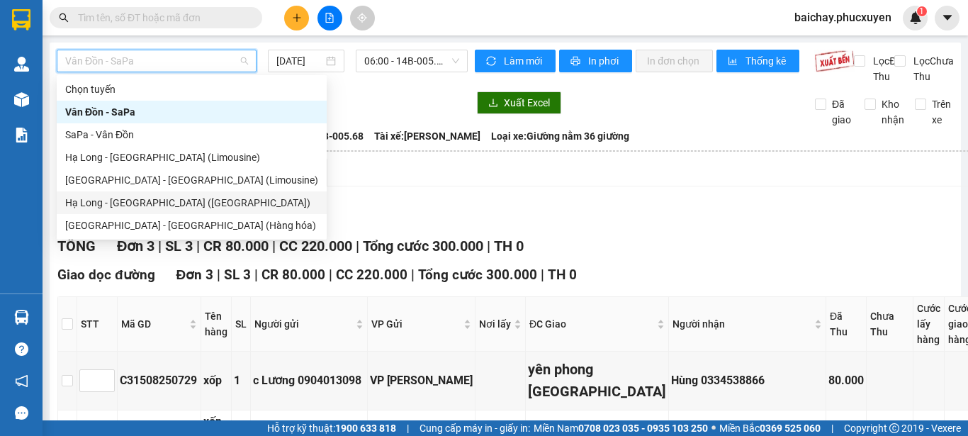
click at [128, 203] on div "Hạ Long - Hà Nội (Hàng hóa)" at bounding box center [191, 203] width 253 height 16
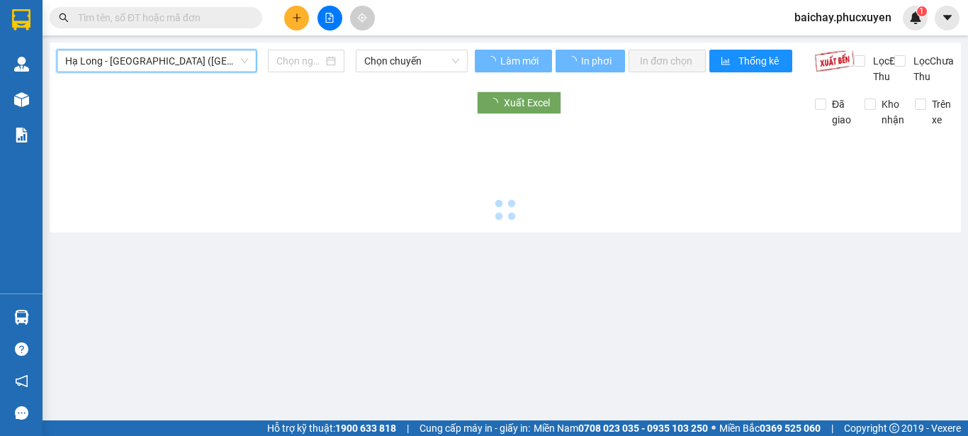
type input "15/08/2025"
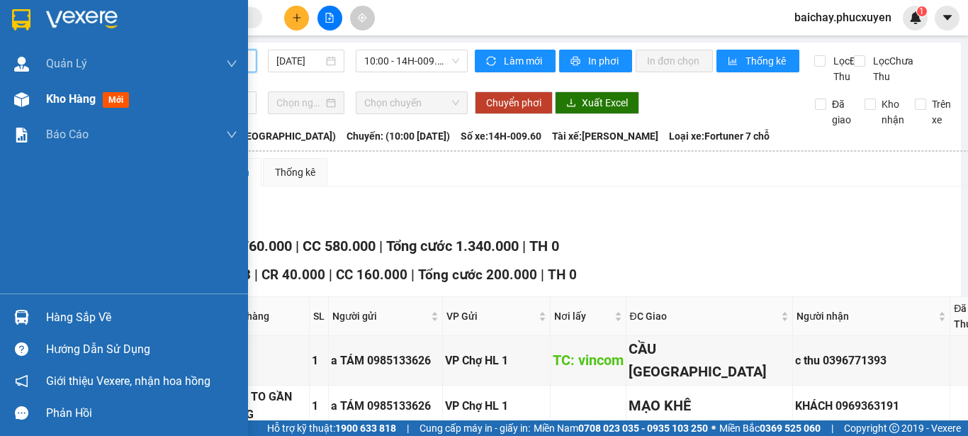
click at [68, 99] on span "Kho hàng" at bounding box center [71, 98] width 50 height 13
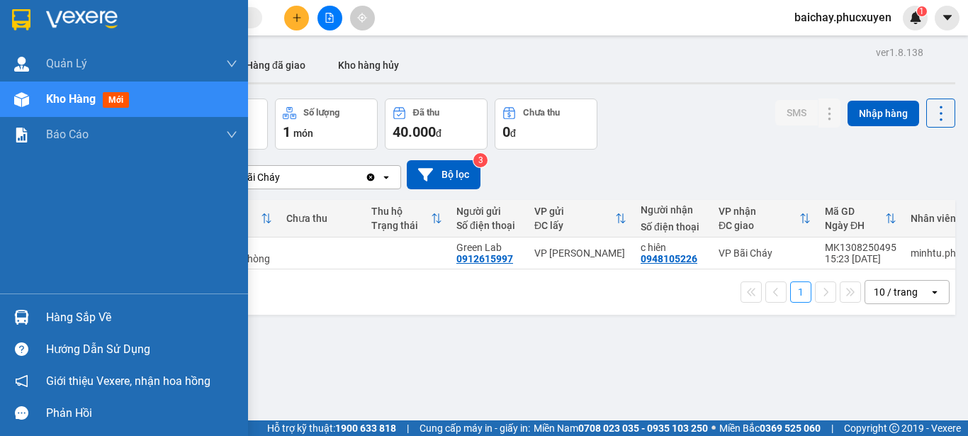
click at [63, 316] on div "Hàng sắp về" at bounding box center [141, 317] width 191 height 21
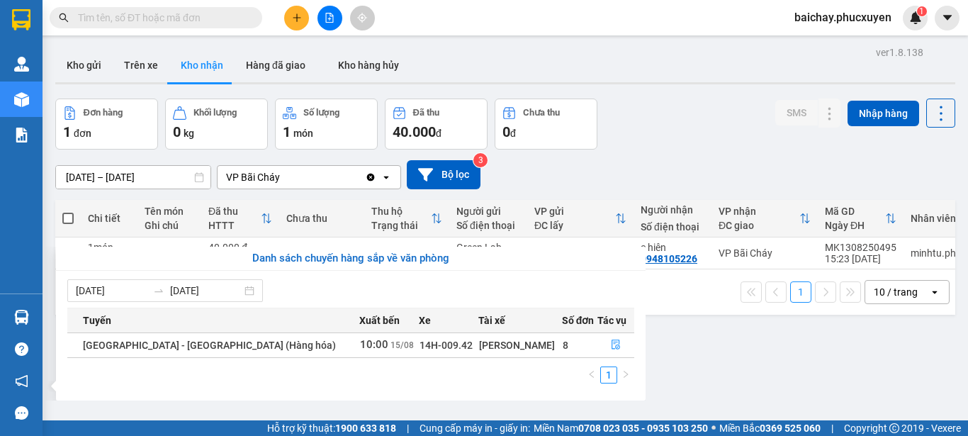
click at [754, 383] on section "Kết quả tìm kiếm ( 167 ) Bộ lọc Mã ĐH Trạng thái Món hàng Thu hộ Tổng cước Chưa…" at bounding box center [484, 218] width 968 height 436
